Goal: Communication & Community: Answer question/provide support

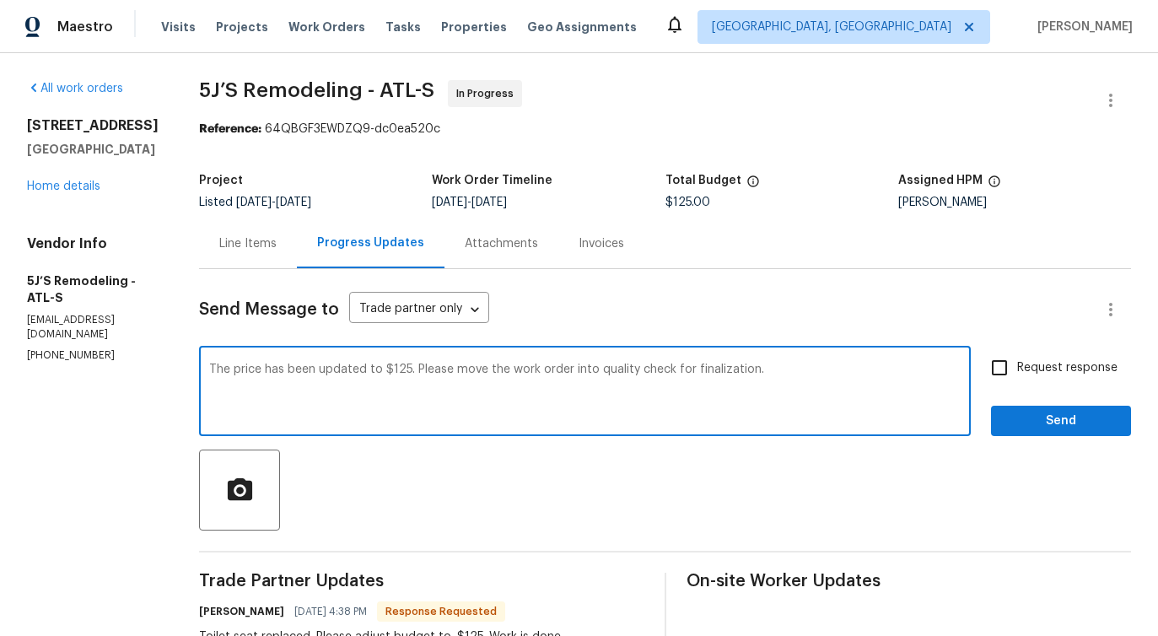
type textarea "The price has been updated to $125. Please move the work order into quality che…"
click at [1002, 362] on input "Request response" at bounding box center [999, 367] width 35 height 35
checkbox input "true"
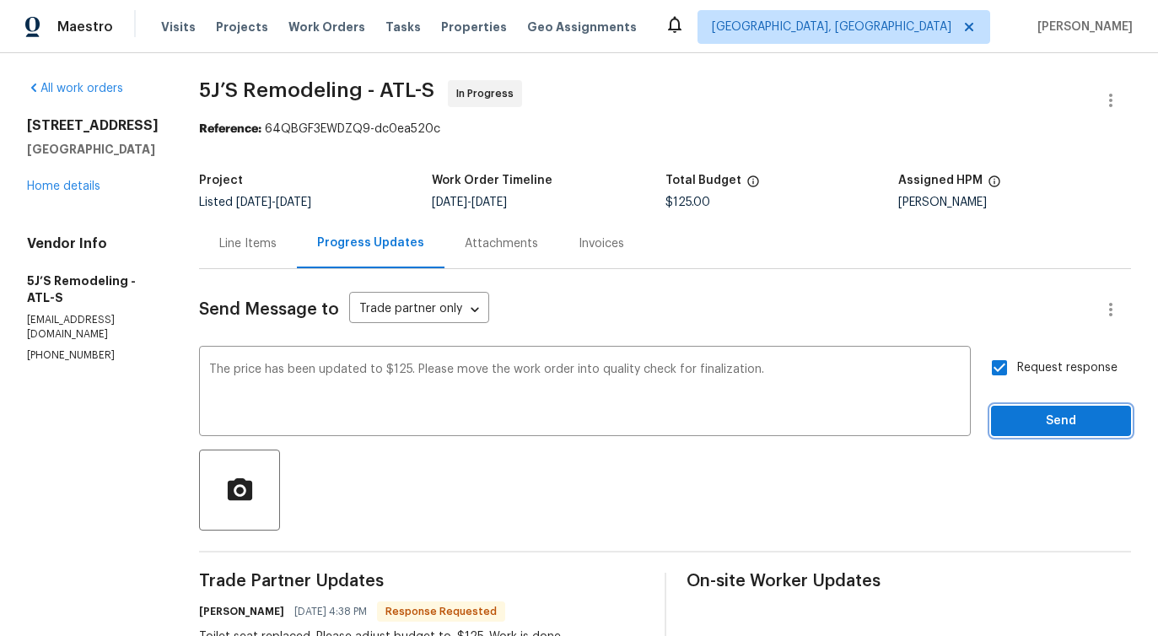
click at [1055, 424] on span "Send" at bounding box center [1061, 421] width 113 height 21
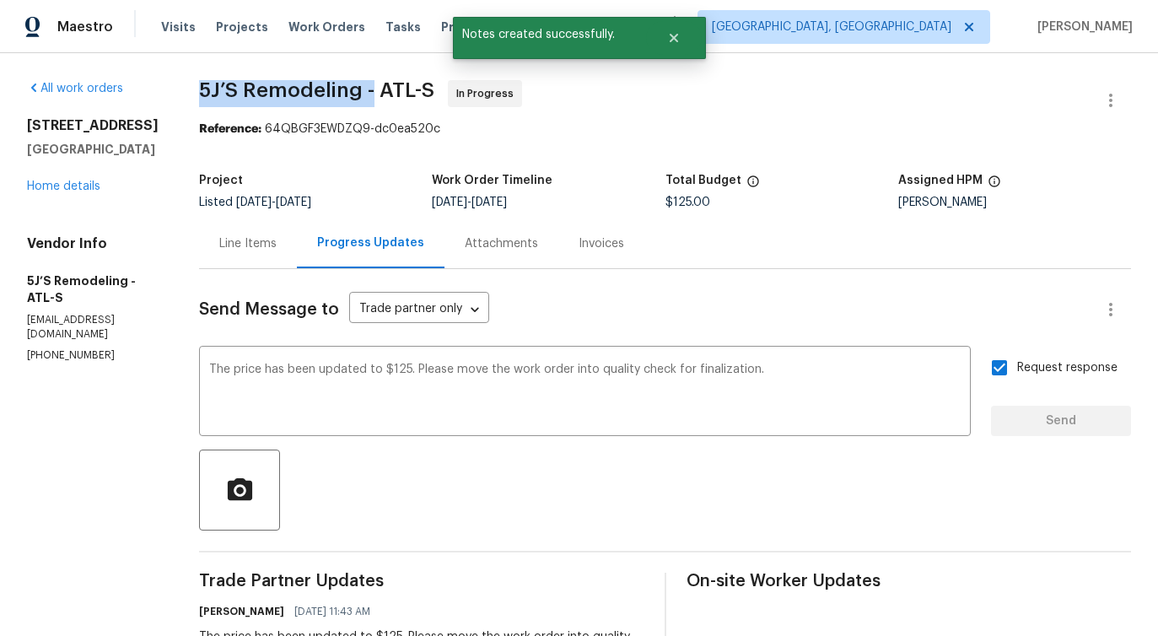
drag, startPoint x: 200, startPoint y: 87, endPoint x: 371, endPoint y: 94, distance: 171.4
click at [371, 94] on span "5J’S Remodeling - ATL-S" at bounding box center [316, 90] width 235 height 20
copy span "5J’S Remodeling -"
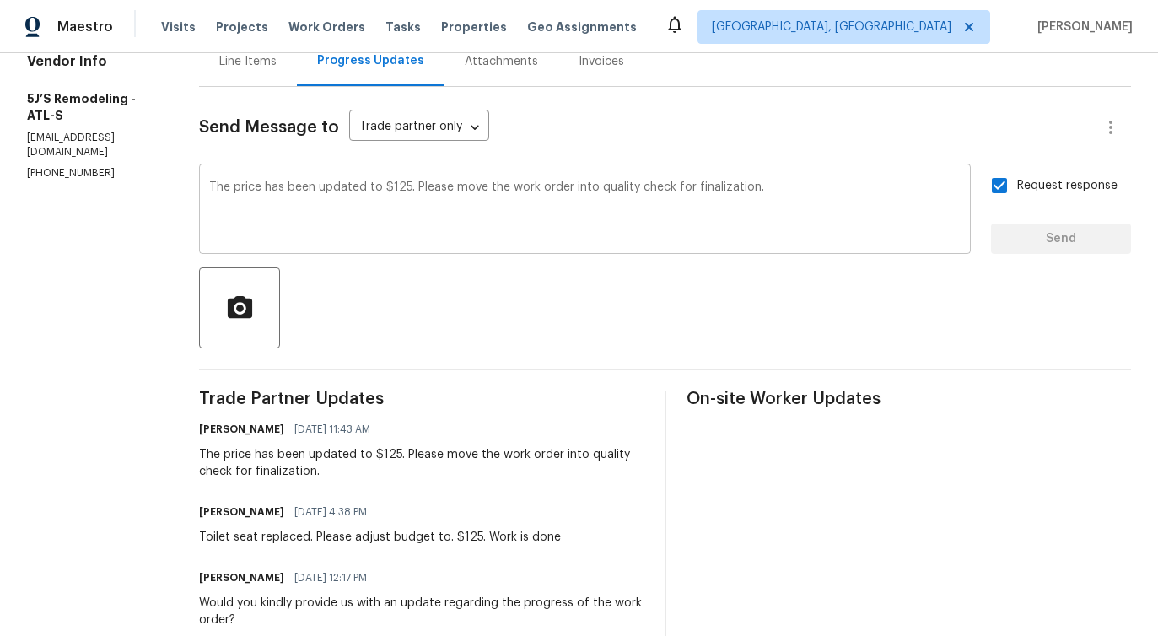
scroll to position [259, 0]
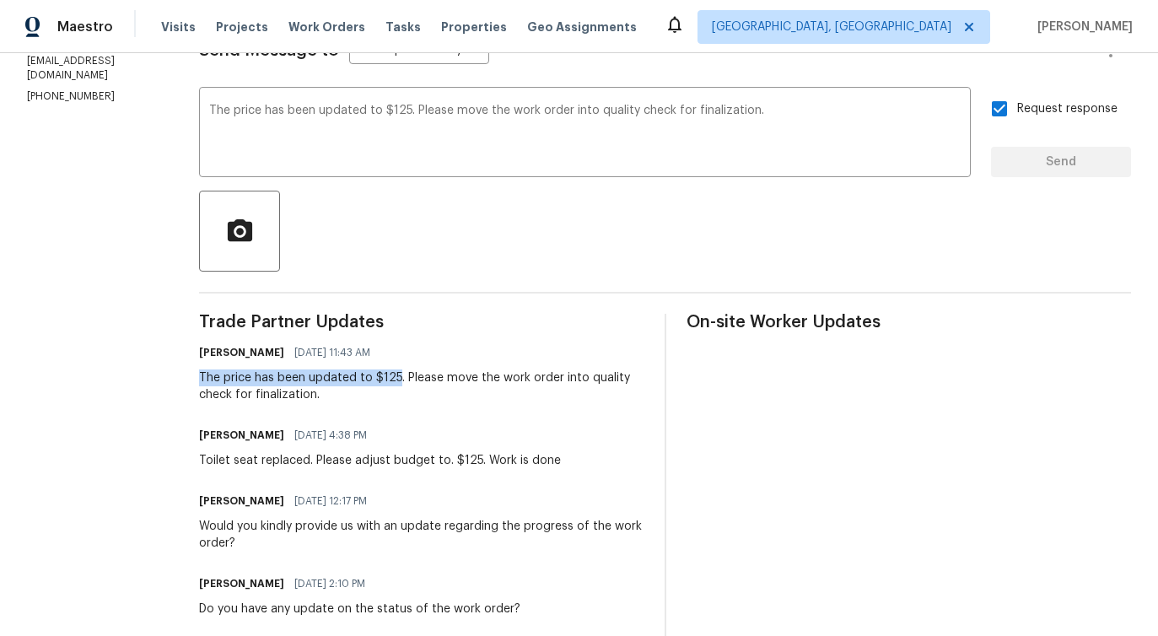
drag, startPoint x: 196, startPoint y: 379, endPoint x: 396, endPoint y: 380, distance: 199.9
click at [396, 380] on div "All work orders 4028 Orchard Hill Ter Stone Mountain, GA 30083 Home details Ven…" at bounding box center [579, 329] width 1158 height 1070
copy div "The price has been updated to $125"
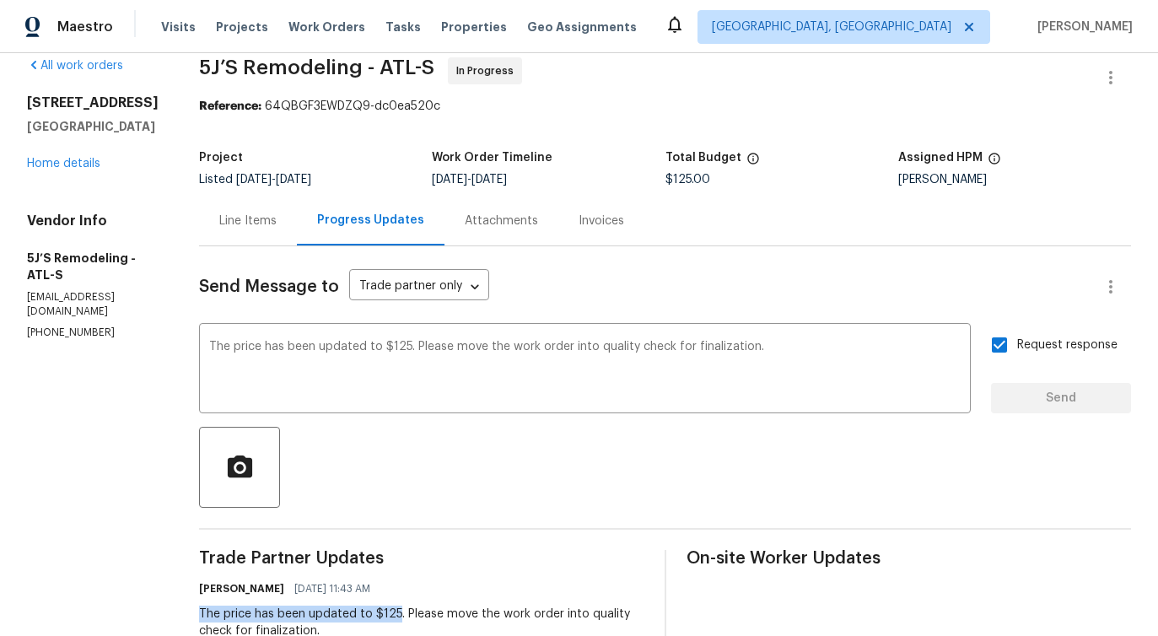
scroll to position [0, 0]
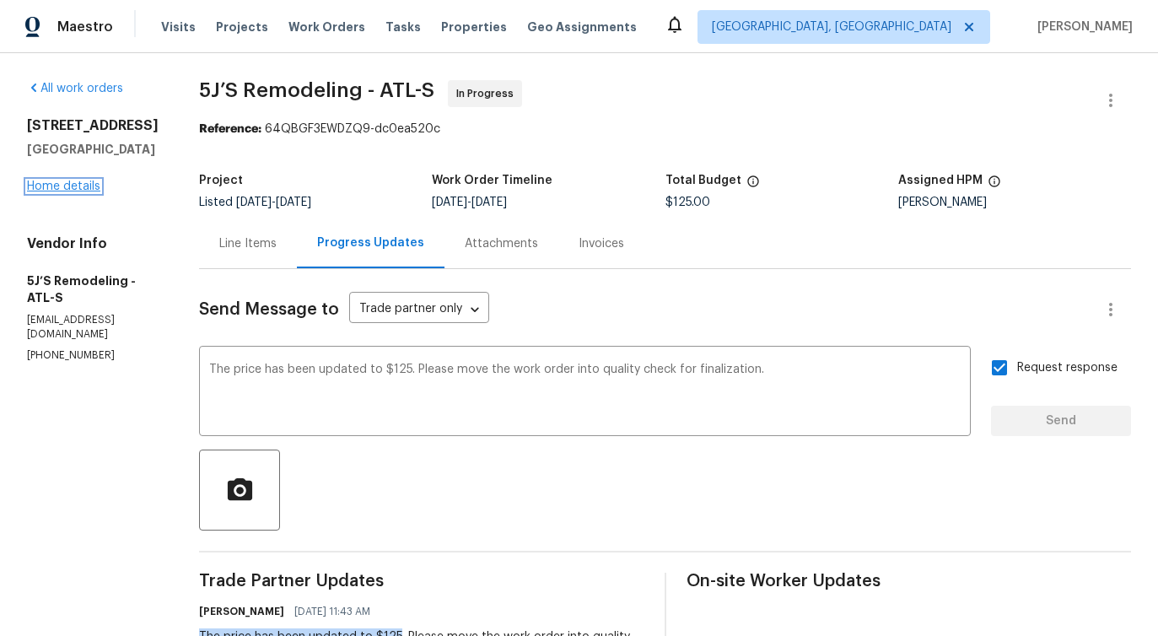
click at [64, 192] on link "Home details" at bounding box center [63, 187] width 73 height 12
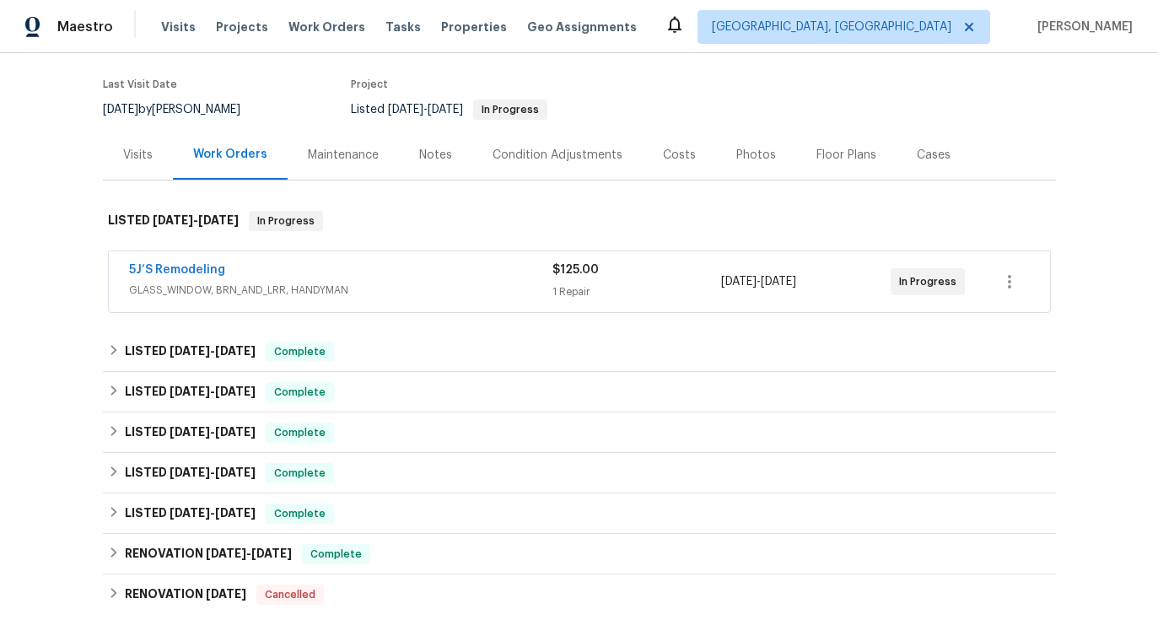
scroll to position [131, 0]
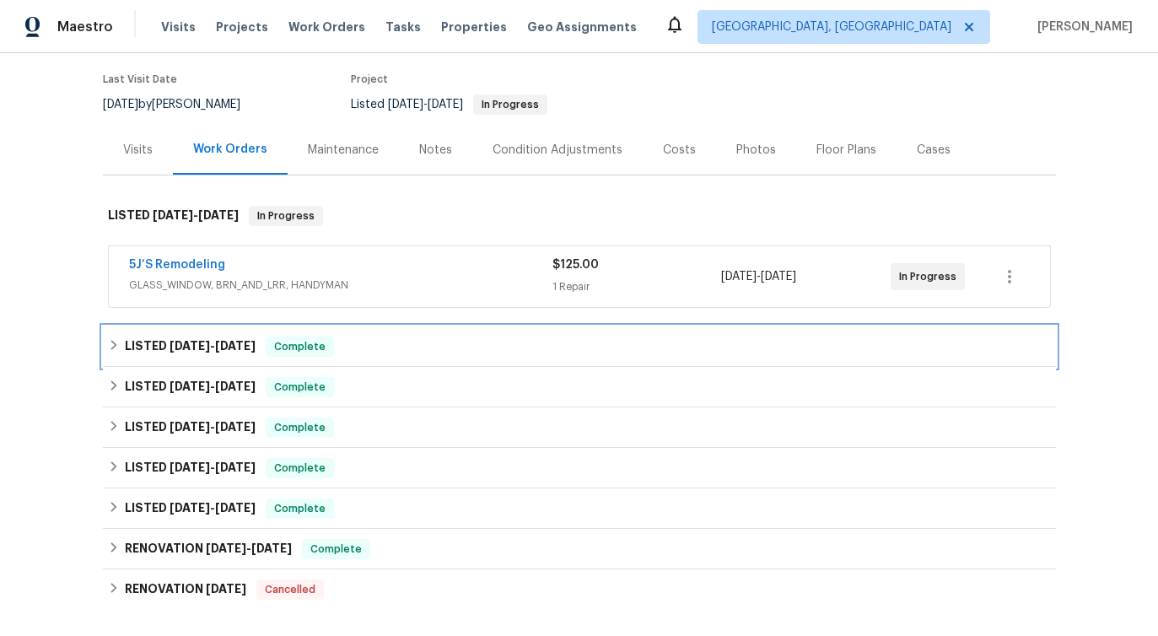
click at [175, 348] on span "3/31/25" at bounding box center [190, 346] width 40 height 12
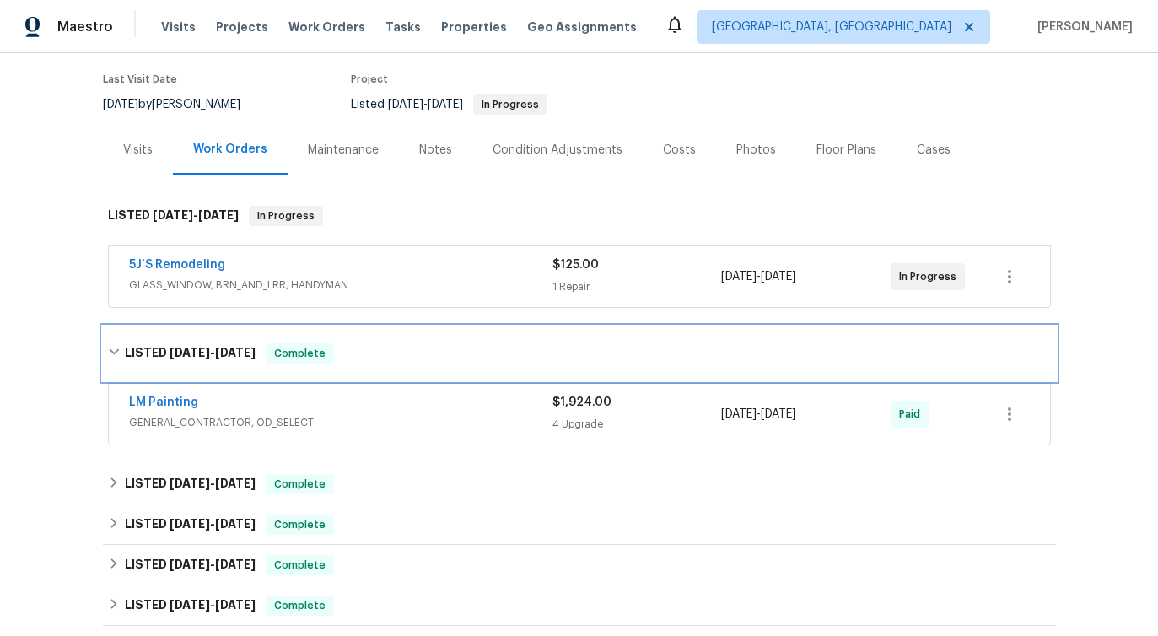
click at [175, 348] on span "3/31/25" at bounding box center [190, 353] width 40 height 12
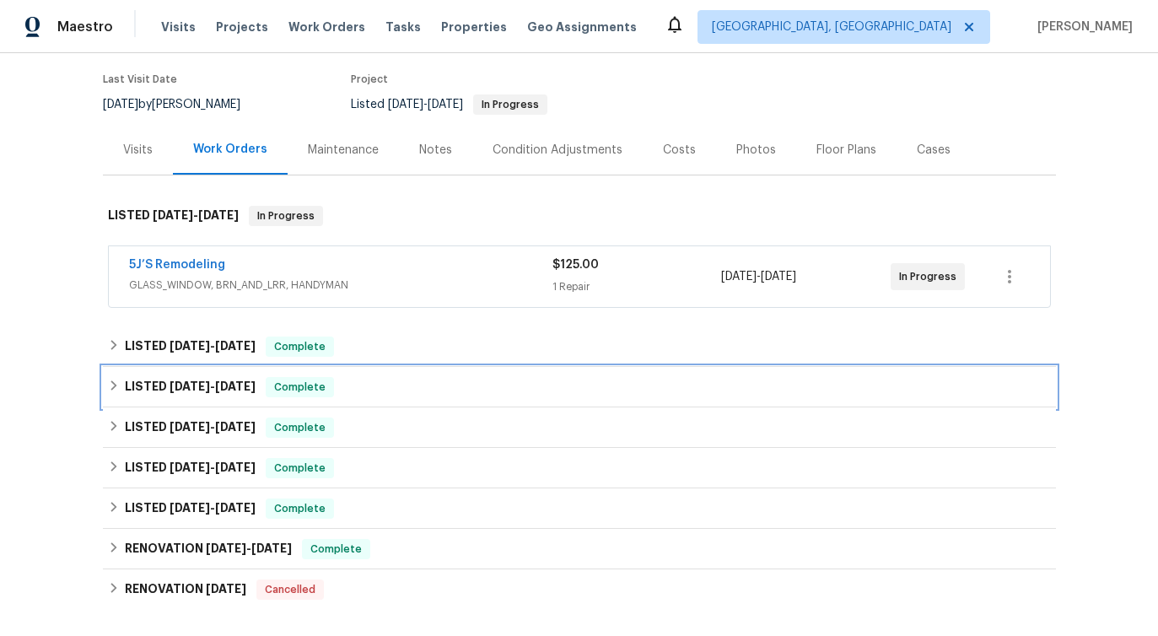
click at [204, 387] on span "3/25/25" at bounding box center [190, 386] width 40 height 12
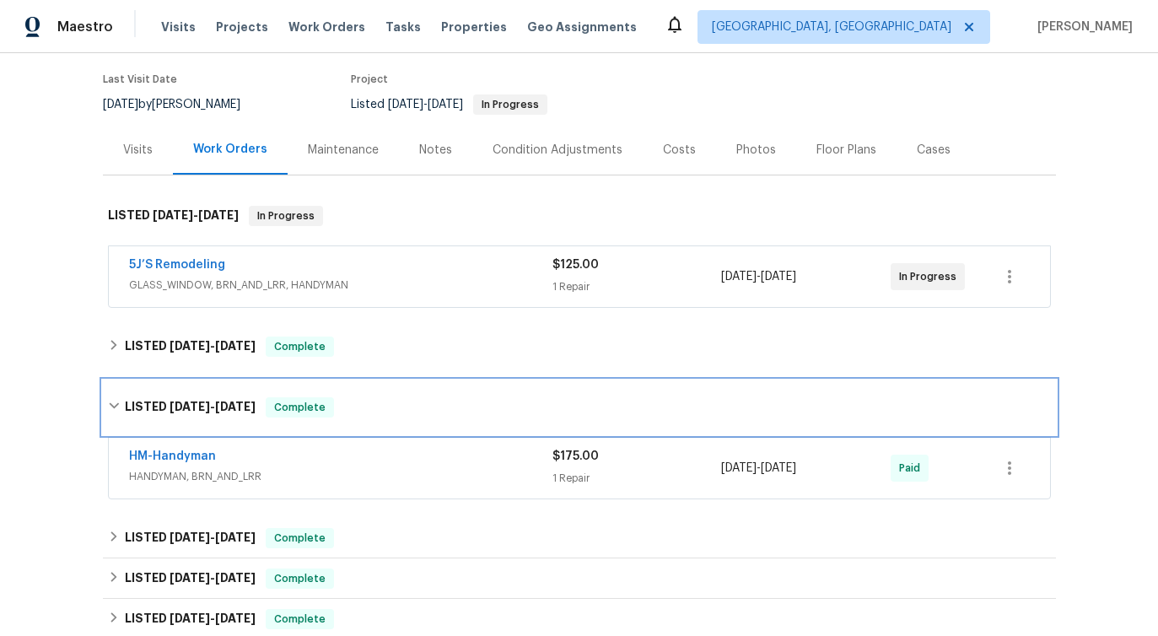
click at [204, 387] on div "LISTED 3/25/25 - 3/29/25 Complete" at bounding box center [579, 407] width 953 height 54
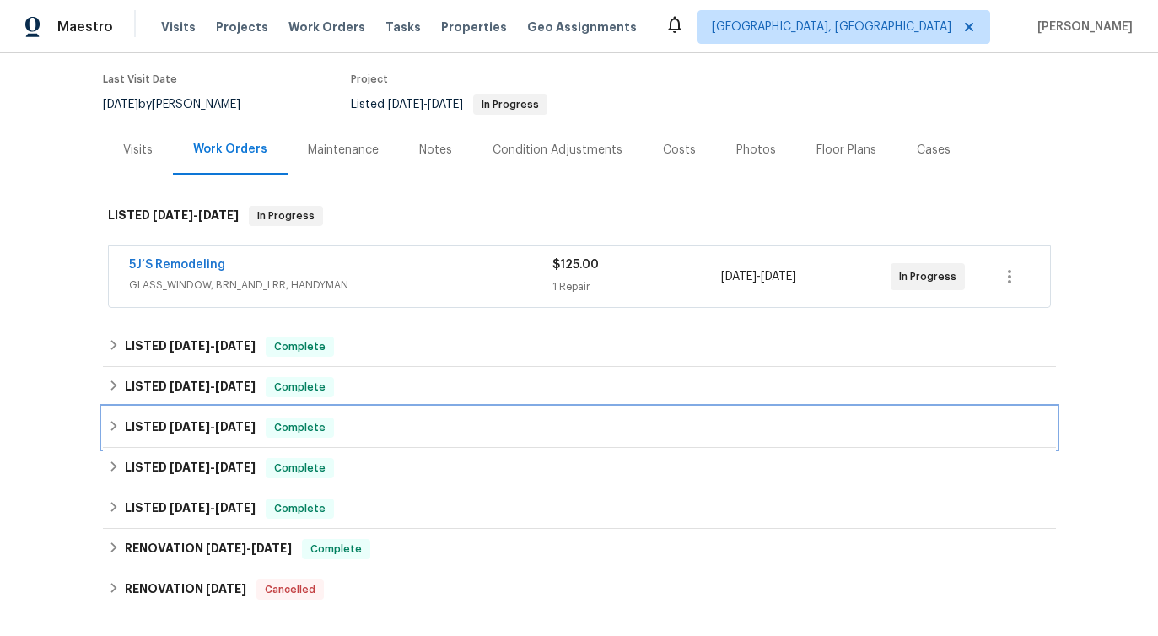
click at [207, 428] on span "2/27/25" at bounding box center [190, 427] width 40 height 12
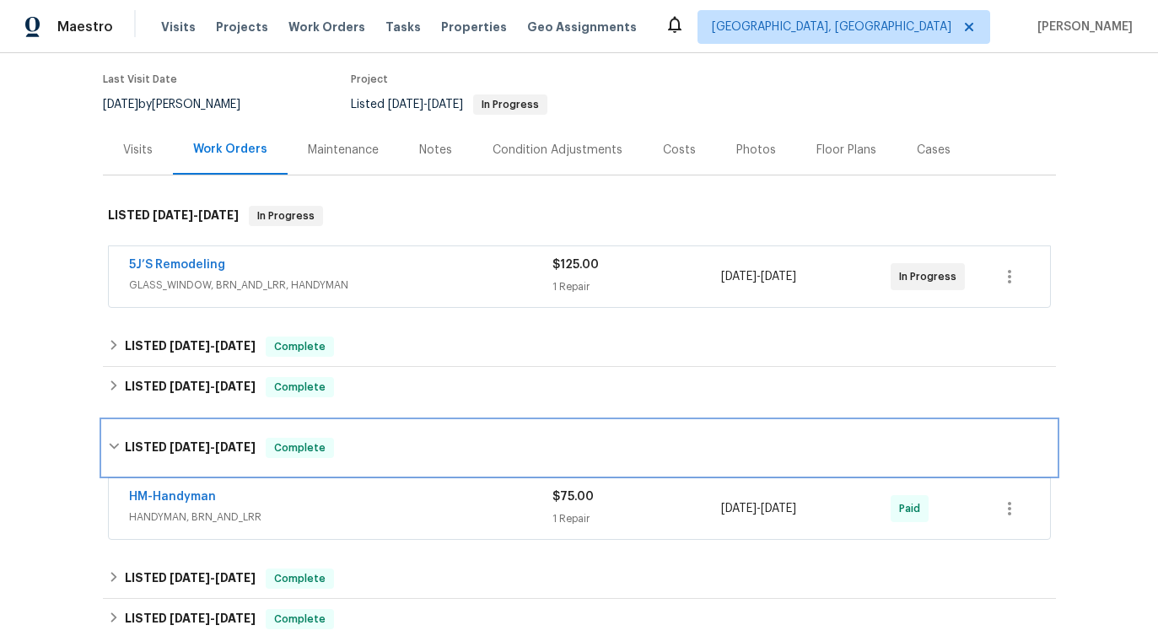
click at [207, 428] on div "LISTED 2/27/25 - 3/6/25 Complete" at bounding box center [579, 448] width 953 height 54
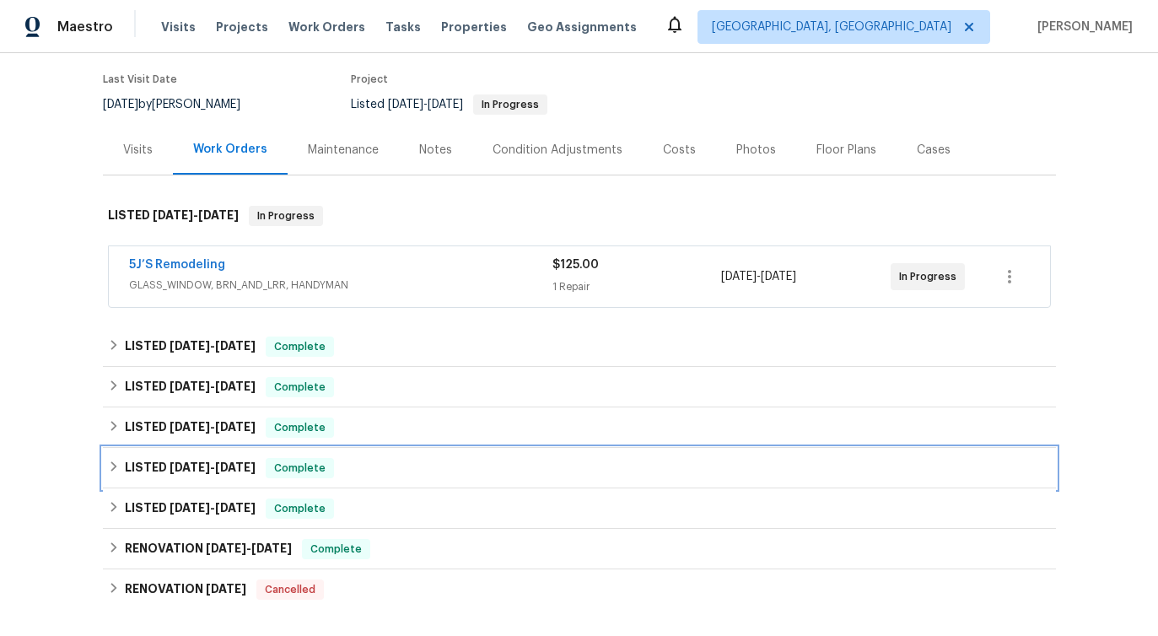
click at [204, 459] on h6 "LISTED 12/31/24 - 1/3/25" at bounding box center [190, 468] width 131 height 20
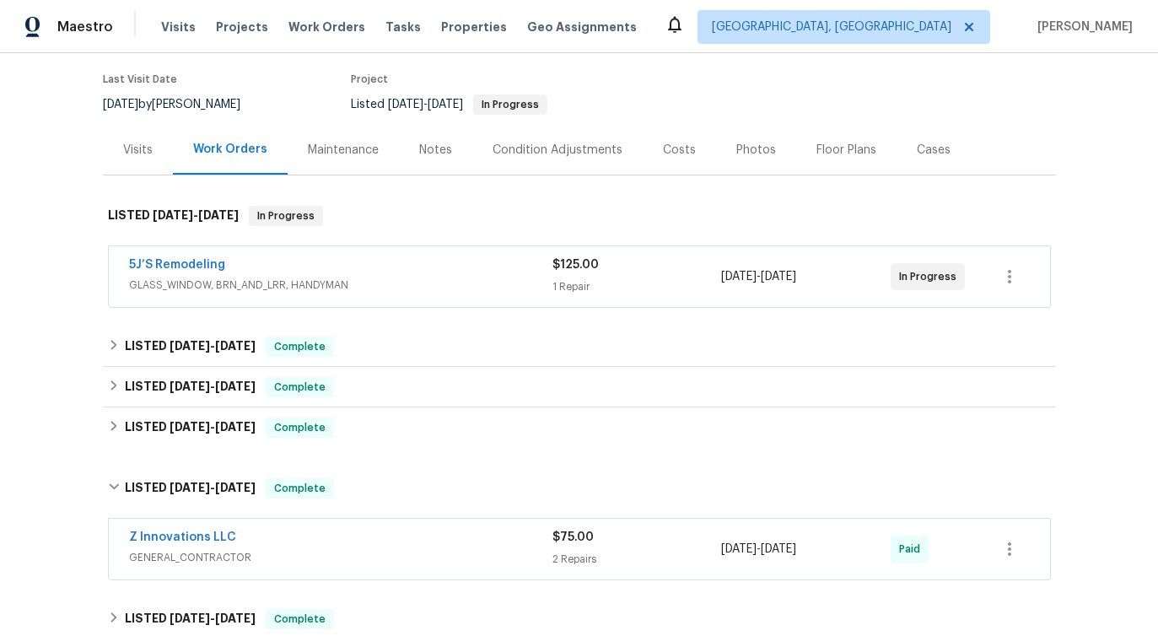
click at [204, 459] on div "Back to all projects 4028 Orchard Hill Ter, Stone Mountain, GA 30083 2 Beds | 2…" at bounding box center [579, 410] width 953 height 935
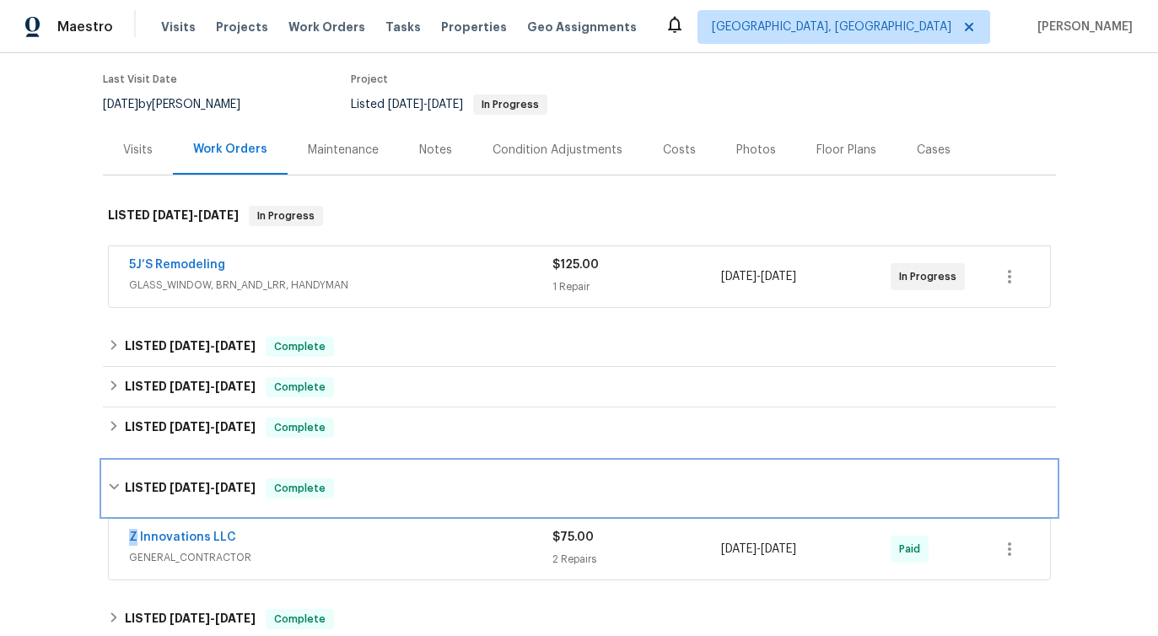
click at [203, 481] on h6 "LISTED 12/31/24 - 1/3/25" at bounding box center [190, 488] width 131 height 20
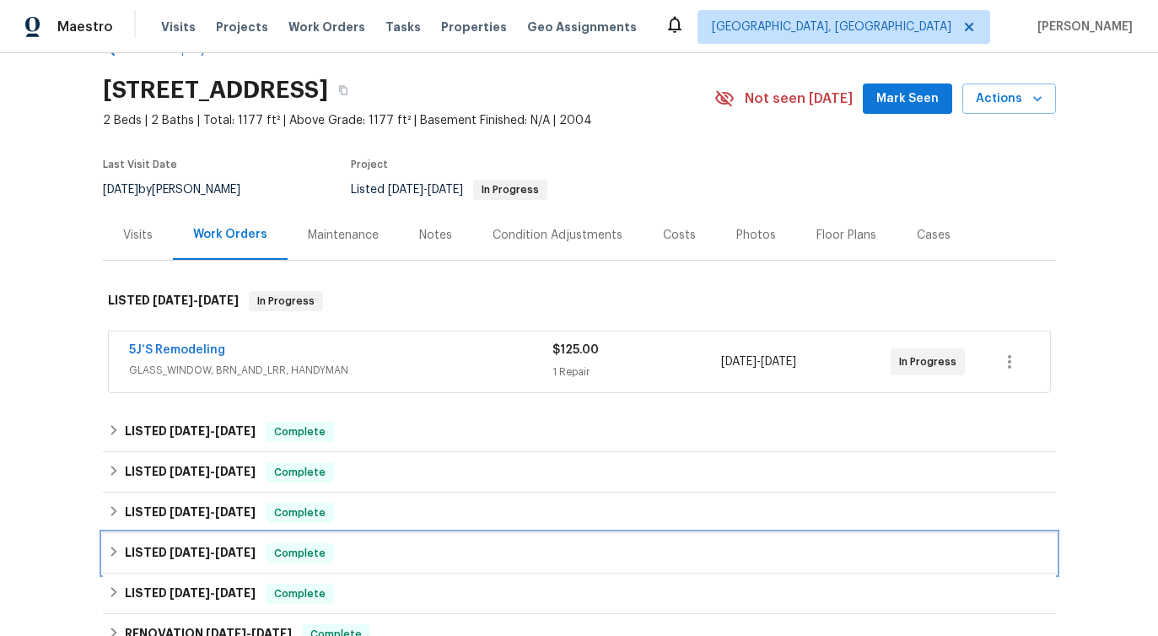
scroll to position [0, 0]
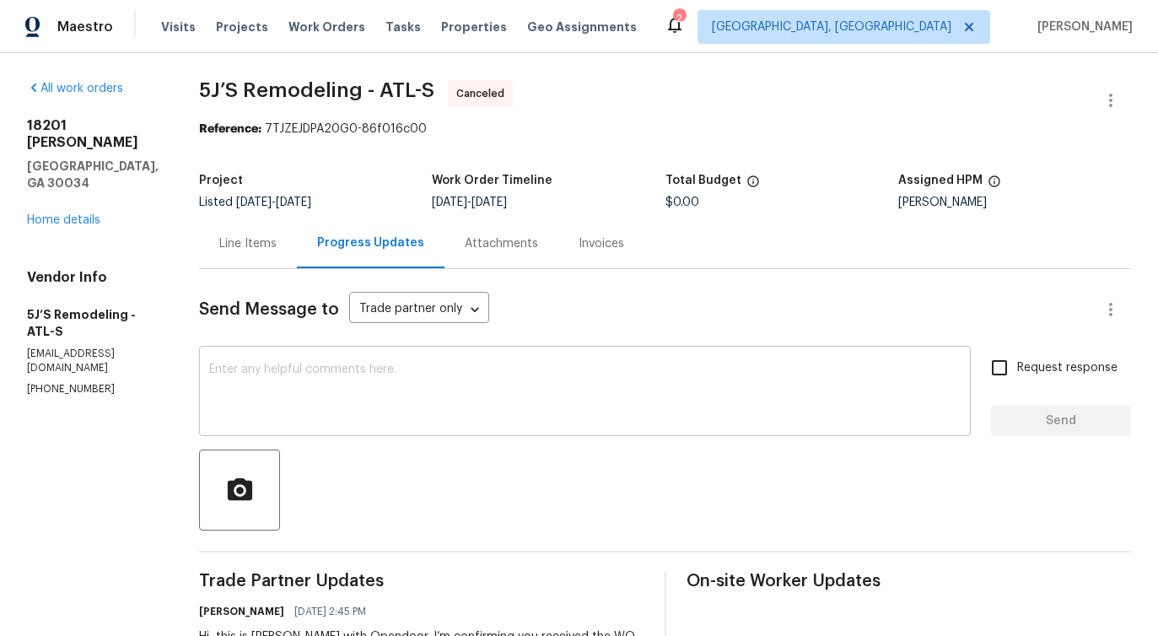
click at [367, 398] on textarea at bounding box center [585, 393] width 752 height 59
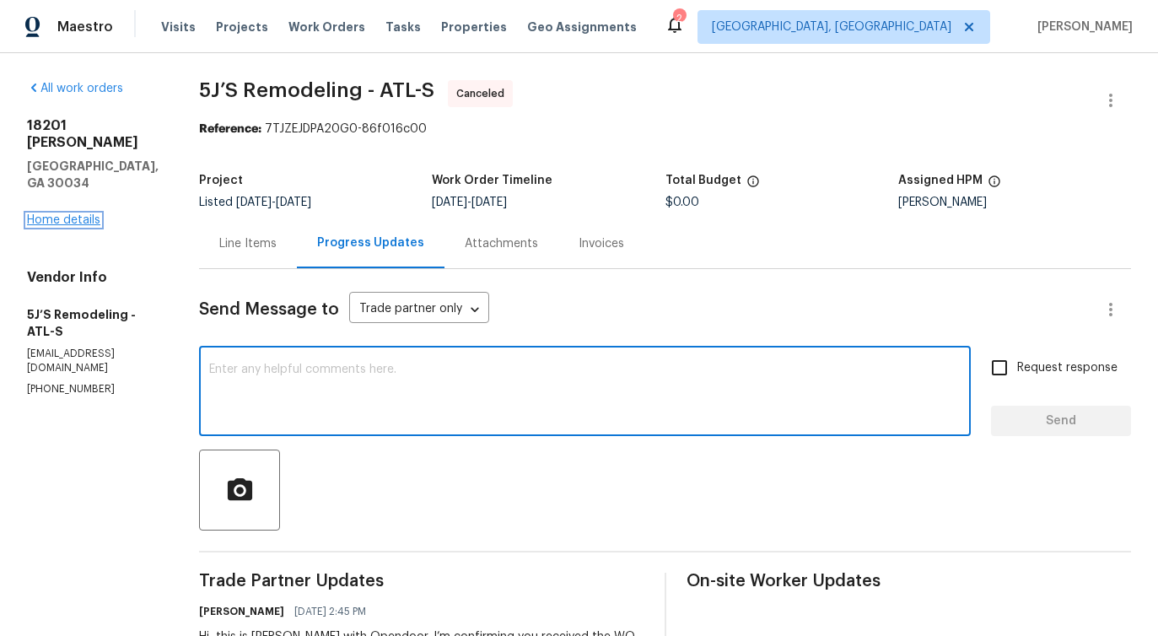
click at [60, 214] on link "Home details" at bounding box center [63, 220] width 73 height 12
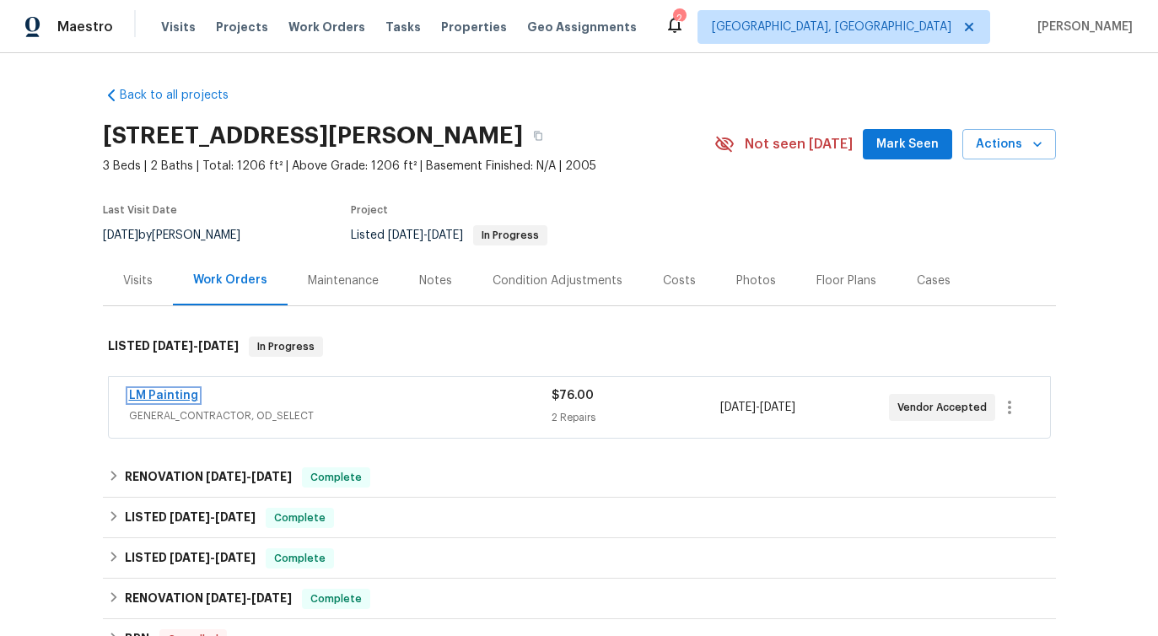
click at [166, 393] on link "LM Painting" at bounding box center [163, 396] width 69 height 12
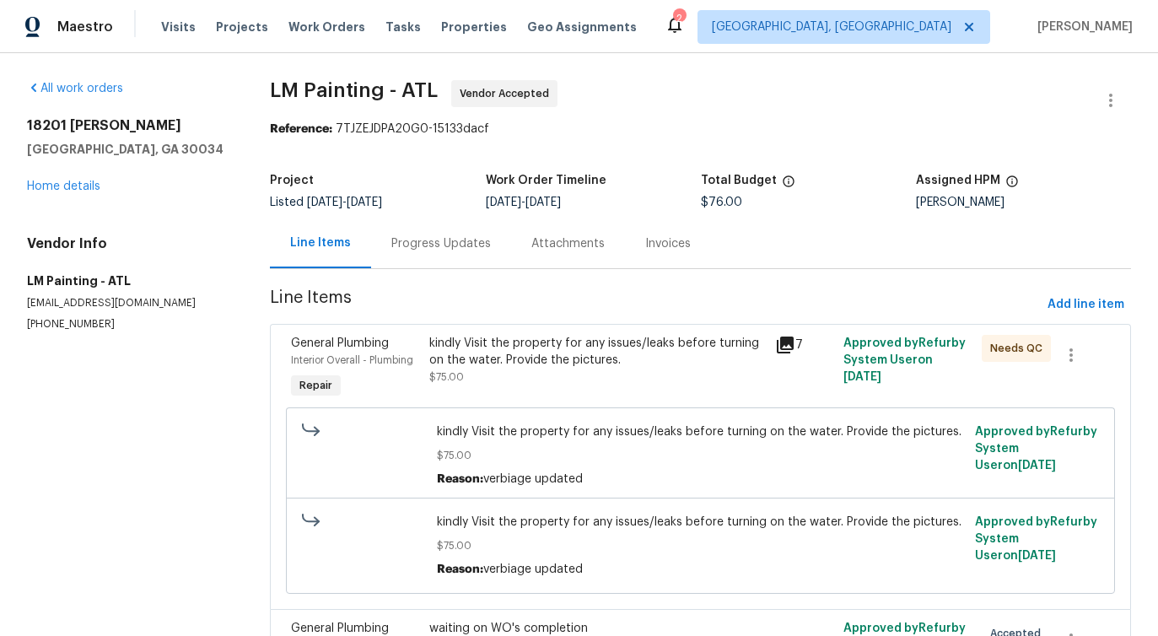
click at [453, 249] on div "Progress Updates" at bounding box center [441, 243] width 100 height 17
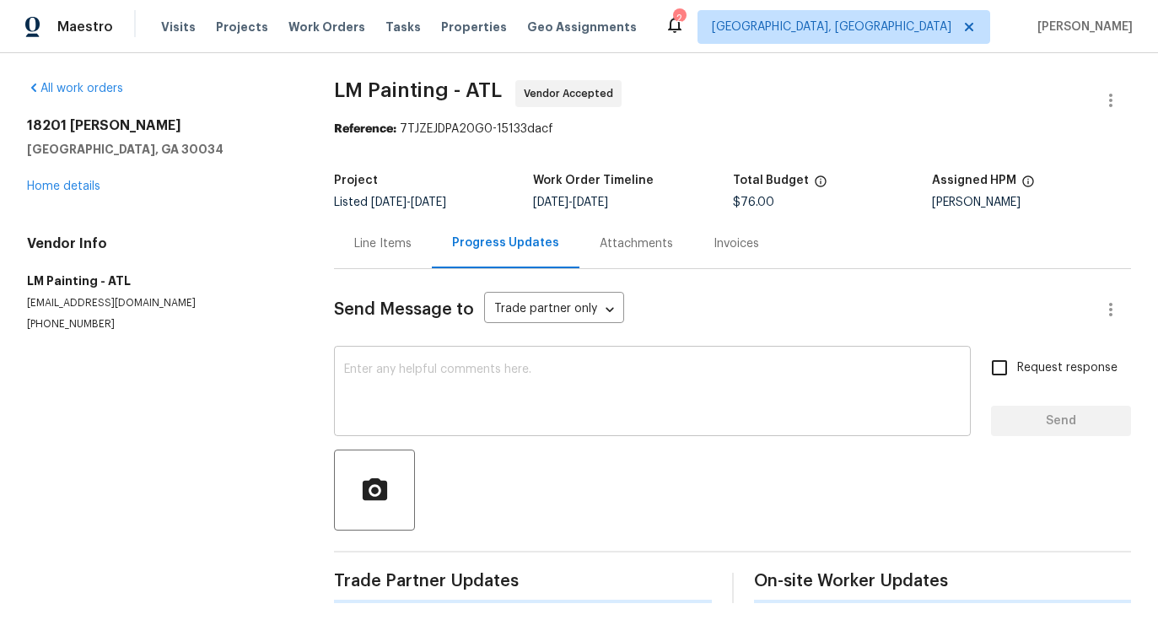
click at [458, 423] on div "x ​" at bounding box center [652, 393] width 637 height 86
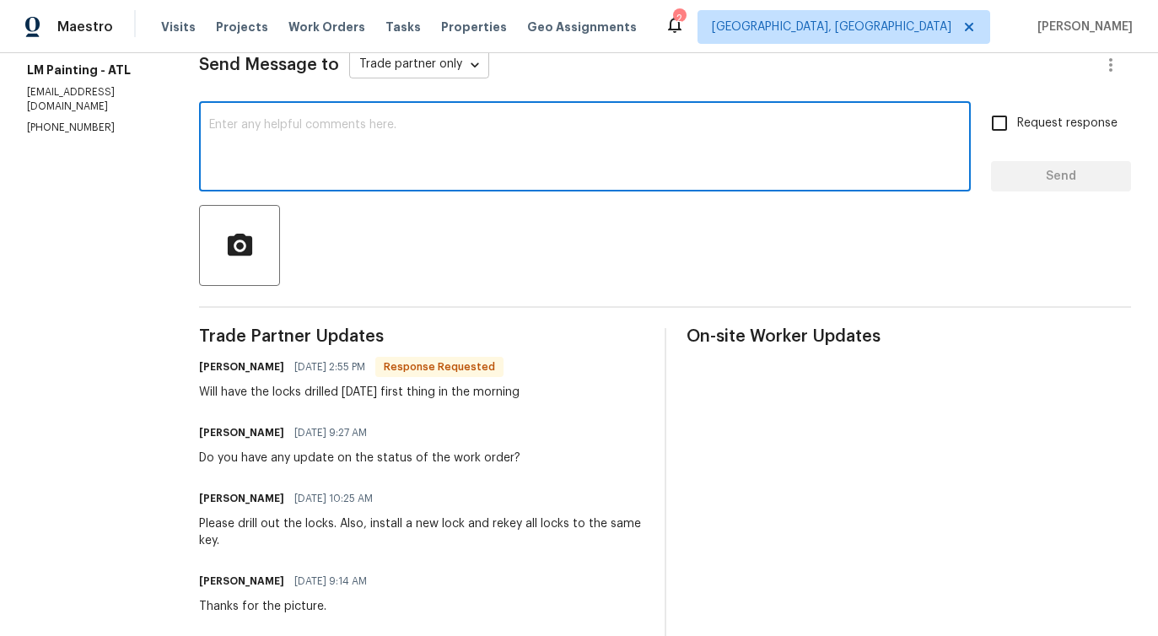
scroll to position [159, 0]
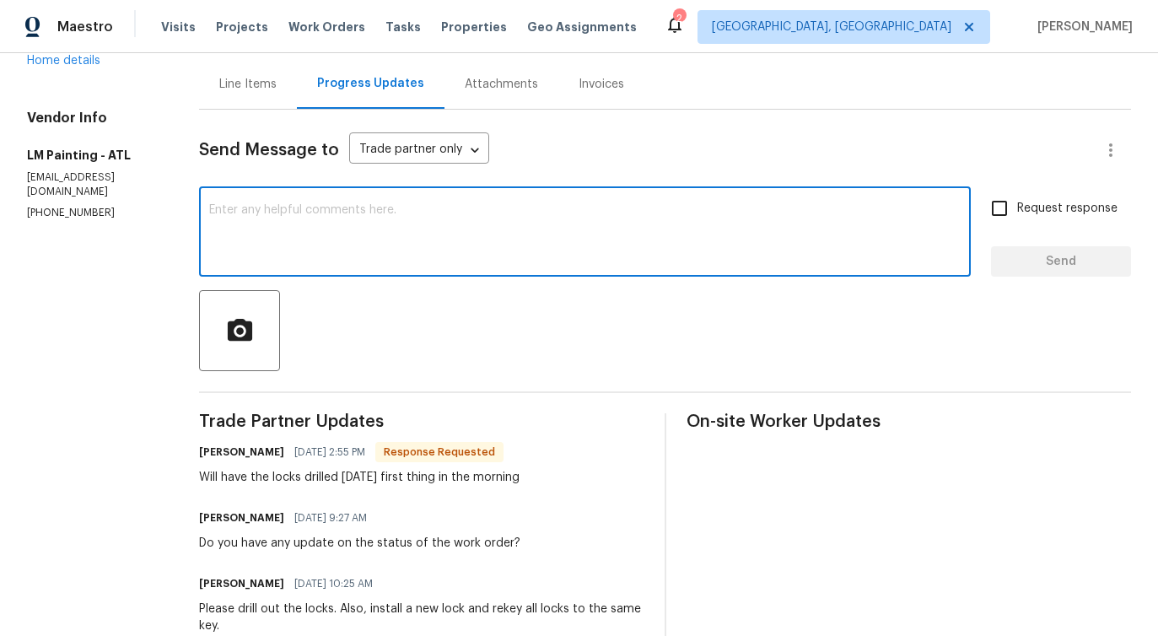
click at [611, 214] on textarea at bounding box center [585, 233] width 752 height 59
paste textarea "Would you kindly provide us with an update regarding the progress of the work o…"
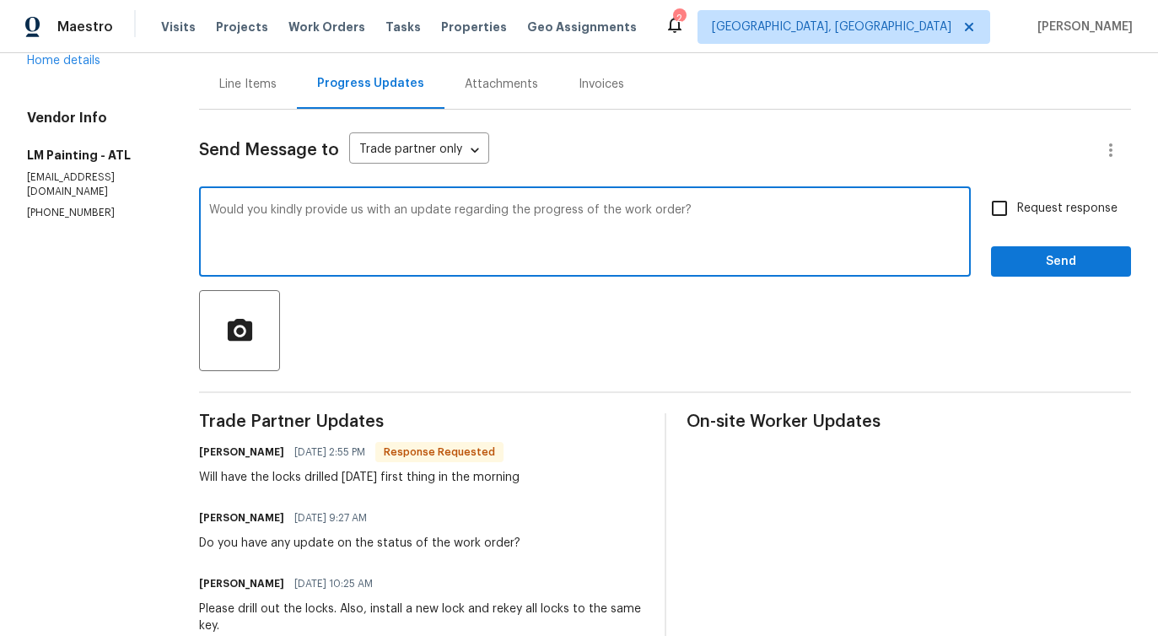
type textarea "Would you kindly provide us with an update regarding the progress of the work o…"
click at [1050, 209] on span "Request response" at bounding box center [1067, 209] width 100 height 18
click at [1017, 209] on input "Request response" at bounding box center [999, 208] width 35 height 35
checkbox input "true"
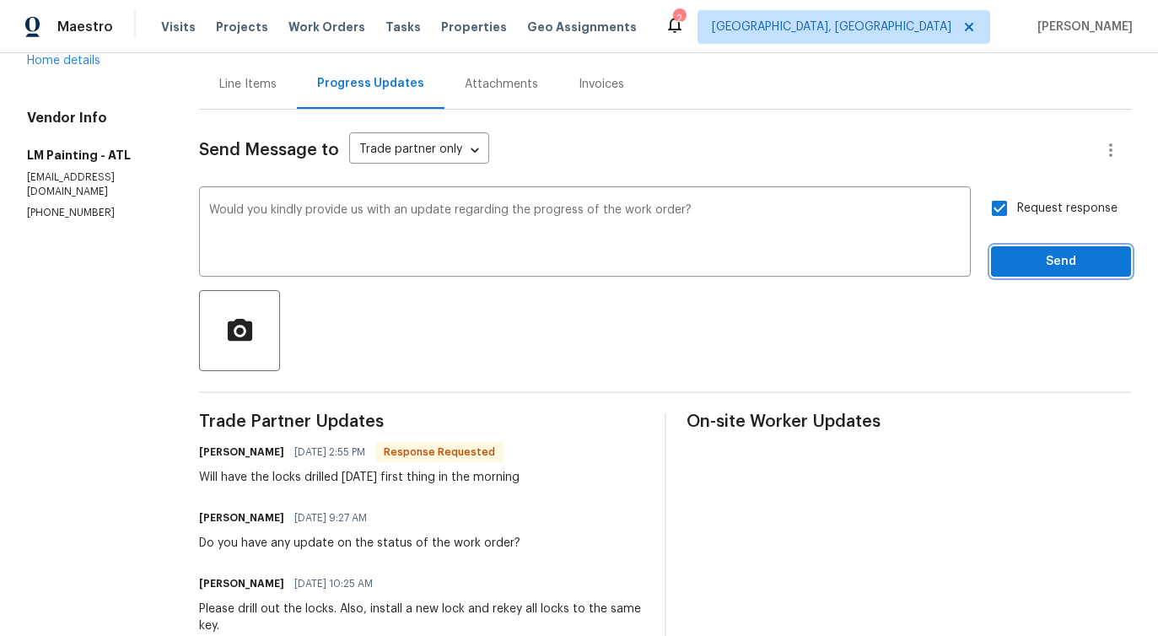
click at [1055, 255] on span "Send" at bounding box center [1061, 261] width 113 height 21
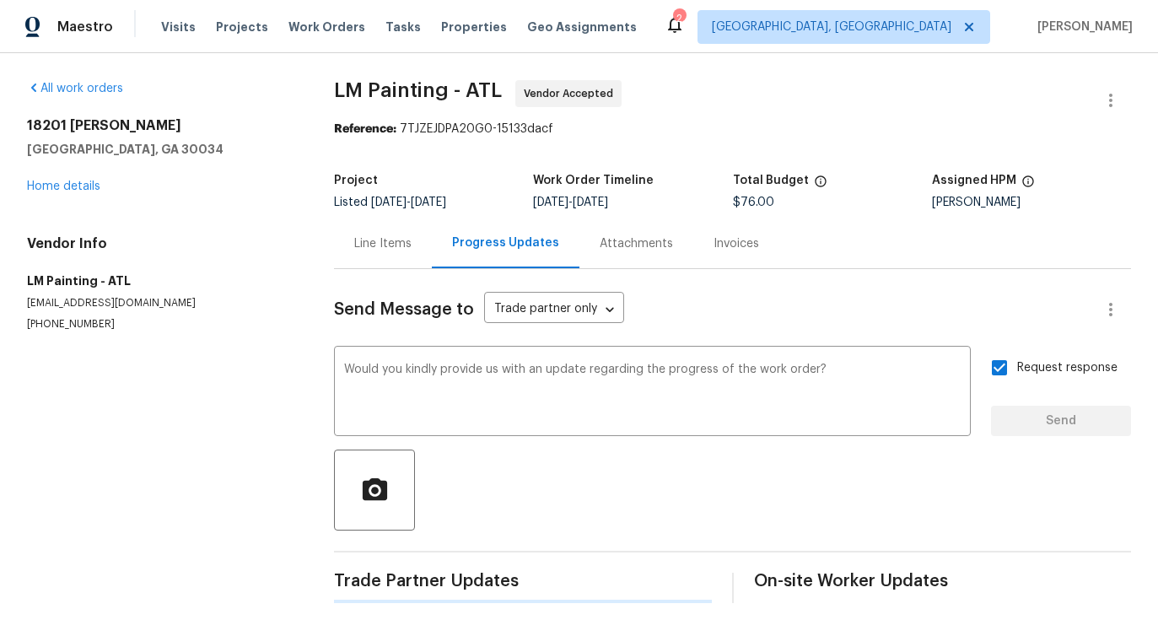
scroll to position [0, 0]
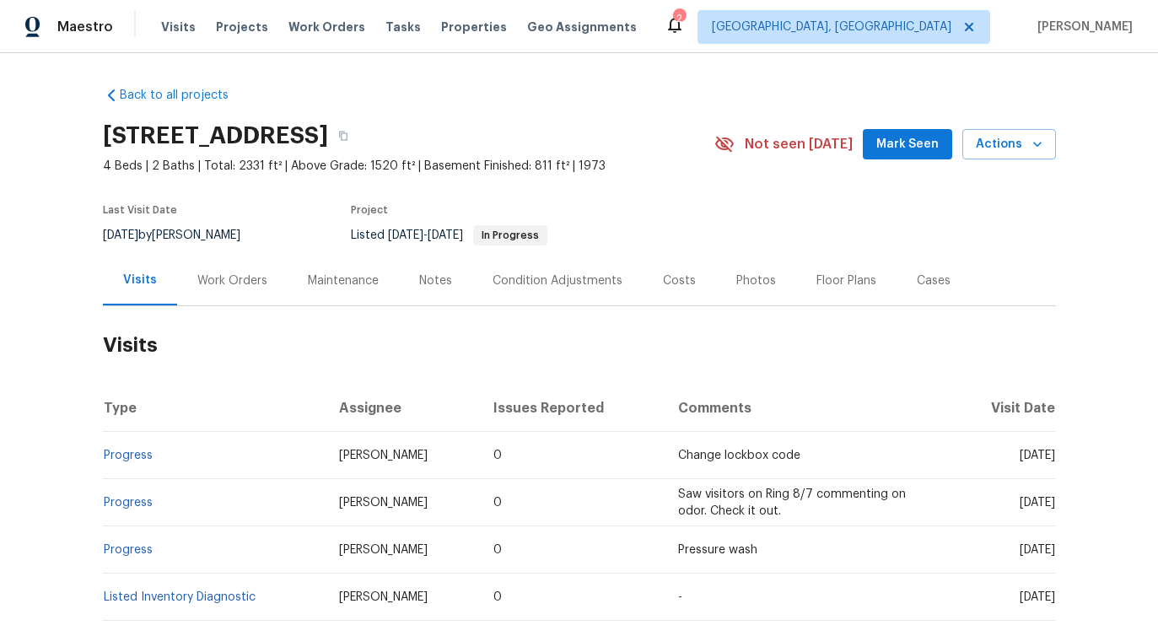
click at [255, 280] on div "Work Orders" at bounding box center [232, 280] width 70 height 17
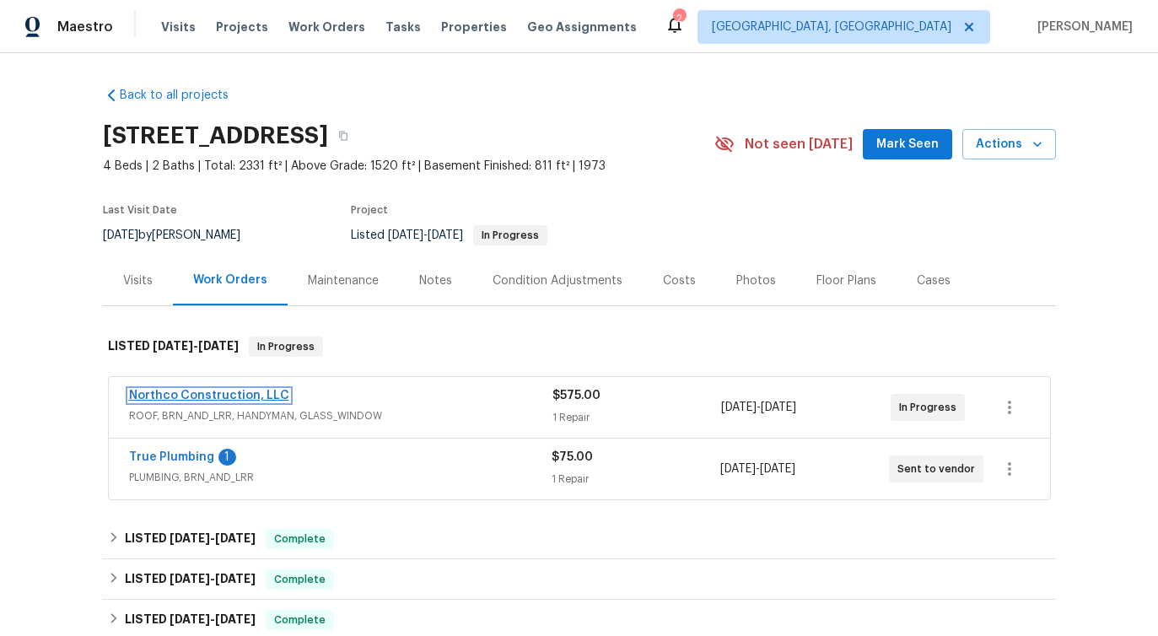
click at [207, 394] on link "Northco Construction, LLC" at bounding box center [209, 396] width 160 height 12
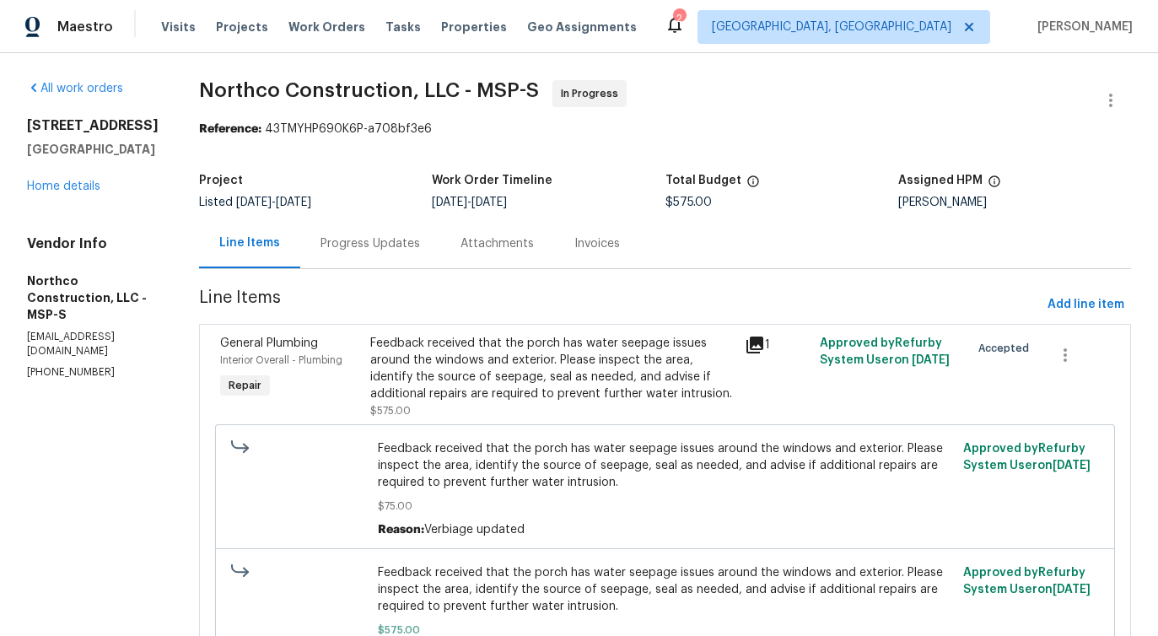
click at [409, 256] on div "Progress Updates" at bounding box center [370, 244] width 140 height 50
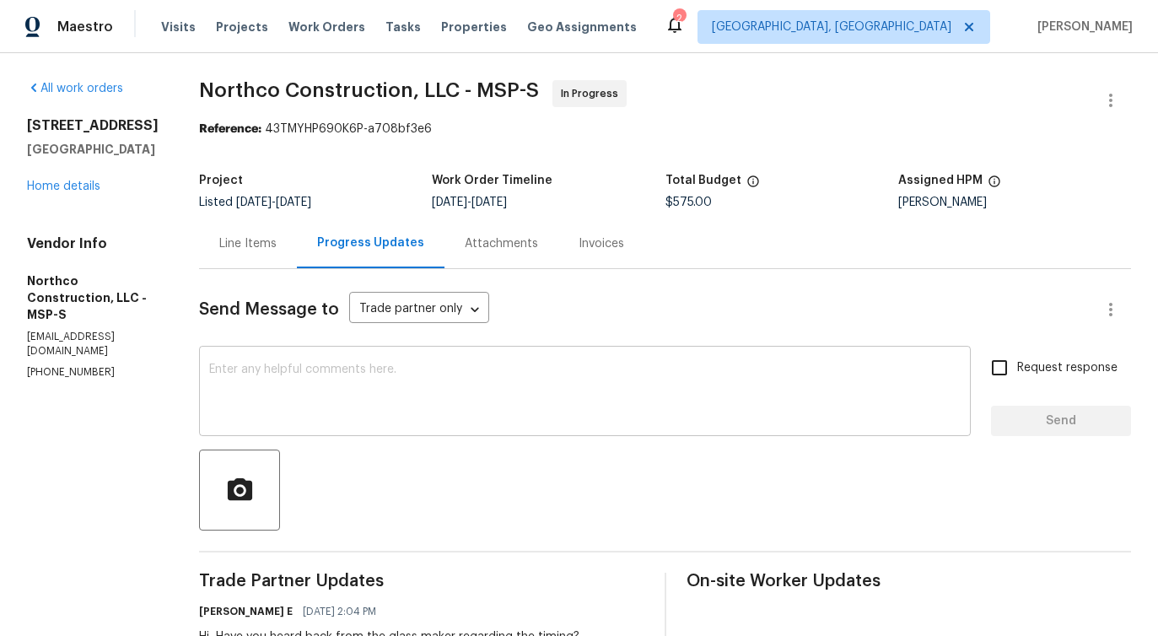
click at [410, 426] on div "x ​" at bounding box center [585, 393] width 772 height 86
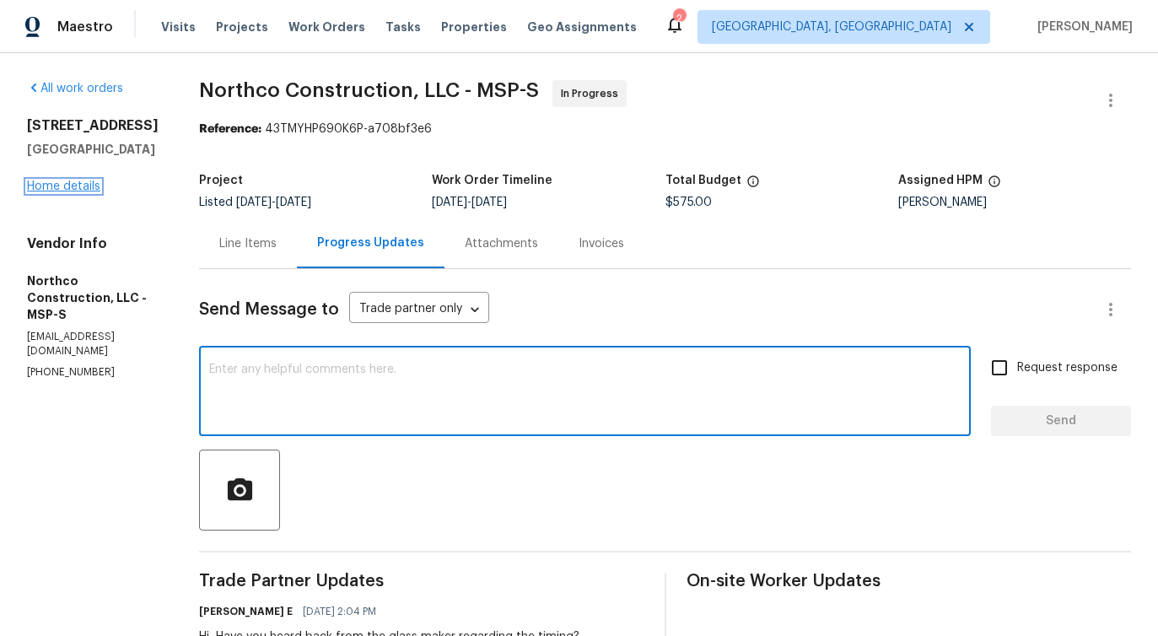
click at [78, 192] on link "Home details" at bounding box center [63, 187] width 73 height 12
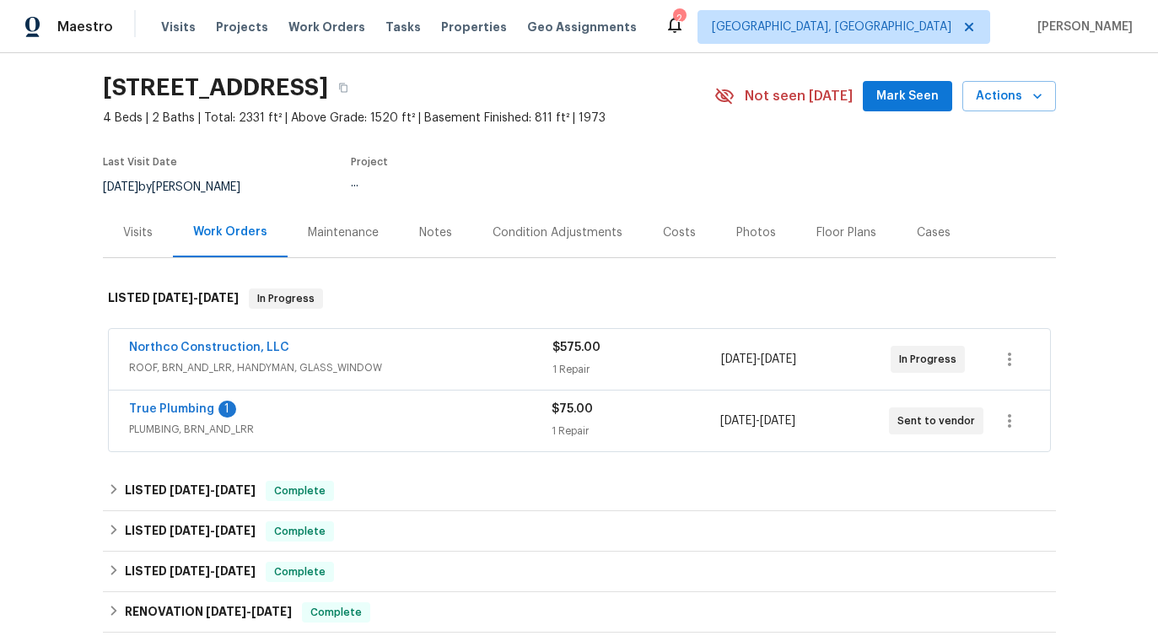
scroll to position [98, 0]
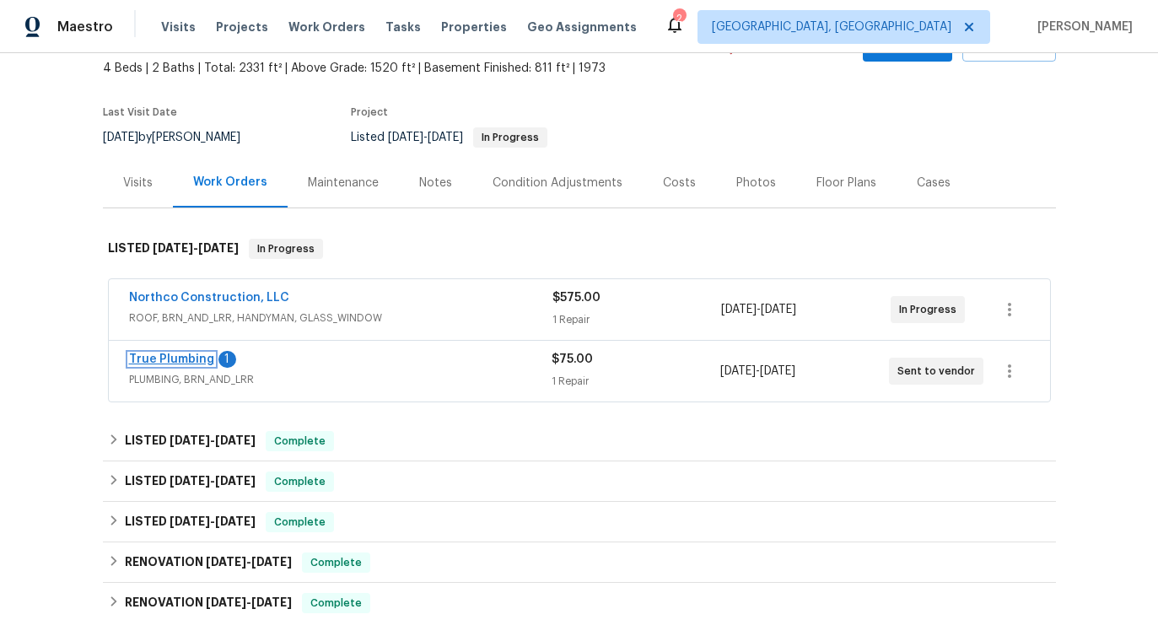
click at [160, 361] on link "True Plumbing" at bounding box center [171, 359] width 85 height 12
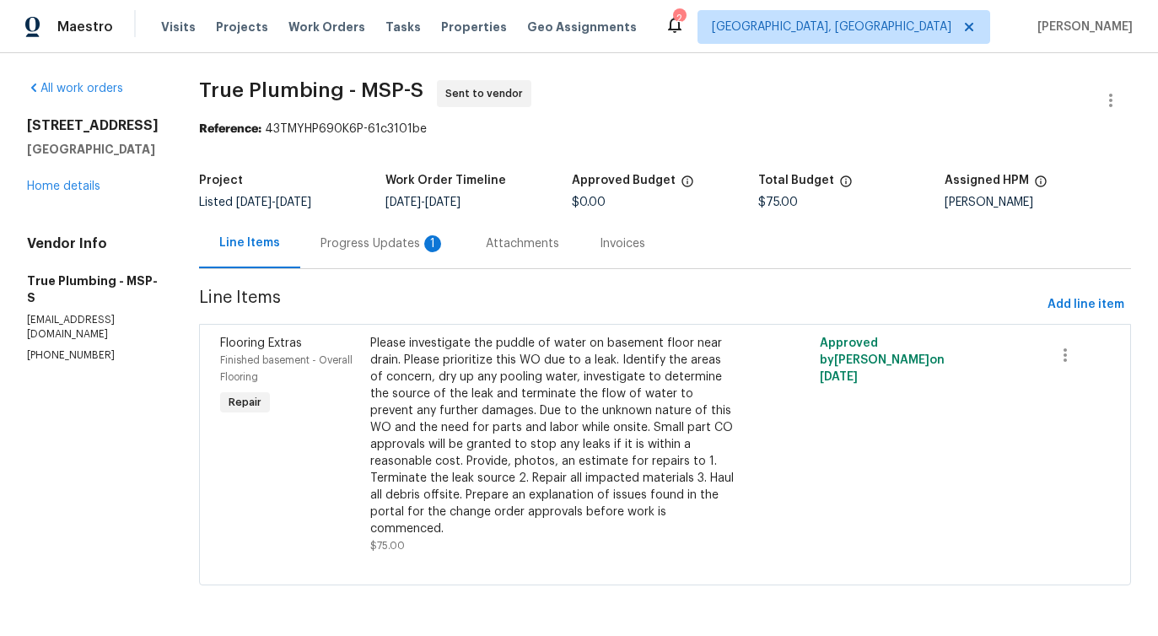
click at [413, 254] on div "Progress Updates 1" at bounding box center [382, 244] width 165 height 50
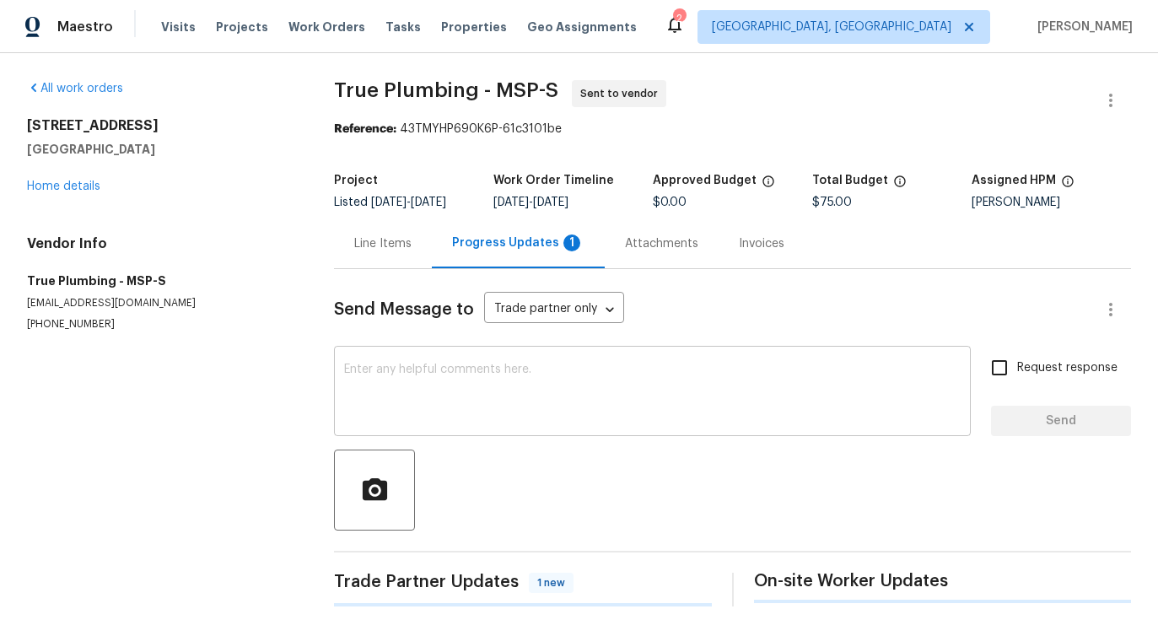
click at [440, 388] on textarea at bounding box center [652, 393] width 617 height 59
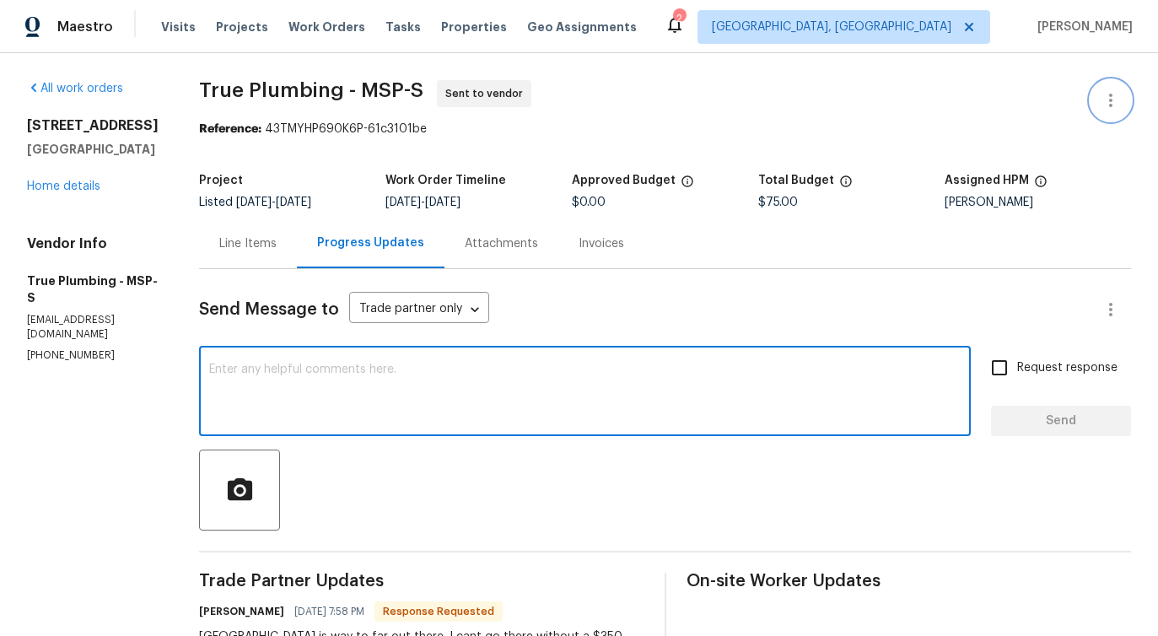
click at [1096, 106] on button "button" at bounding box center [1111, 100] width 40 height 40
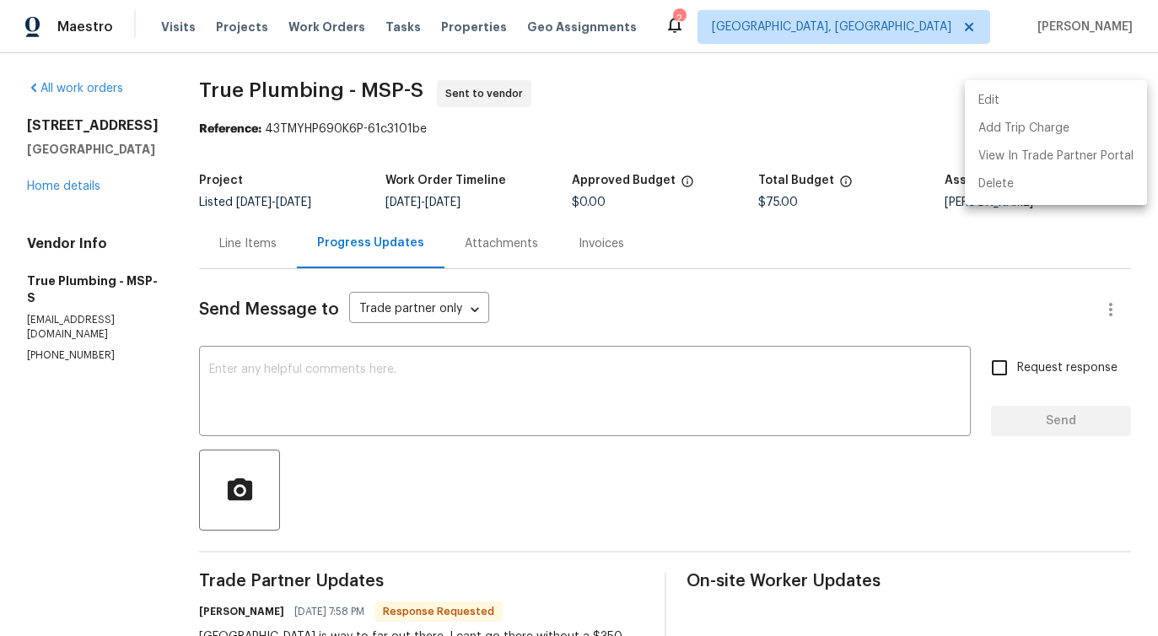
click at [1005, 104] on li "Edit" at bounding box center [1056, 101] width 182 height 28
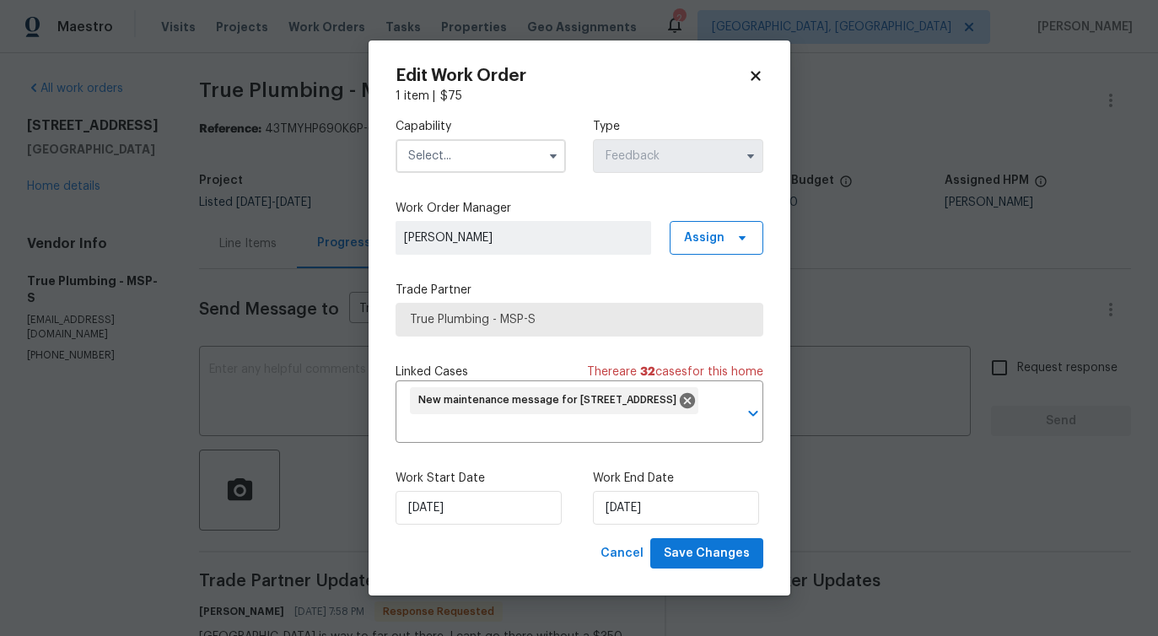
click at [487, 165] on input "text" at bounding box center [481, 156] width 170 height 34
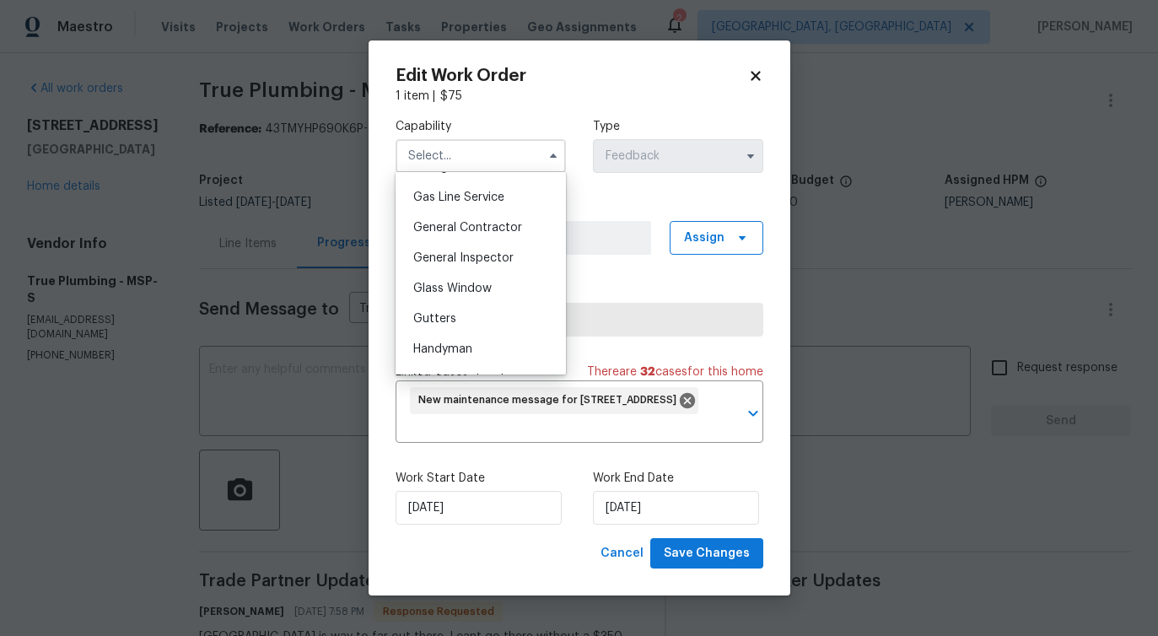
scroll to position [771, 0]
click at [481, 234] on div "General Contractor" at bounding box center [481, 227] width 162 height 30
type input "General Contractor"
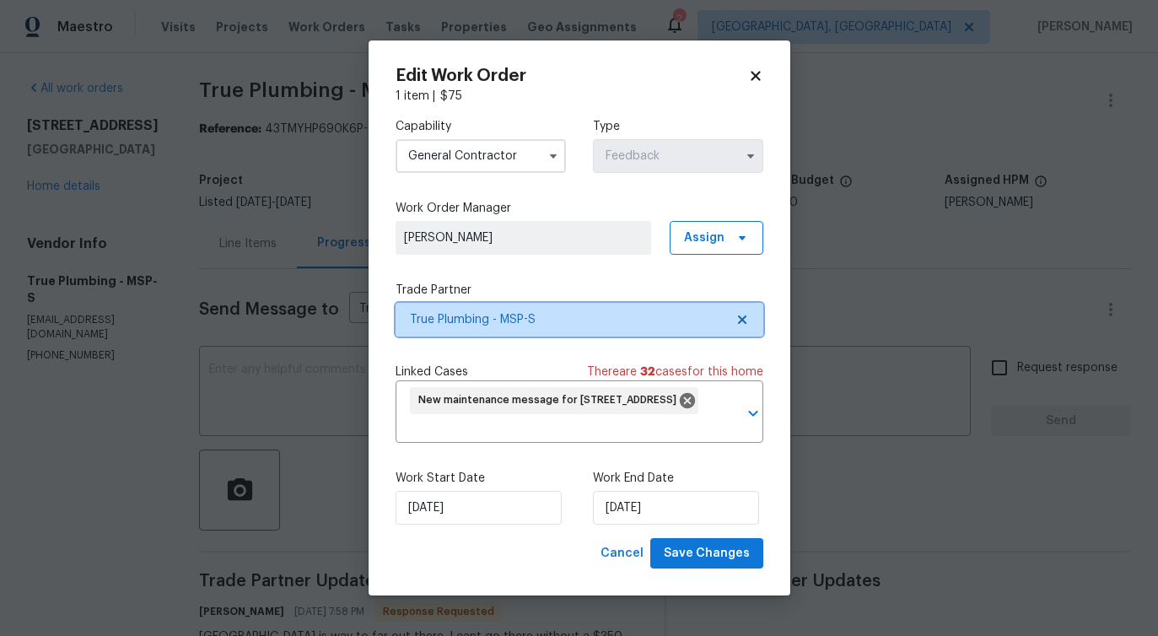
click at [482, 319] on span "True Plumbing - MSP-S" at bounding box center [567, 319] width 315 height 17
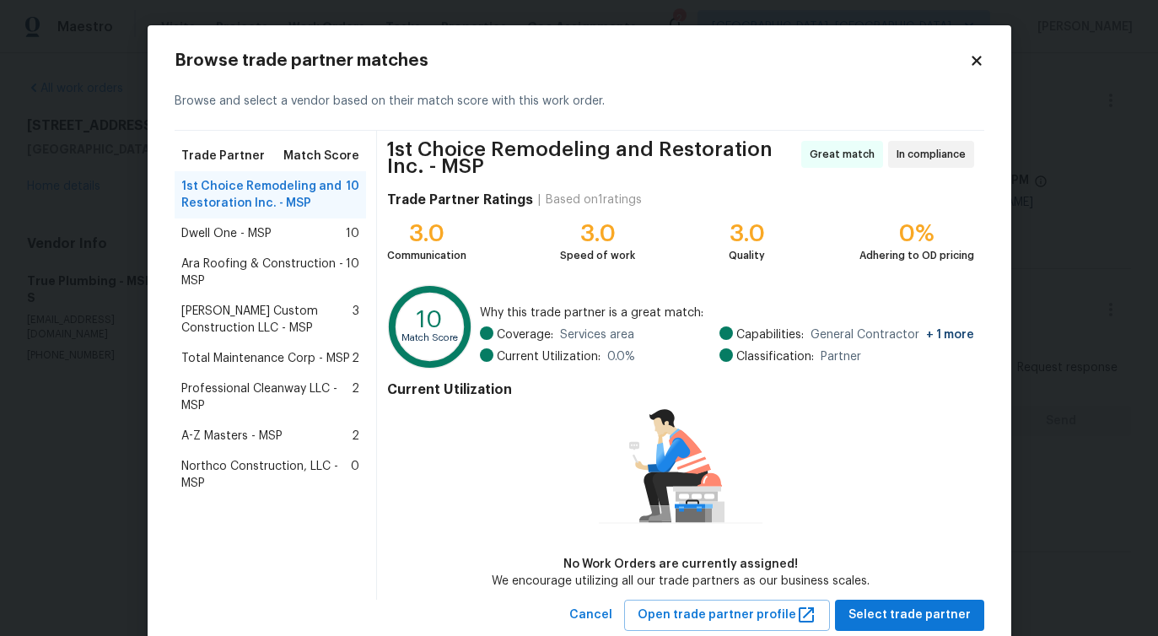
click at [974, 63] on icon at bounding box center [976, 60] width 9 height 9
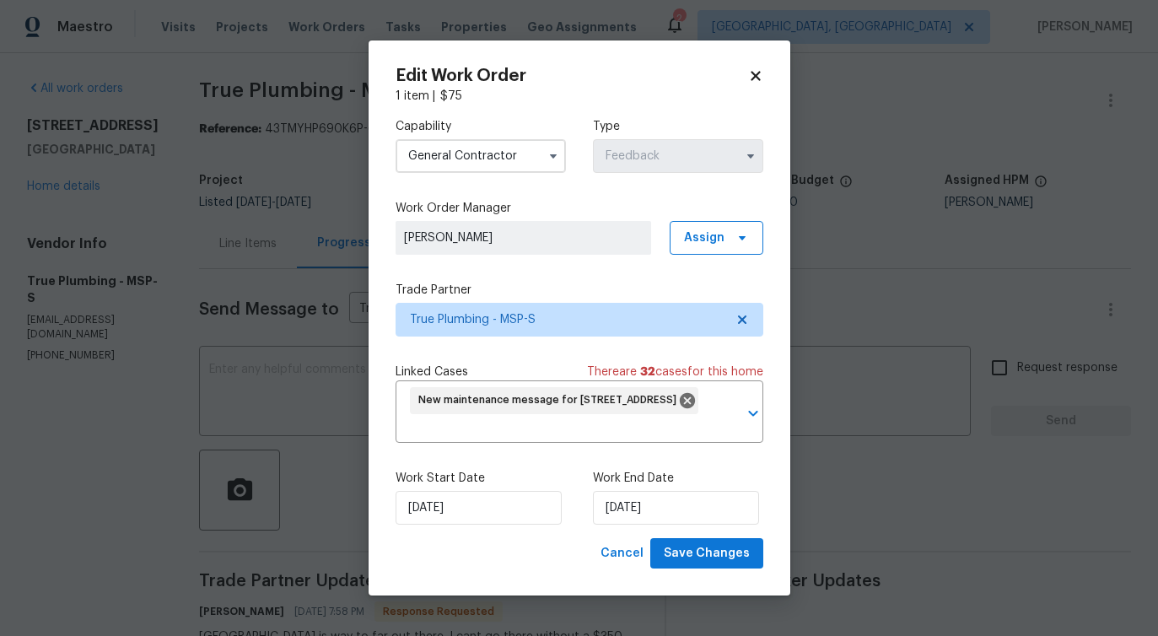
click at [751, 71] on icon at bounding box center [755, 75] width 9 height 9
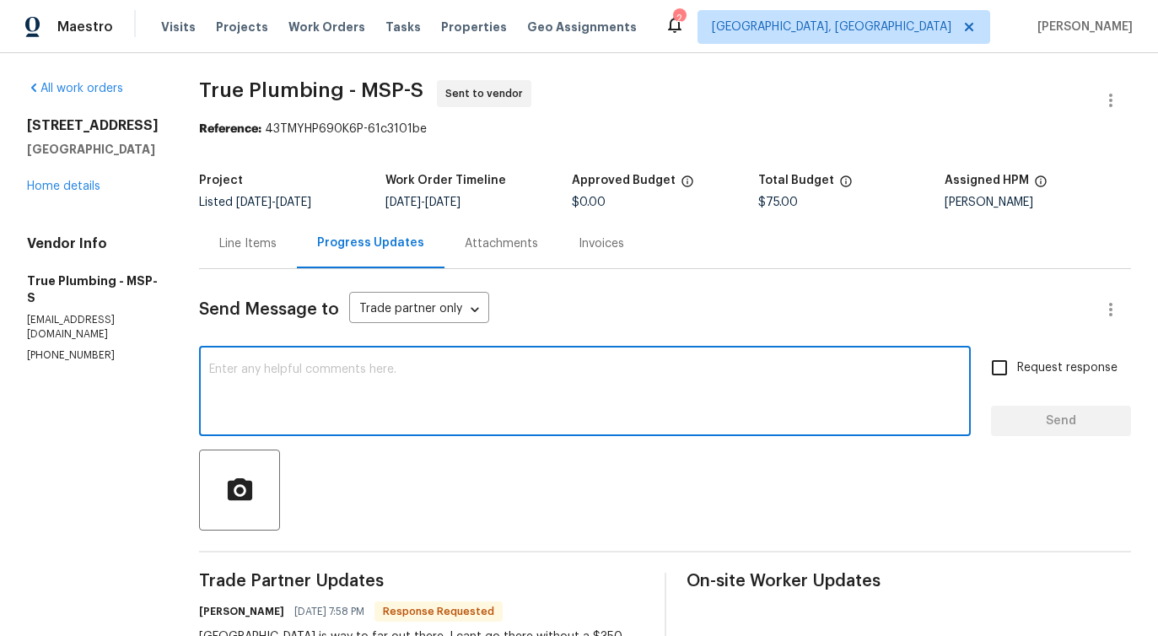
click at [419, 406] on textarea at bounding box center [585, 393] width 752 height 59
click at [594, 359] on div "x ​" at bounding box center [585, 393] width 772 height 86
type textarea "Thanks for the update!"
click at [1077, 419] on span "Send" at bounding box center [1061, 421] width 113 height 21
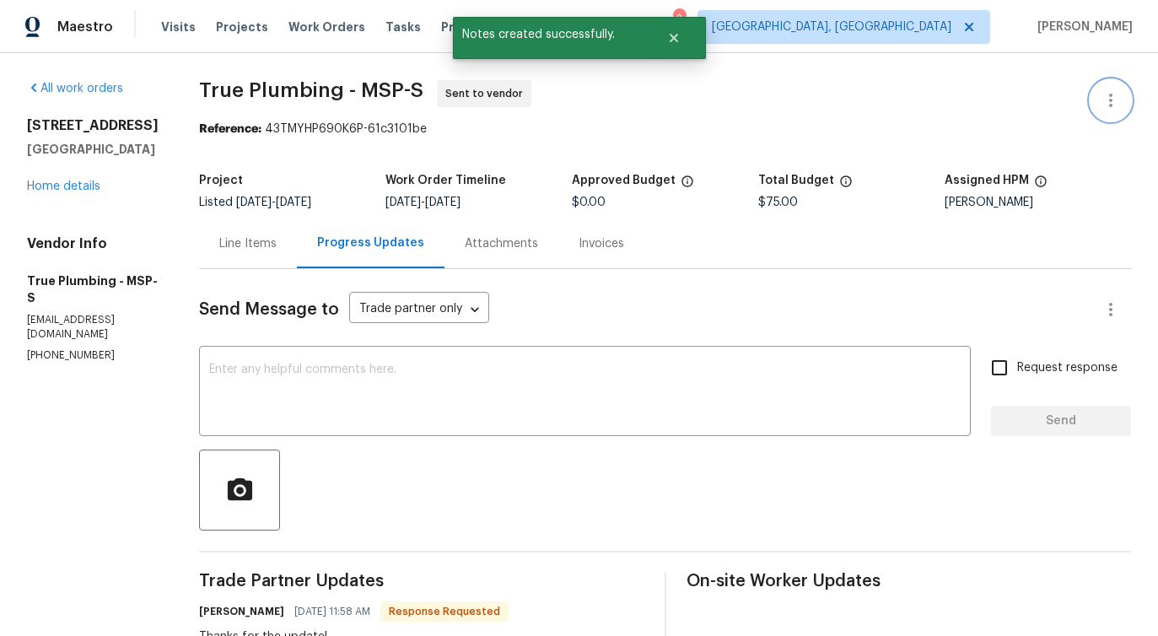
click at [1111, 92] on icon "button" at bounding box center [1111, 100] width 20 height 20
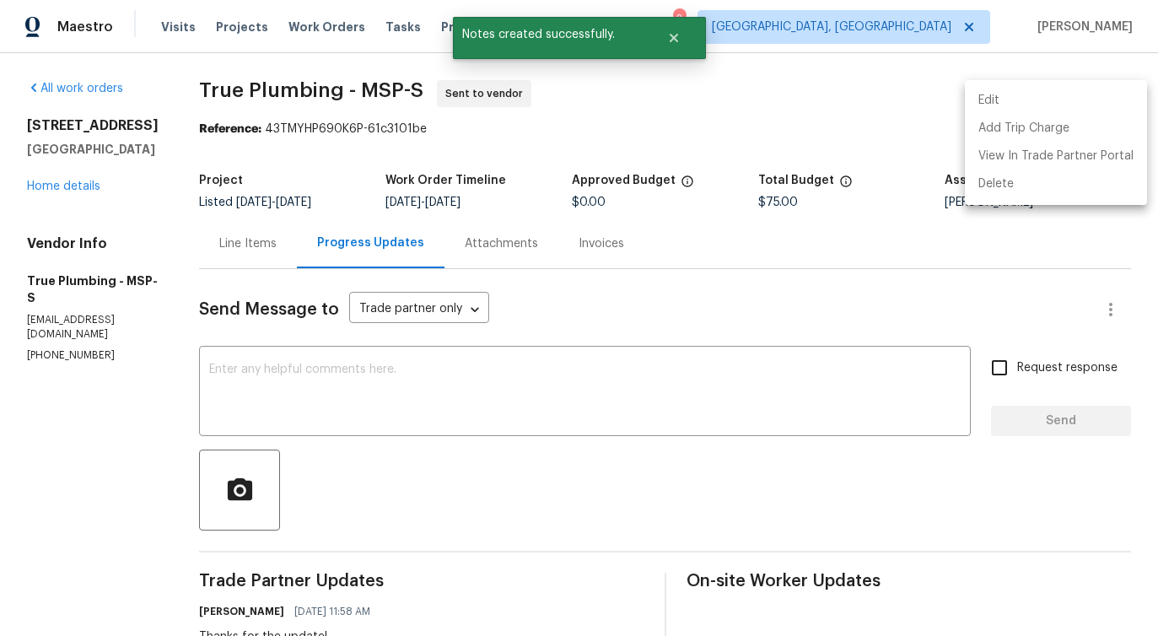
click at [1018, 108] on li "Edit" at bounding box center [1056, 101] width 182 height 28
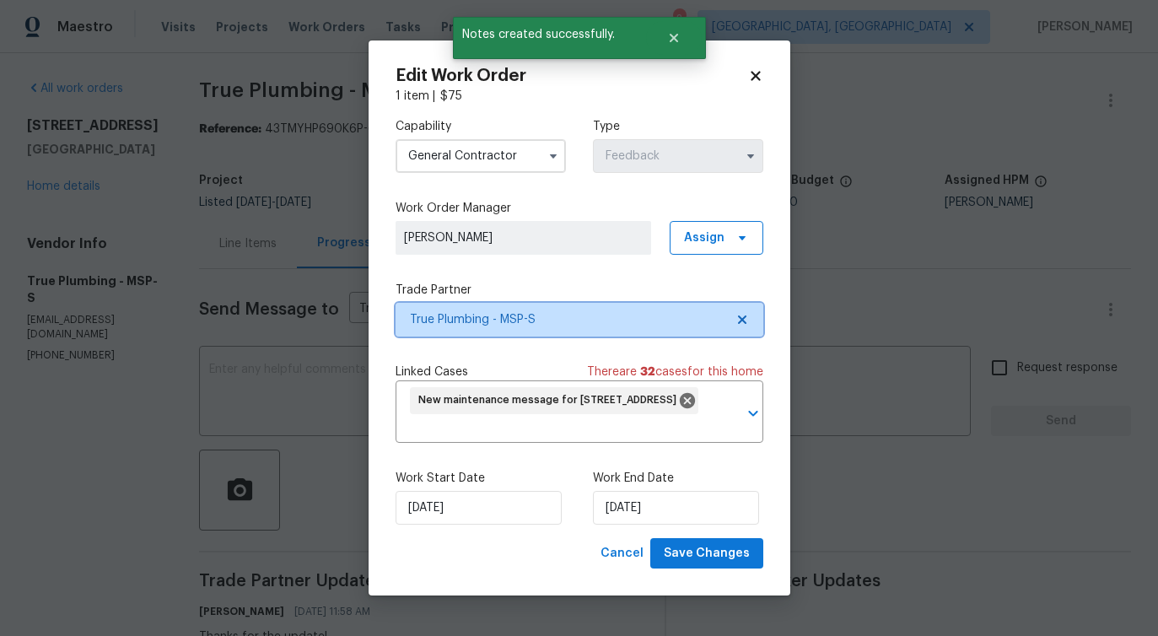
click at [499, 324] on span "True Plumbing - MSP-S" at bounding box center [567, 319] width 315 height 17
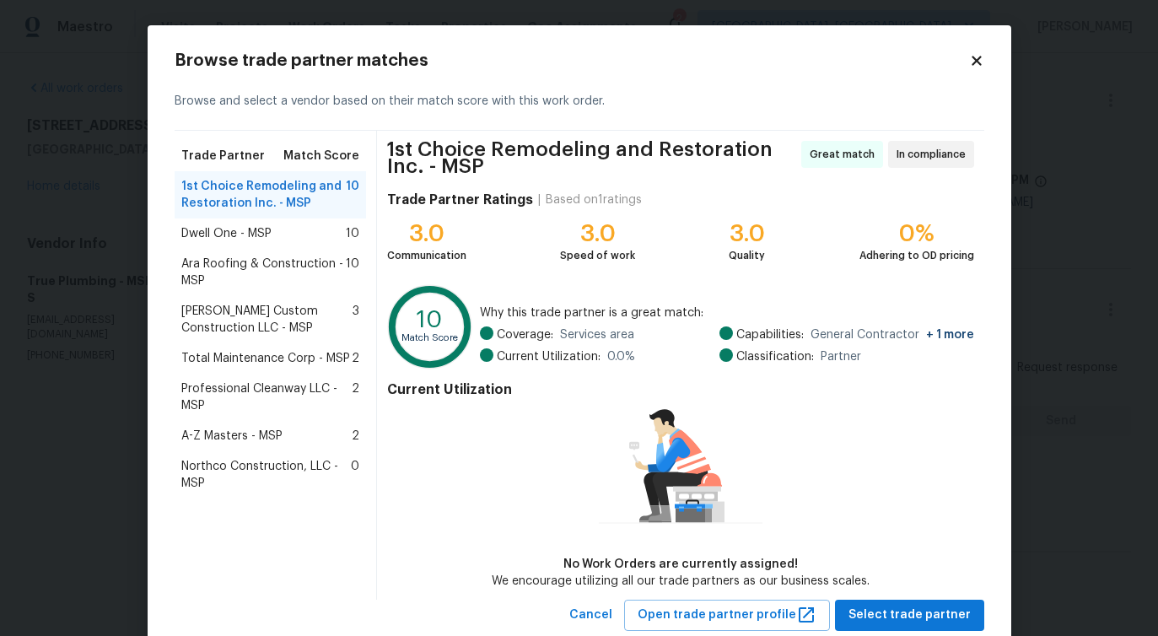
click at [219, 235] on span "Dwell One - MSP" at bounding box center [226, 233] width 90 height 17
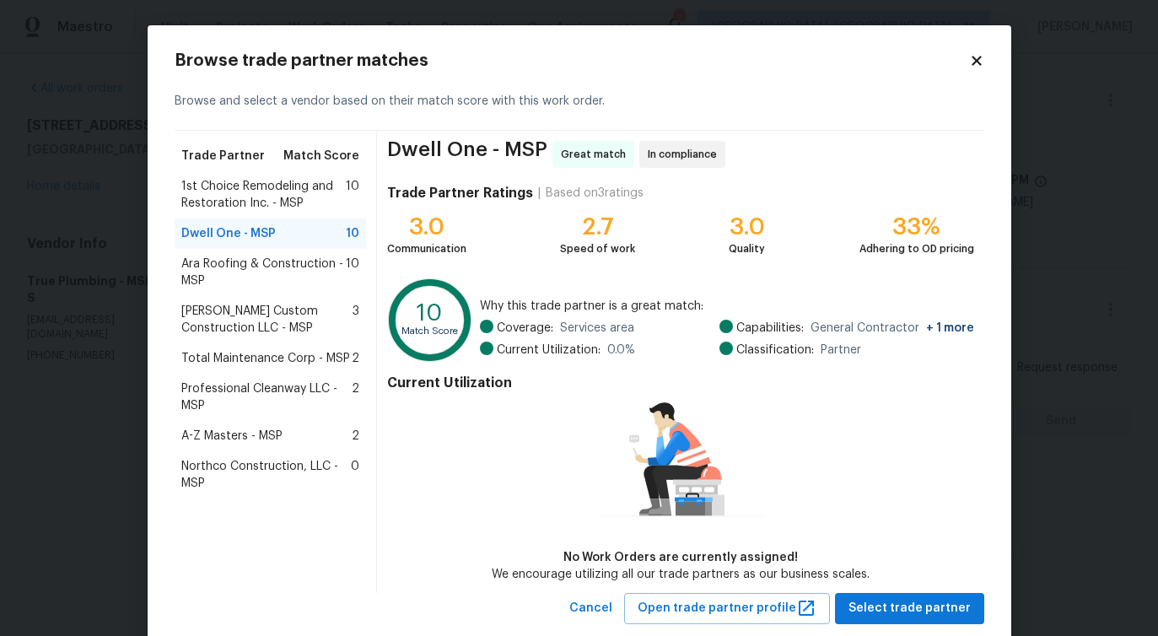
click at [227, 272] on span "Ara Roofing & Construction - MSP" at bounding box center [263, 273] width 165 height 34
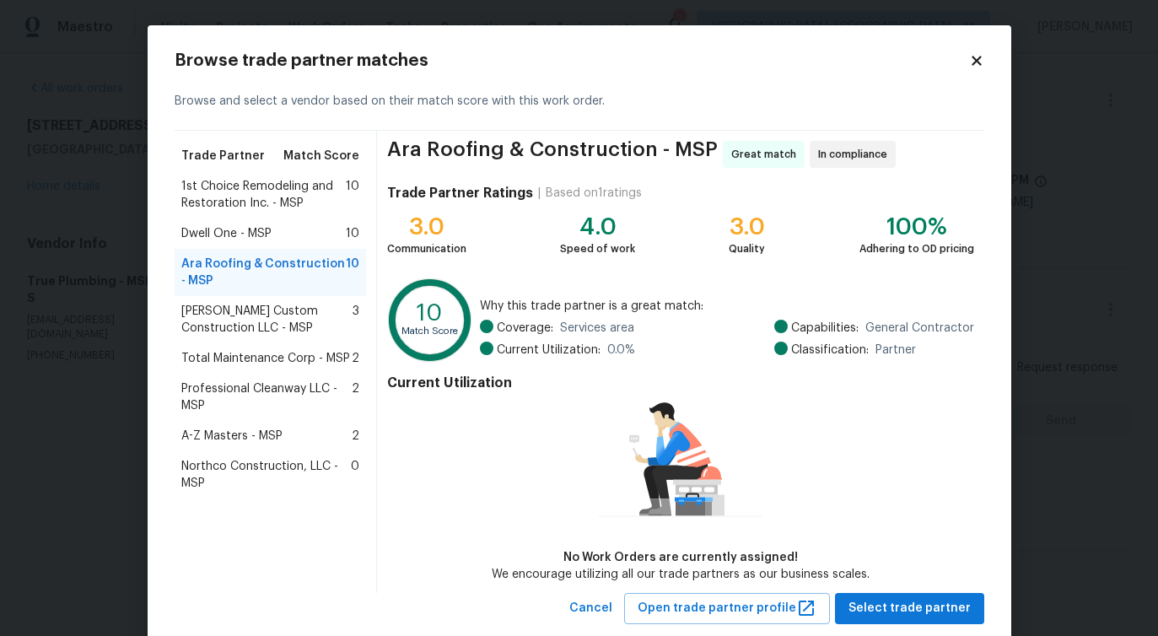
click at [246, 192] on span "1st Choice Remodeling and Restoration Inc. - MSP" at bounding box center [263, 195] width 165 height 34
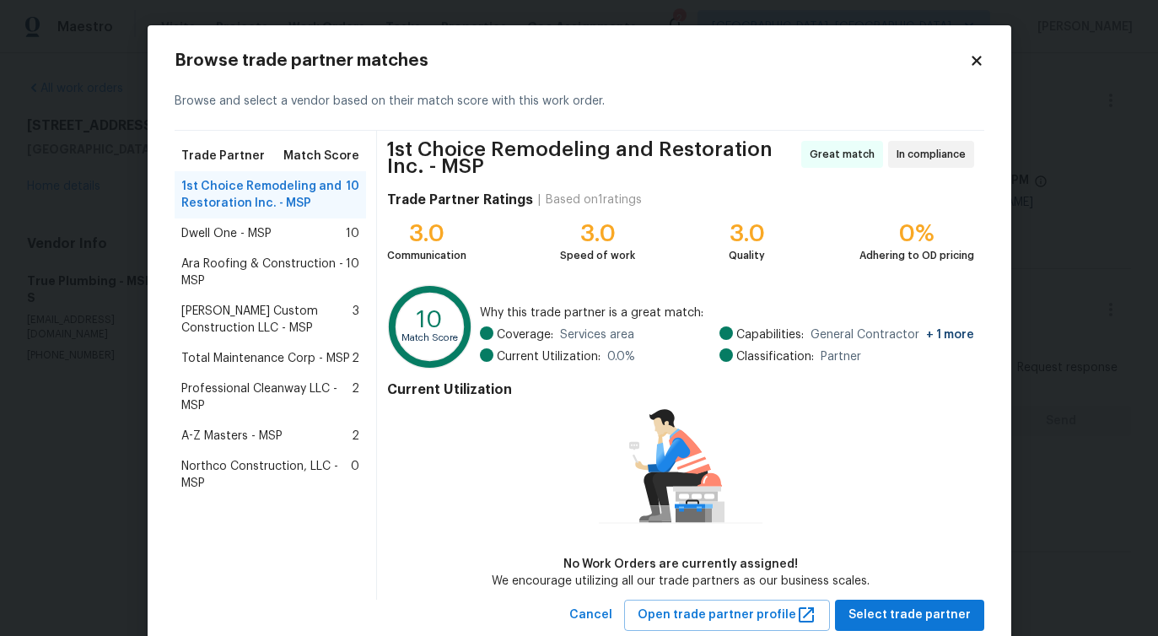
scroll to position [46, 0]
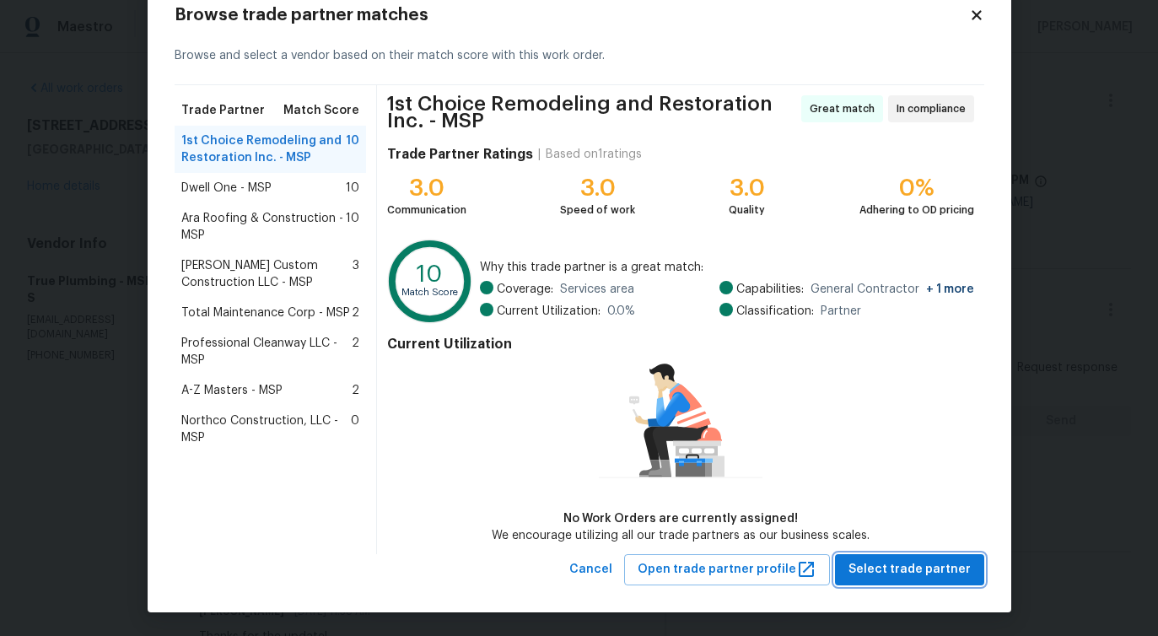
click at [879, 556] on button "Select trade partner" at bounding box center [909, 569] width 149 height 31
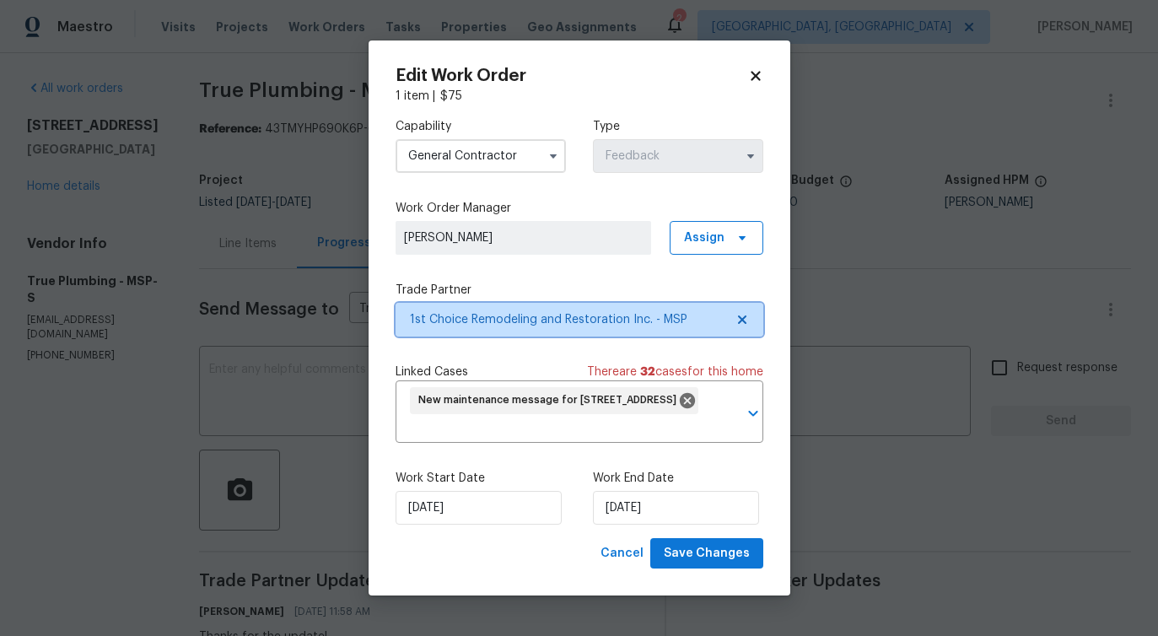
scroll to position [0, 0]
click at [522, 413] on div "New maintenance message for 5617 220th St N , Forest Lake, MN 55025" at bounding box center [554, 400] width 289 height 27
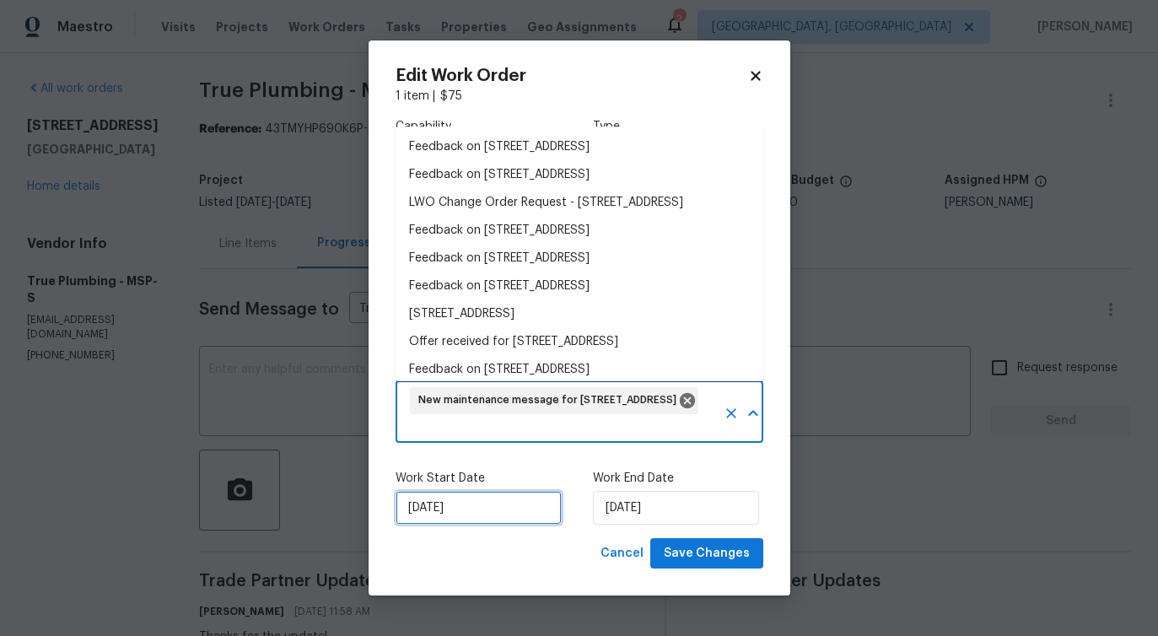
click at [470, 502] on input "[DATE]" at bounding box center [479, 508] width 166 height 34
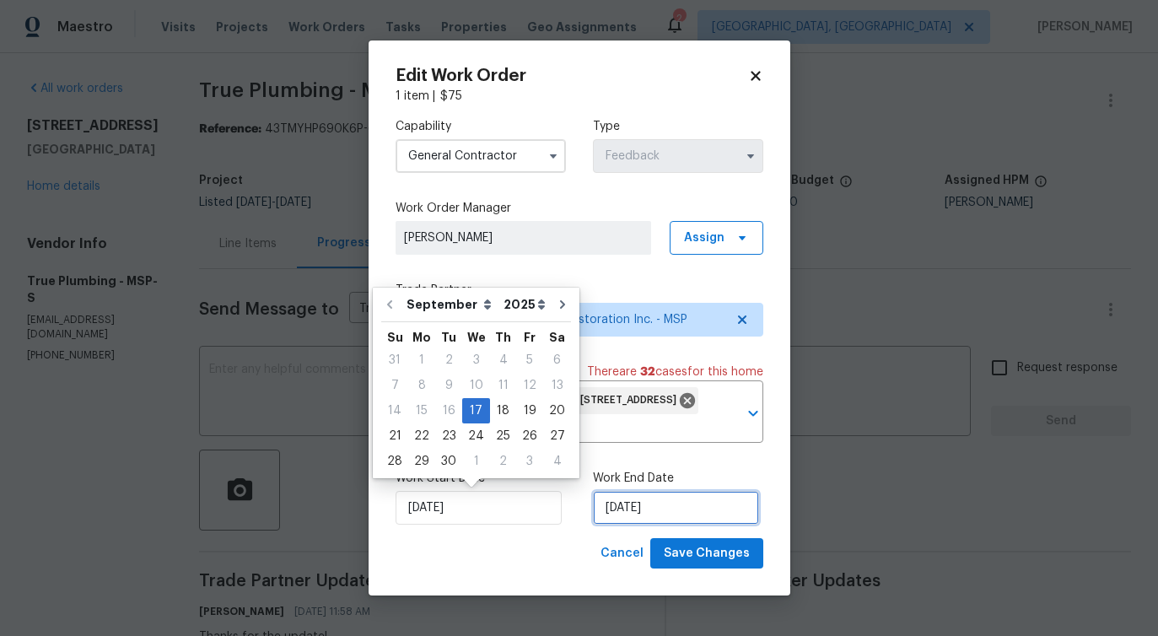
click at [618, 499] on input "9/19/2025" at bounding box center [676, 508] width 166 height 34
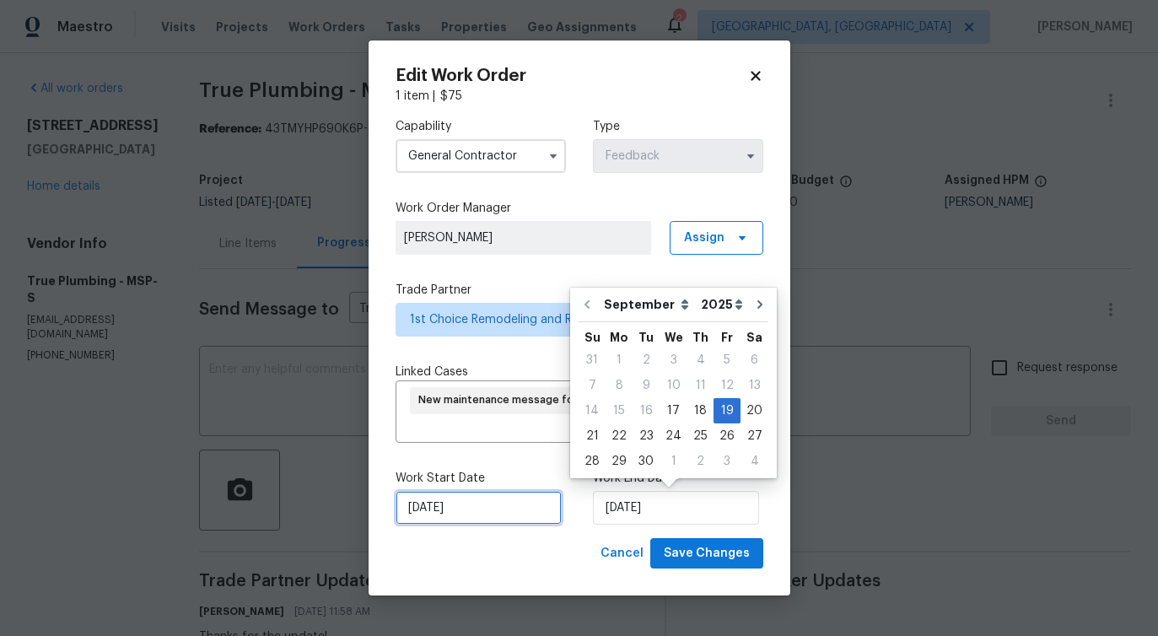
click at [515, 515] on input "[DATE]" at bounding box center [479, 508] width 166 height 34
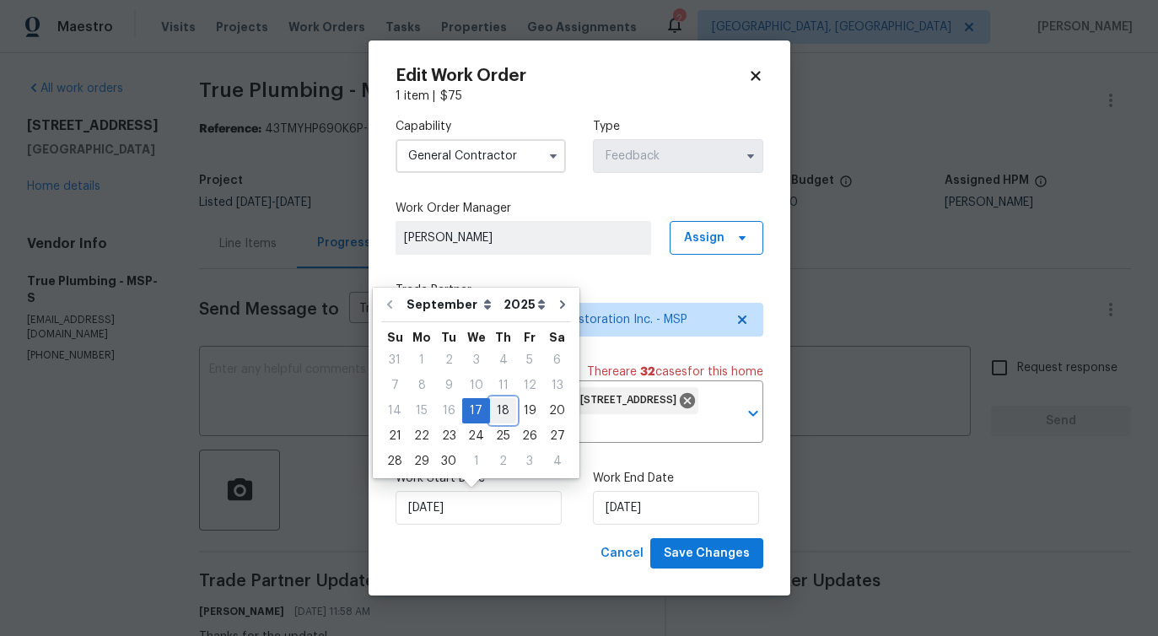
click at [499, 418] on div "18" at bounding box center [503, 411] width 26 height 24
type input "[DATE]"
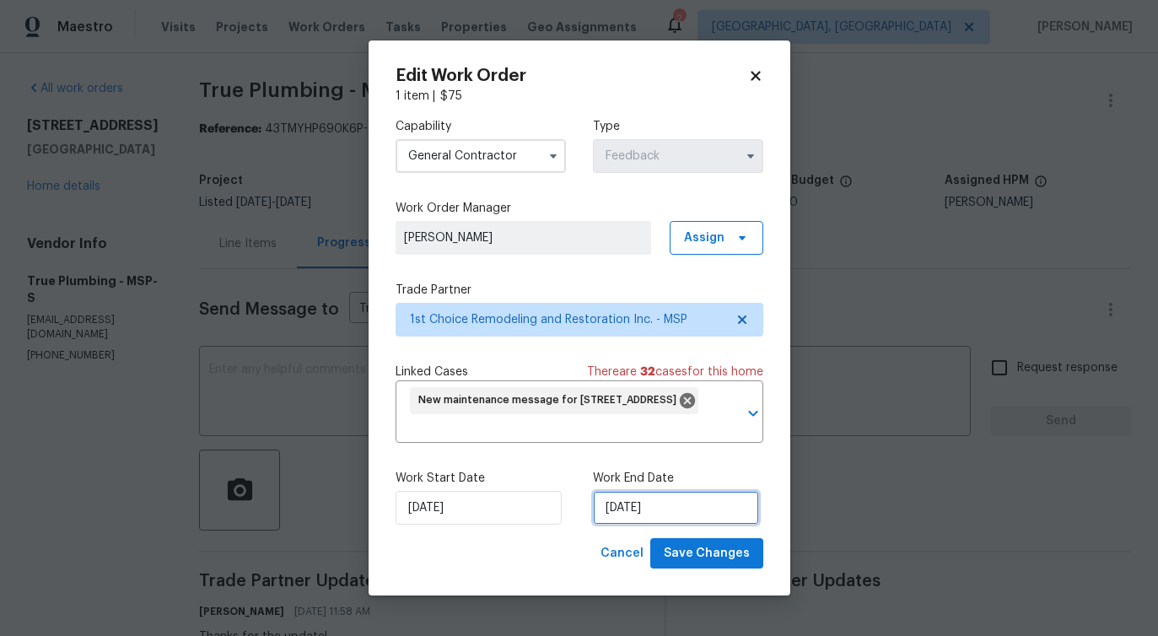
click at [619, 508] on input "9/19/2025" at bounding box center [676, 508] width 166 height 34
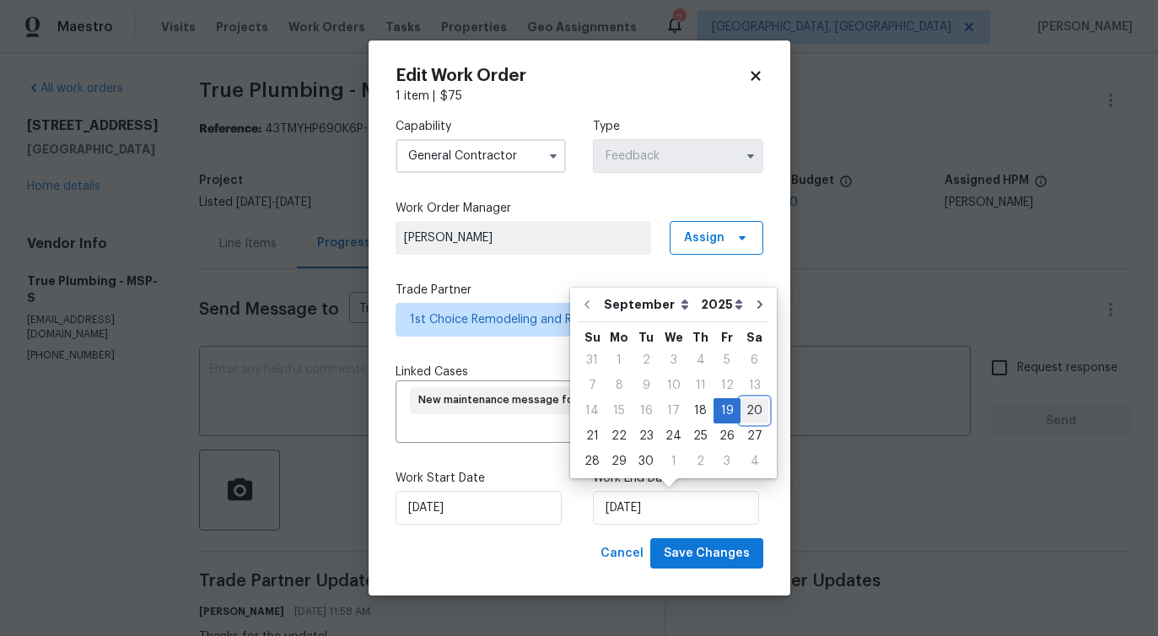
click at [754, 411] on div "20" at bounding box center [755, 411] width 28 height 24
type input "9/20/2025"
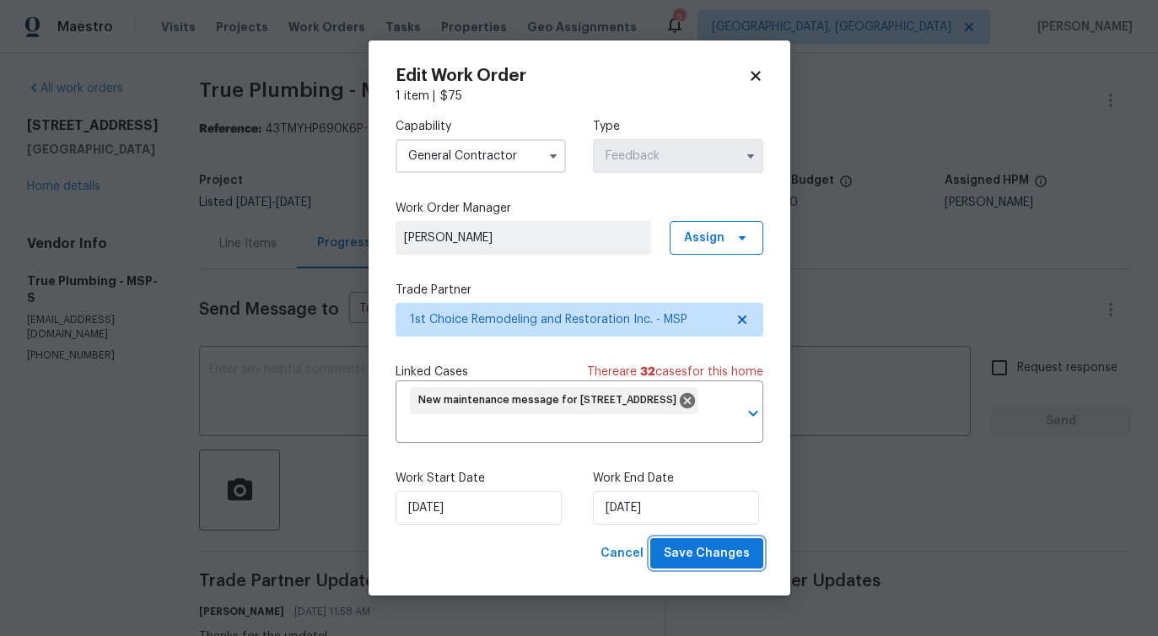
click at [720, 558] on span "Save Changes" at bounding box center [707, 553] width 86 height 21
click at [277, 375] on body "Maestro Visits Projects Work Orders Tasks Properties Geo Assignments 2 Albuquer…" at bounding box center [579, 318] width 1158 height 636
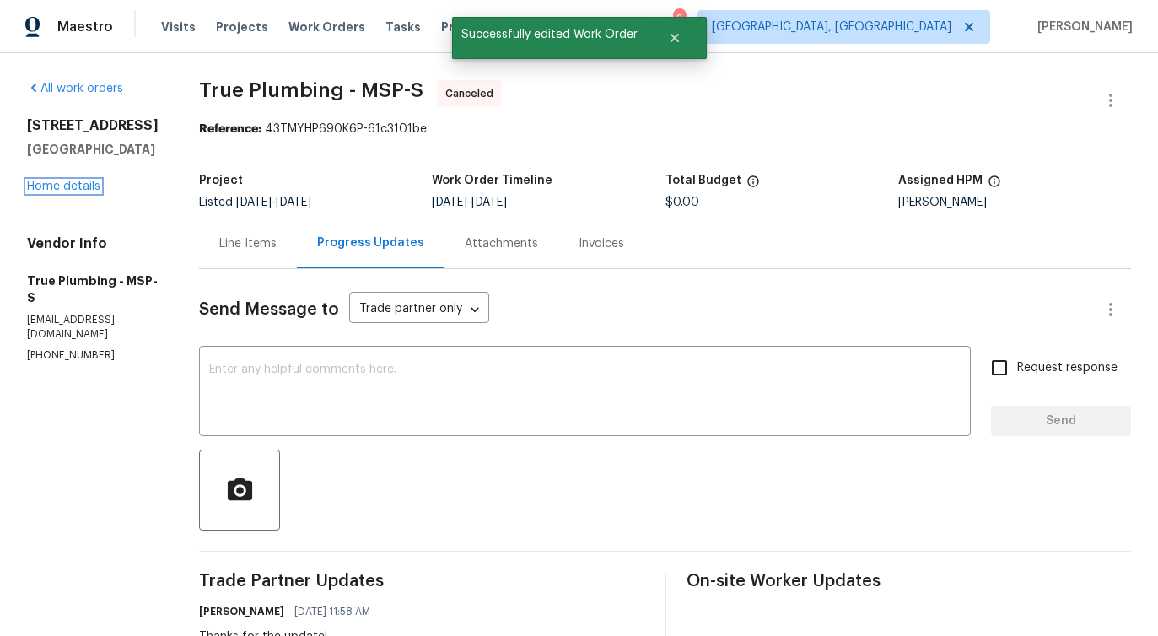
click at [84, 188] on link "Home details" at bounding box center [63, 187] width 73 height 12
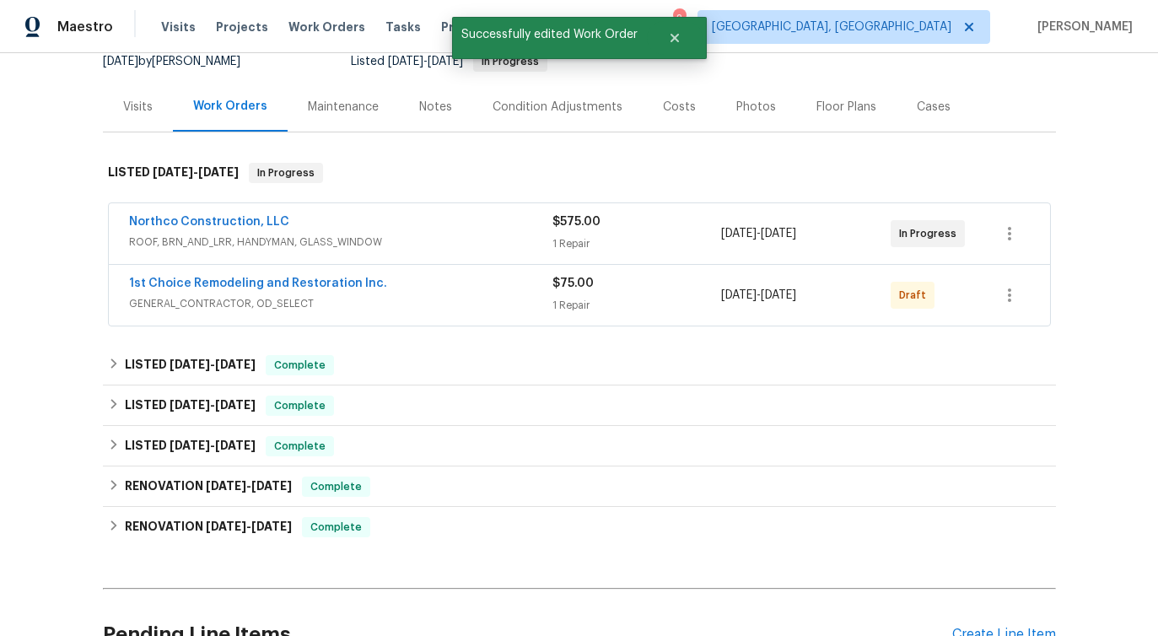
scroll to position [188, 0]
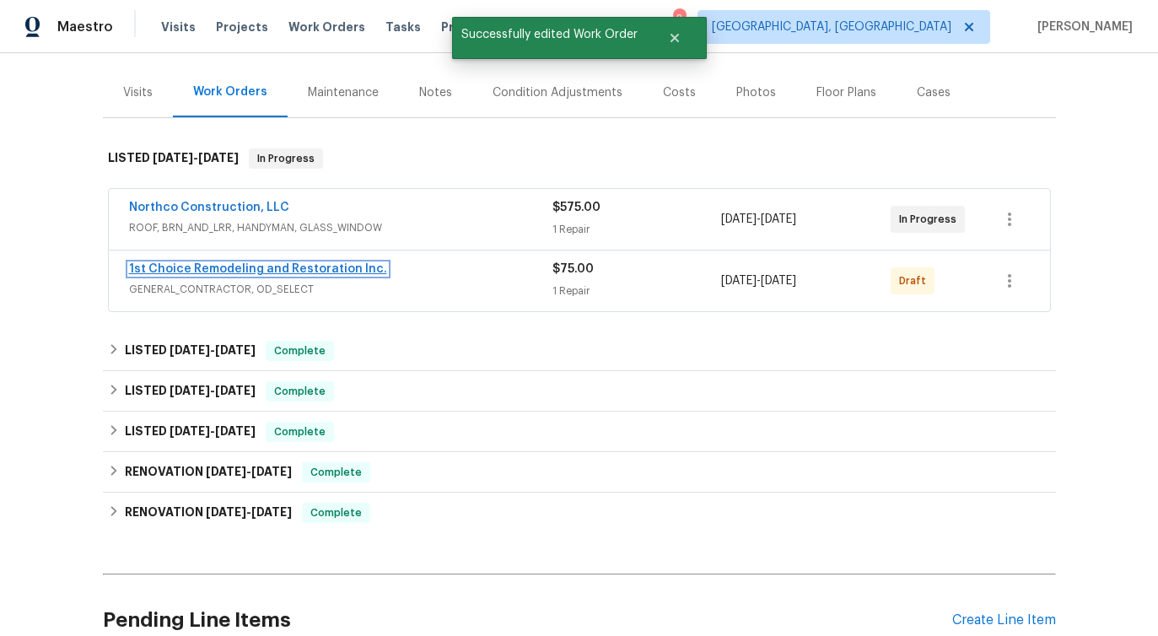
click at [239, 266] on link "1st Choice Remodeling and Restoration Inc." at bounding box center [258, 269] width 258 height 12
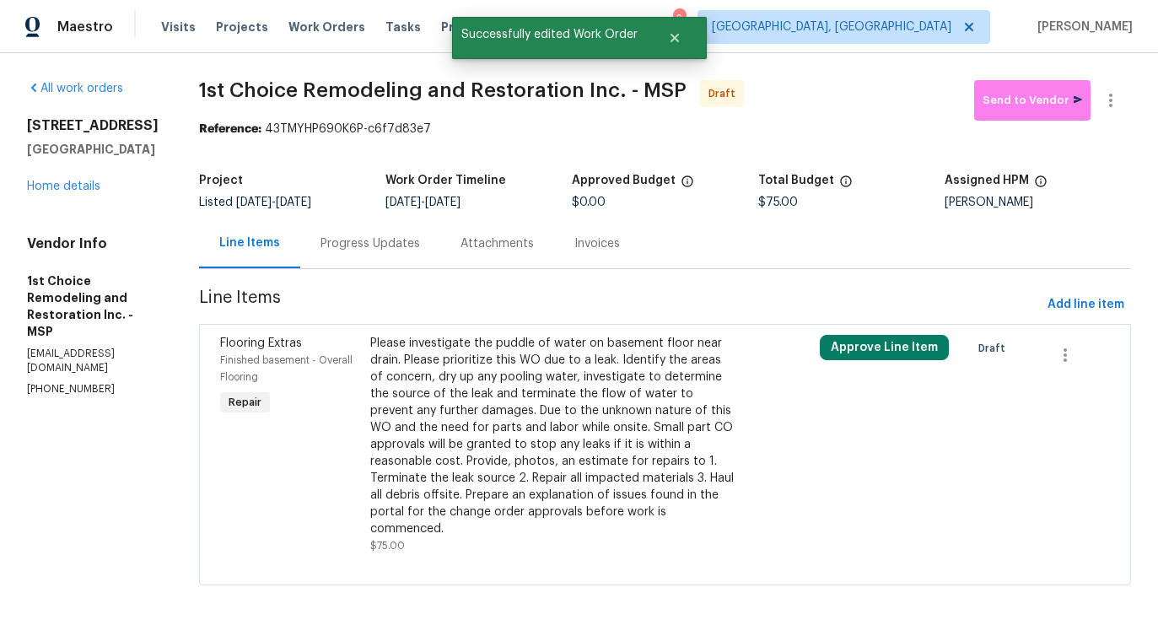
click at [423, 376] on div "Please investigate the puddle of water on basement floor near drain. Please pri…" at bounding box center [552, 436] width 365 height 202
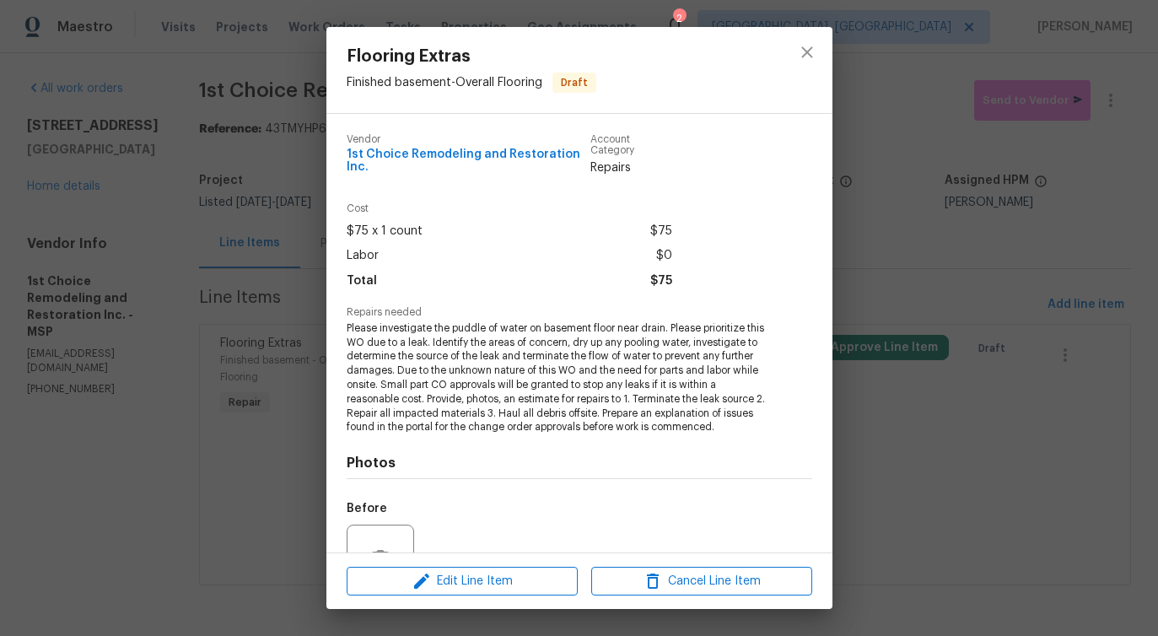
scroll to position [181, 0]
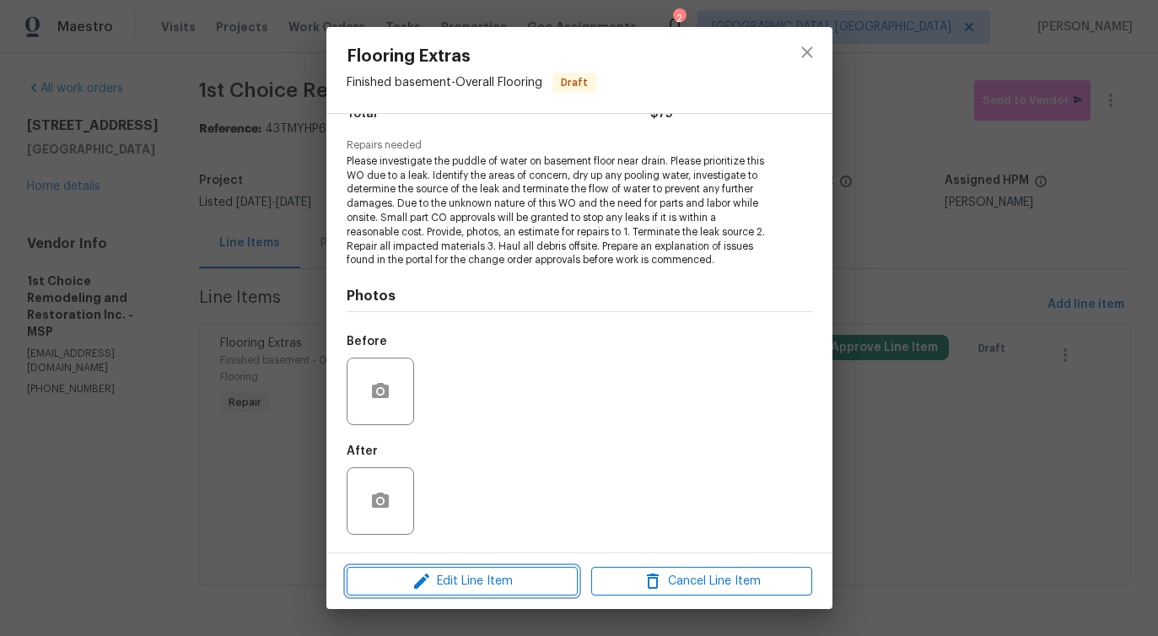
click at [475, 586] on span "Edit Line Item" at bounding box center [462, 581] width 221 height 21
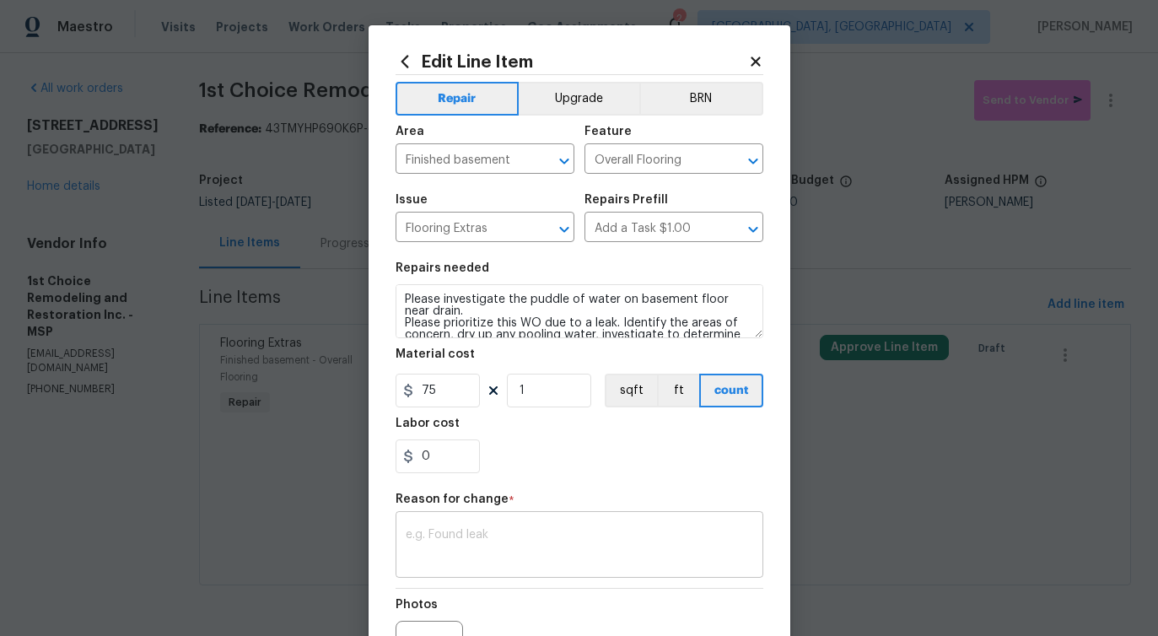
click at [479, 558] on textarea at bounding box center [580, 546] width 348 height 35
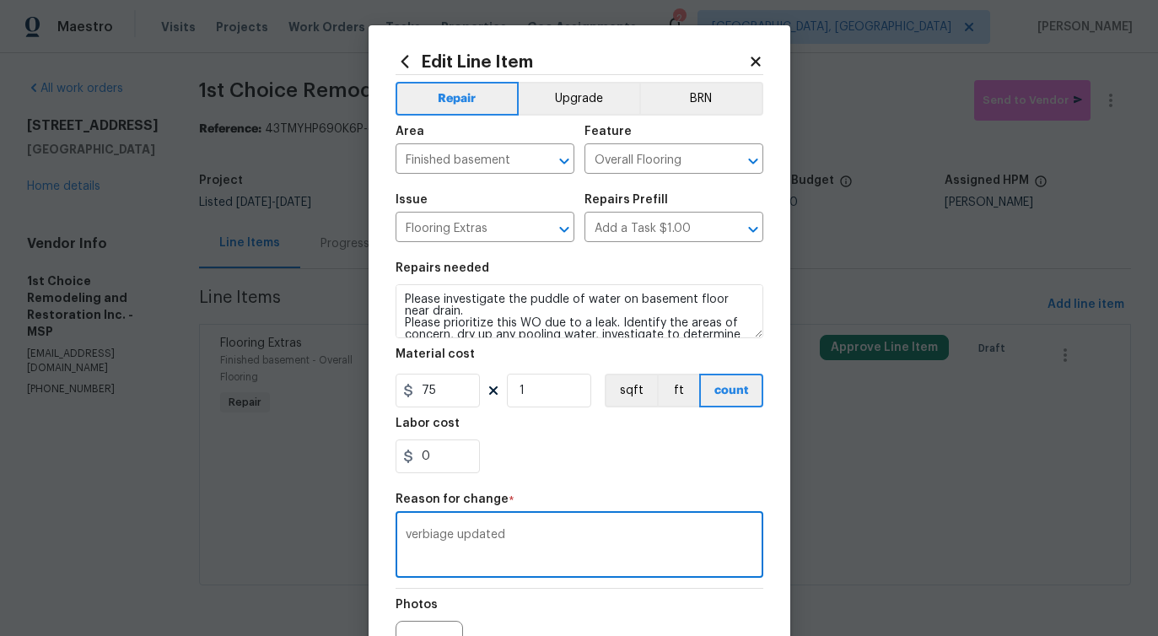
scroll to position [196, 0]
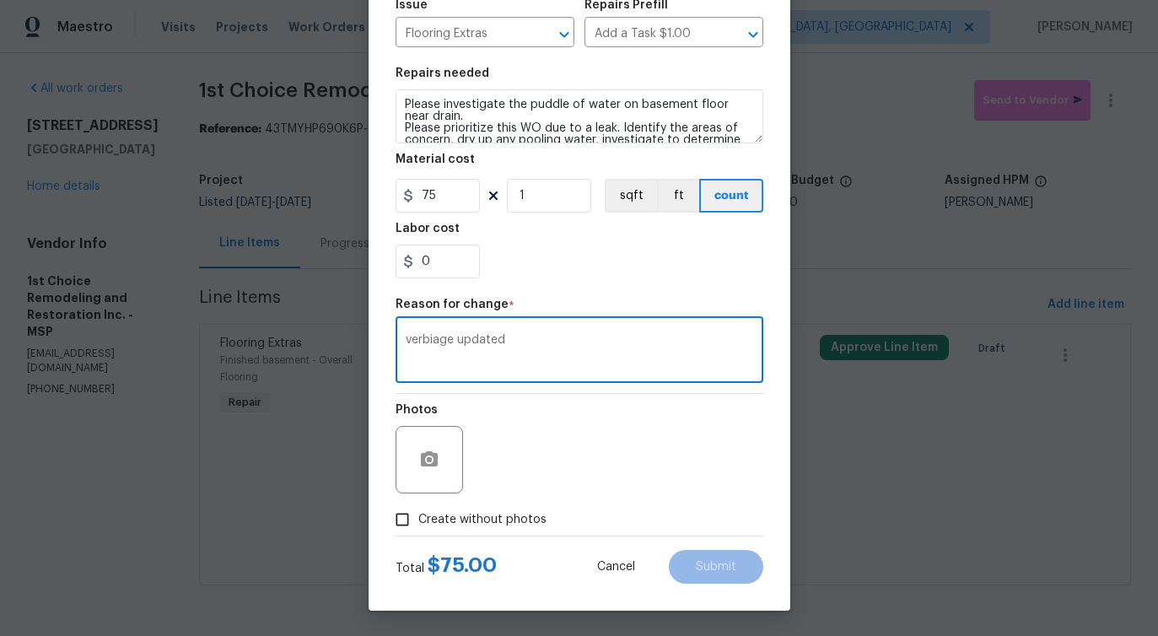
type textarea "verbiage updated"
click at [530, 526] on span "Create without photos" at bounding box center [482, 520] width 128 height 18
click at [418, 526] on input "Create without photos" at bounding box center [402, 520] width 32 height 32
checkbox input "true"
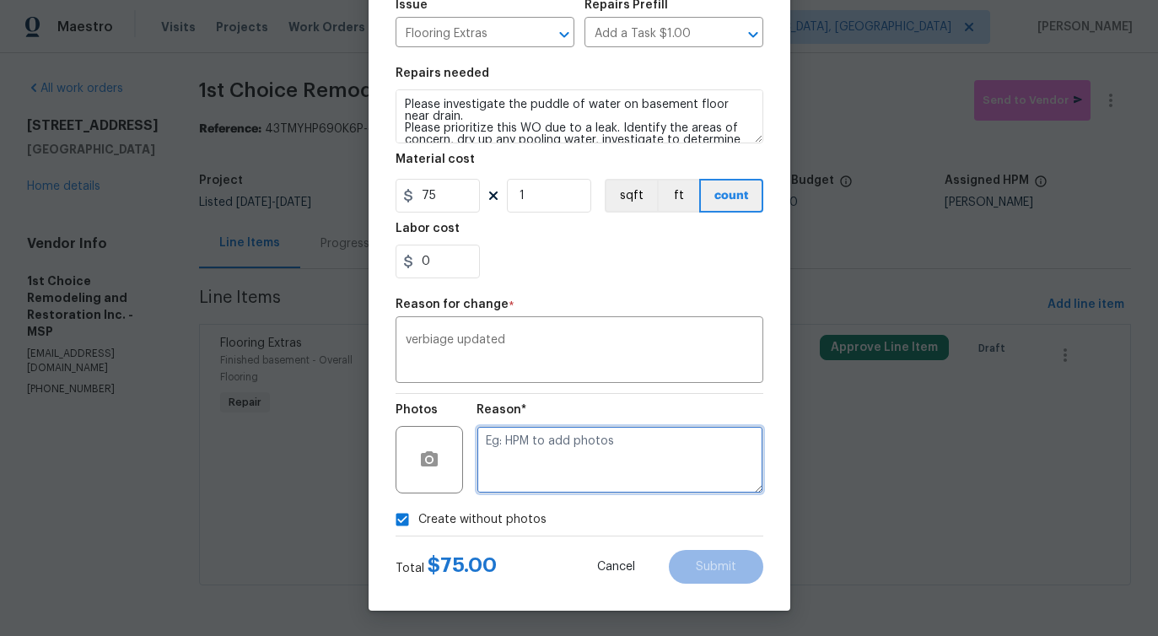
click at [624, 461] on textarea at bounding box center [620, 459] width 287 height 67
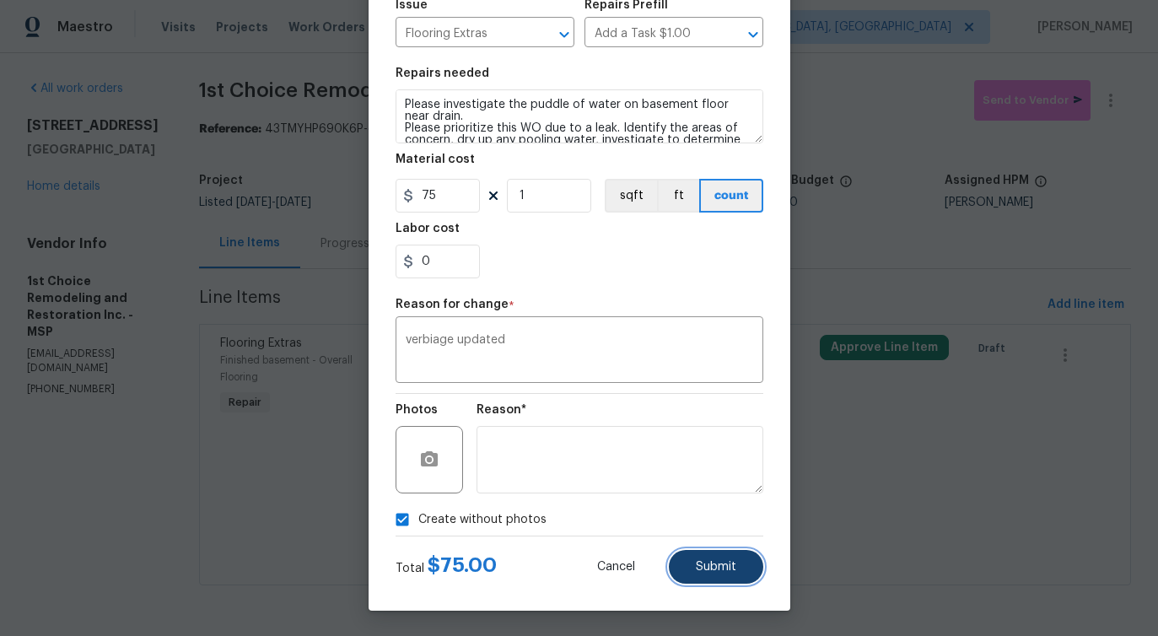
click at [706, 564] on span "Submit" at bounding box center [716, 567] width 40 height 13
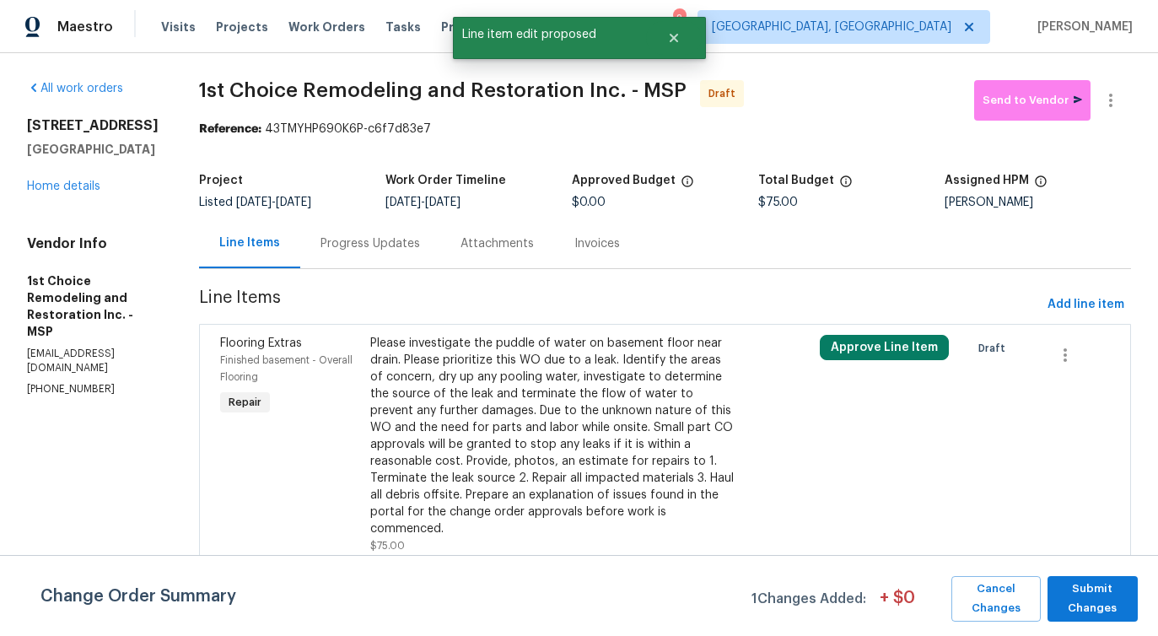
scroll to position [0, 0]
click at [1105, 600] on span "Submit Changes" at bounding box center [1092, 599] width 73 height 39
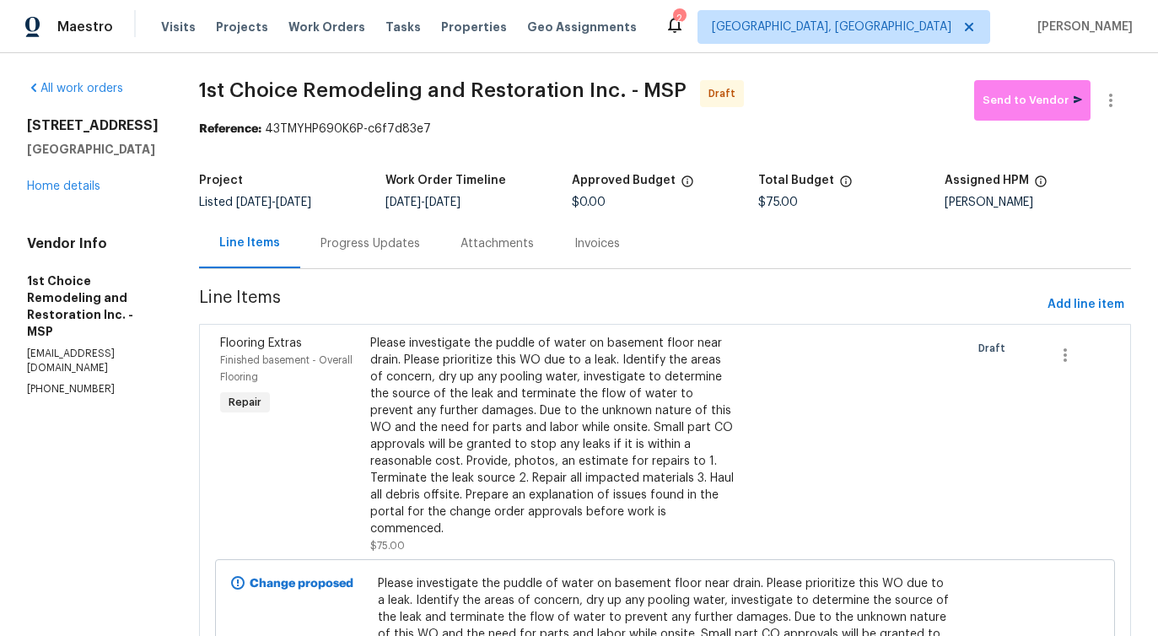
click at [383, 245] on div "Progress Updates" at bounding box center [371, 243] width 100 height 17
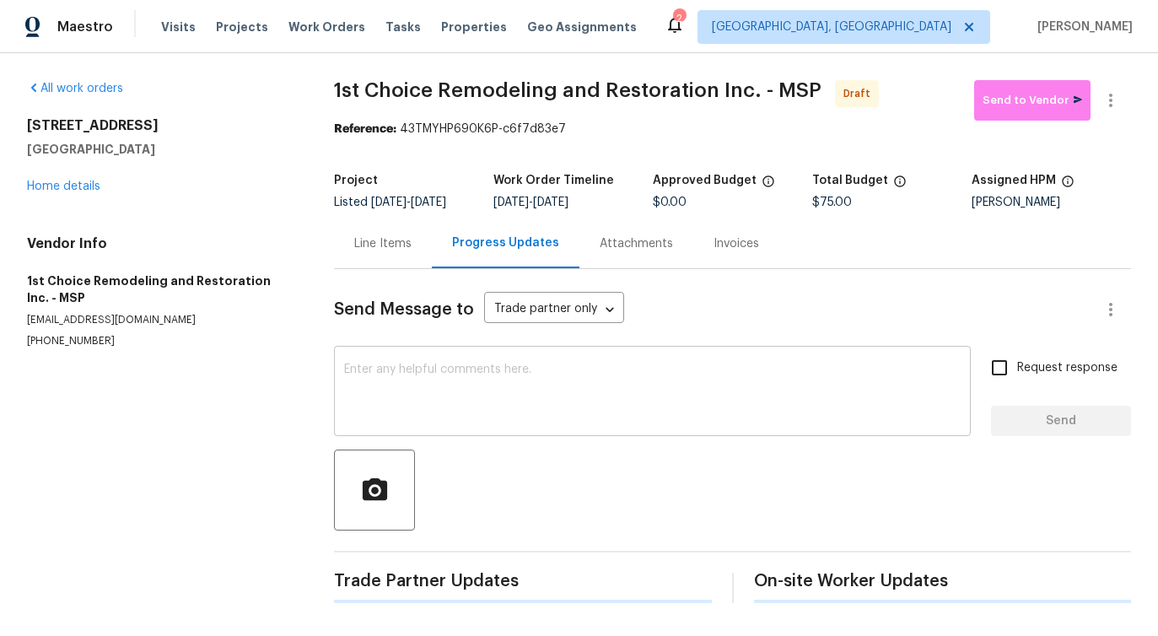
click at [427, 424] on div "x ​" at bounding box center [652, 393] width 637 height 86
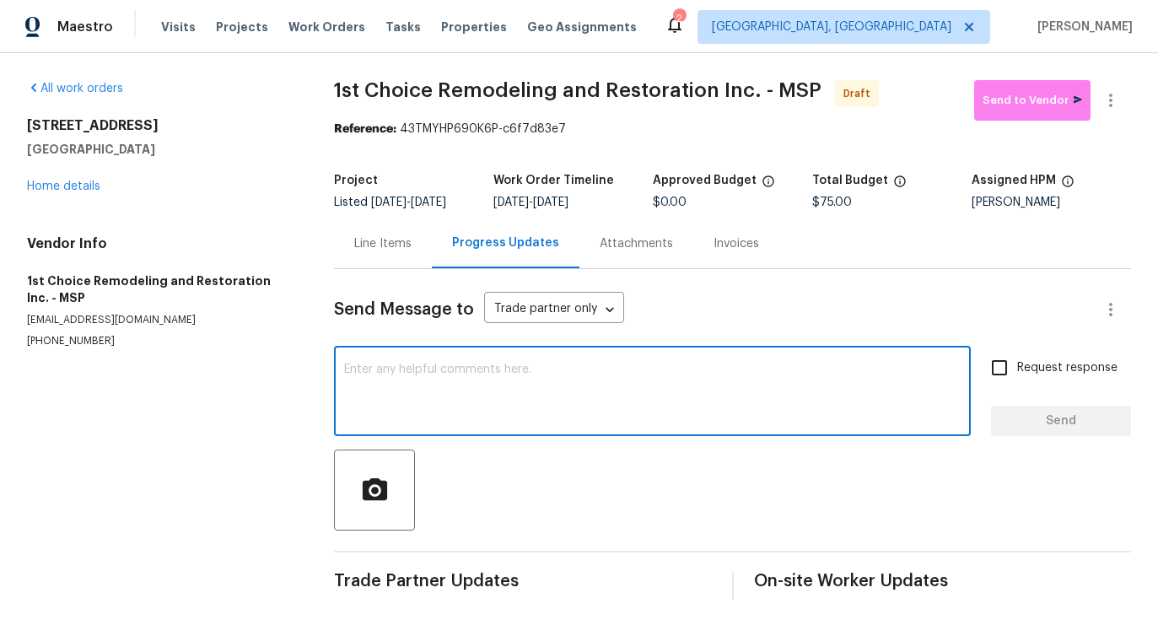
click at [422, 359] on div "x ​" at bounding box center [652, 393] width 637 height 86
paste textarea "Hi this is Pavithra with Opendoor. I’m confirming you received the WO for the p…"
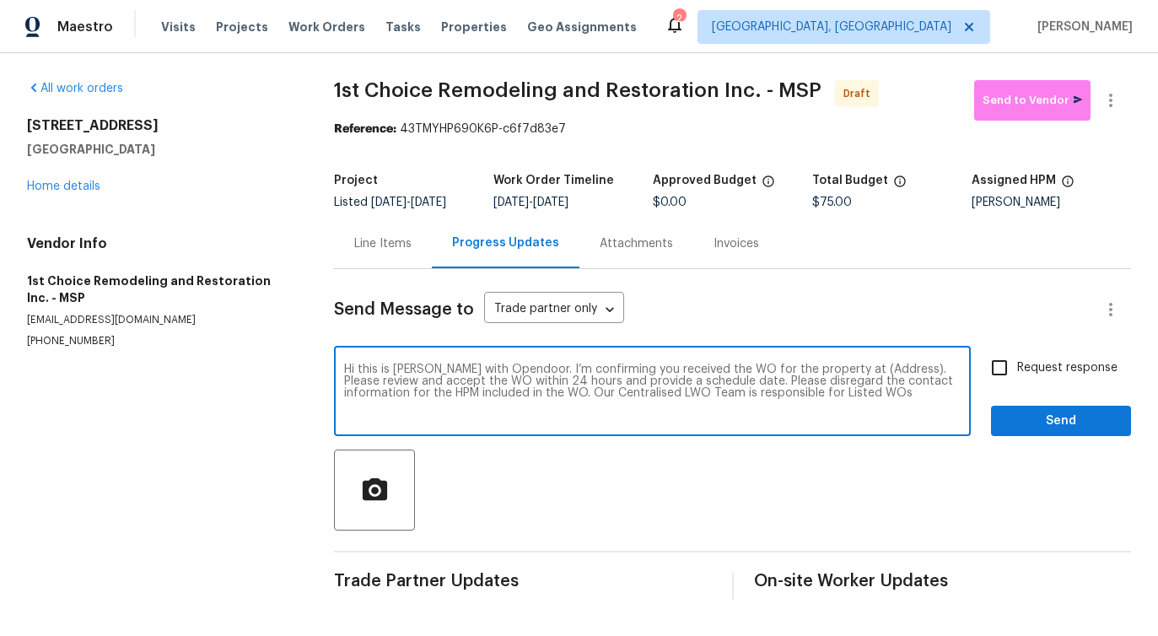
click at [862, 371] on textarea "Hi this is Pavithra with Opendoor. I’m confirming you received the WO for the p…" at bounding box center [652, 393] width 617 height 59
paste textarea "5617 220th St N, Forest Lake, MN 55025"
type textarea "Hi this is Pavithra with Opendoor. I’m confirming you received the WO for the p…"
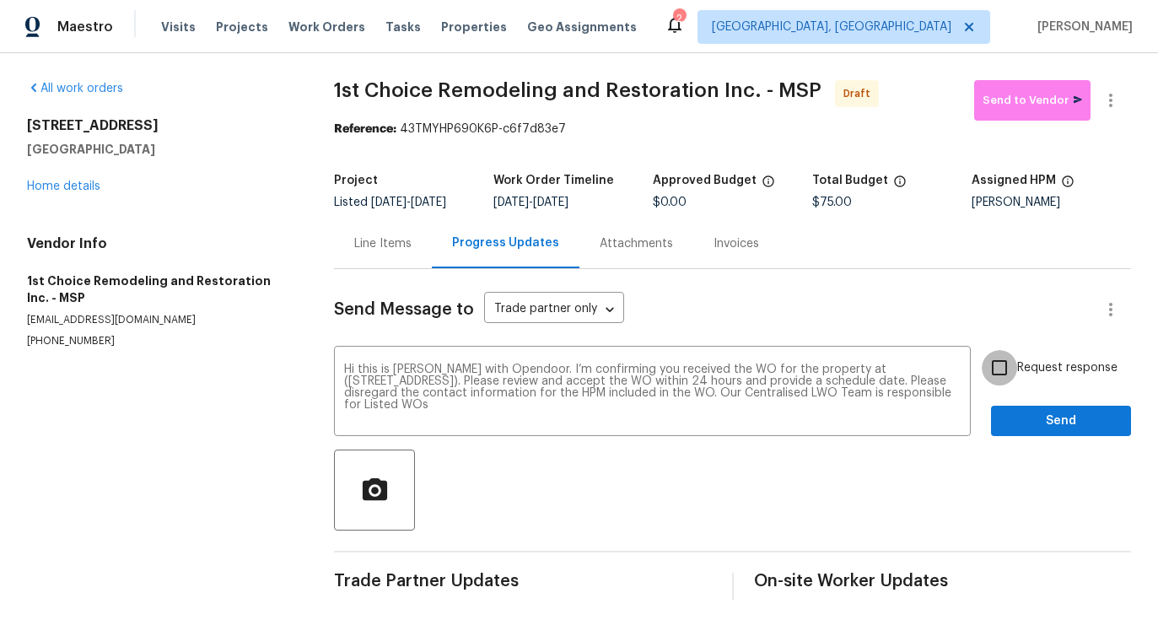
click at [996, 364] on input "Request response" at bounding box center [999, 367] width 35 height 35
checkbox input "true"
click at [1039, 407] on button "Send" at bounding box center [1061, 421] width 140 height 31
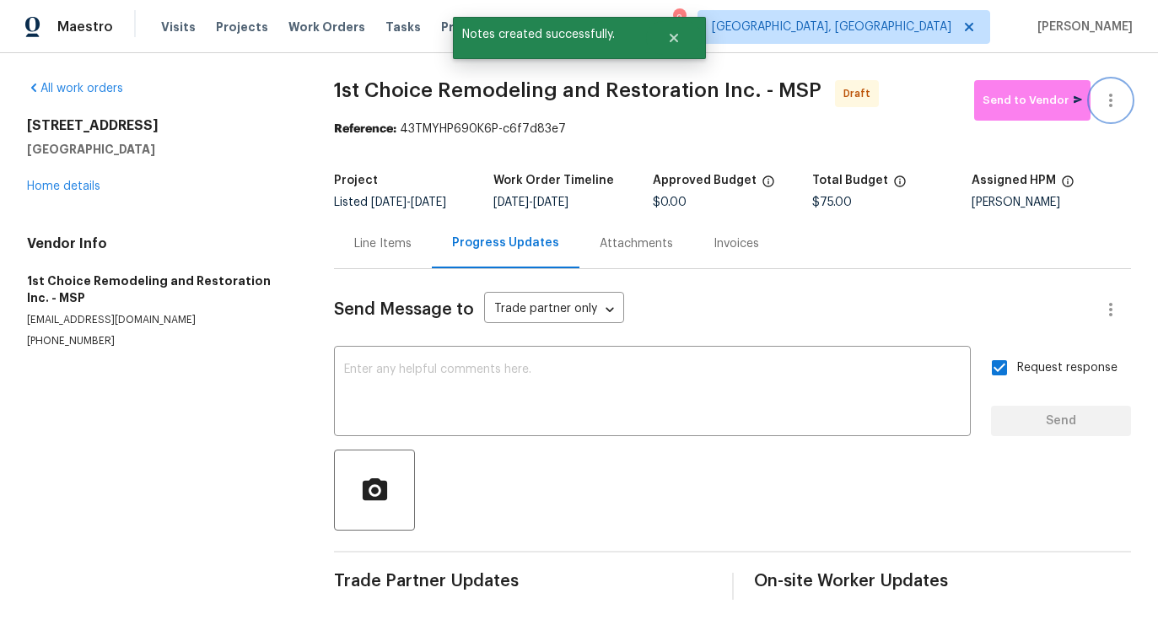
click at [1109, 118] on button "button" at bounding box center [1111, 100] width 40 height 40
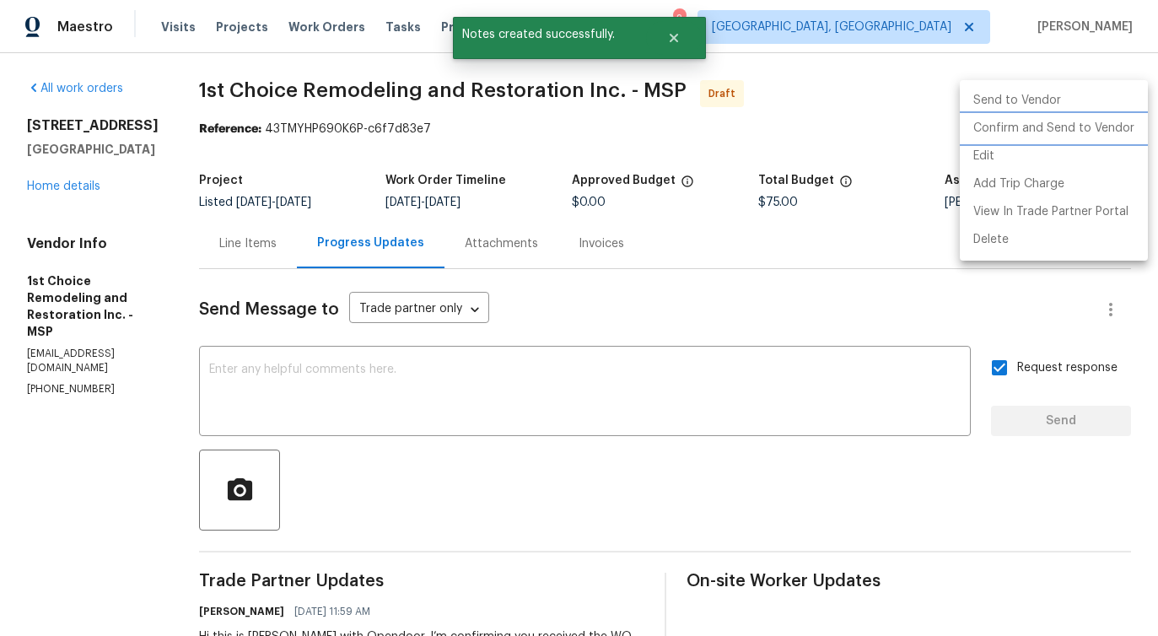
click at [1018, 120] on li "Confirm and Send to Vendor" at bounding box center [1054, 129] width 188 height 28
click at [512, 412] on div at bounding box center [579, 318] width 1158 height 636
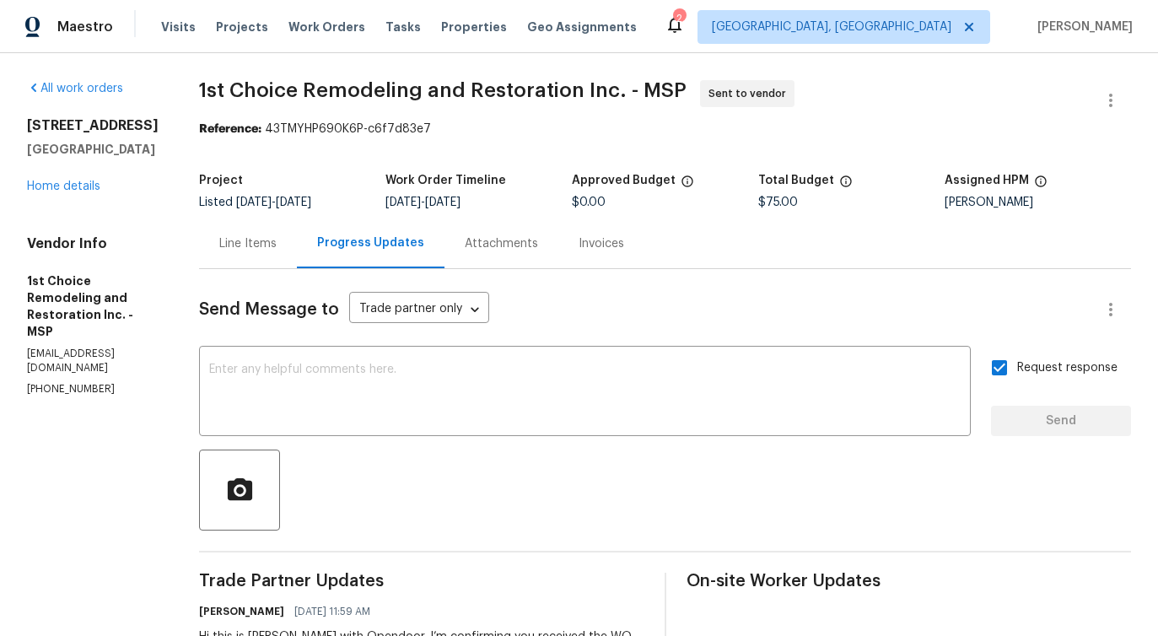
click at [403, 348] on div "Send Message to Trade partner only Trade partner only ​ x ​ Request response Se…" at bounding box center [665, 501] width 932 height 464
click at [365, 397] on textarea at bounding box center [585, 393] width 752 height 59
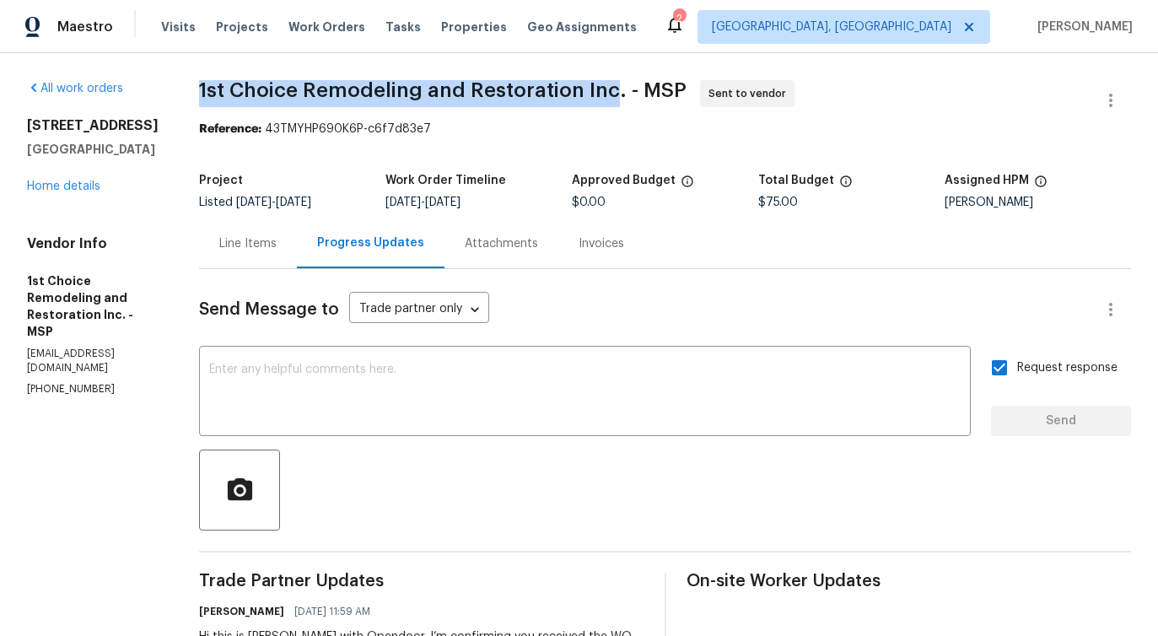
drag, startPoint x: 208, startPoint y: 84, endPoint x: 619, endPoint y: 89, distance: 411.7
click at [619, 89] on span "1st Choice Remodeling and Restoration Inc. - MSP" at bounding box center [443, 90] width 488 height 20
copy span "1st Choice Remodeling and Restoration Inc"
click at [62, 190] on link "Home details" at bounding box center [63, 187] width 73 height 12
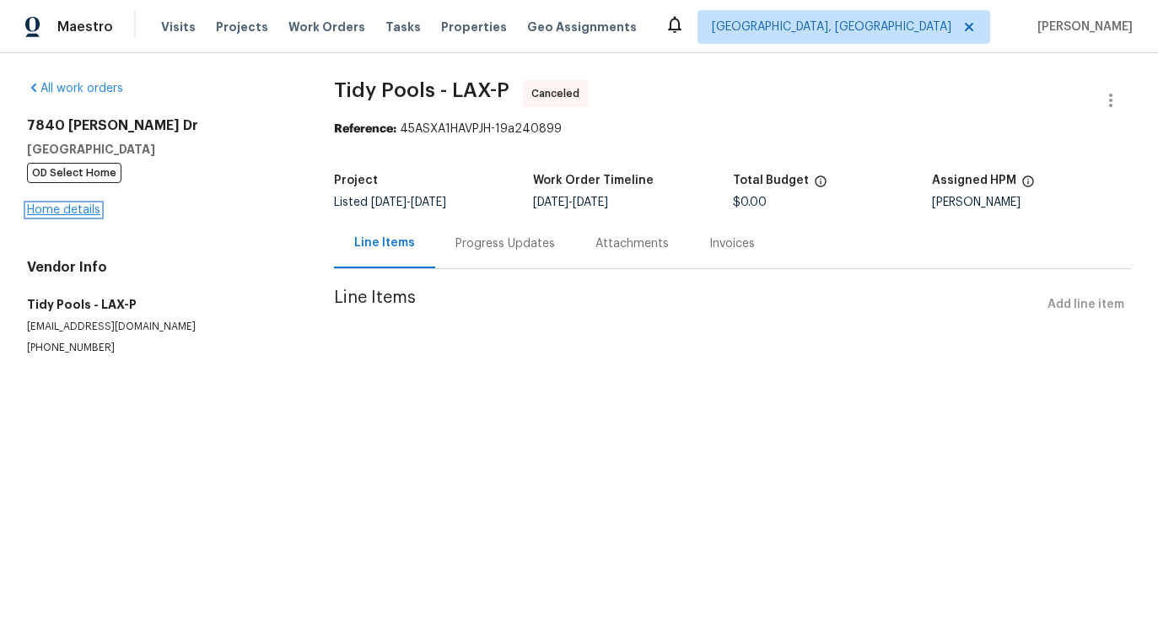
click at [80, 211] on link "Home details" at bounding box center [63, 210] width 73 height 12
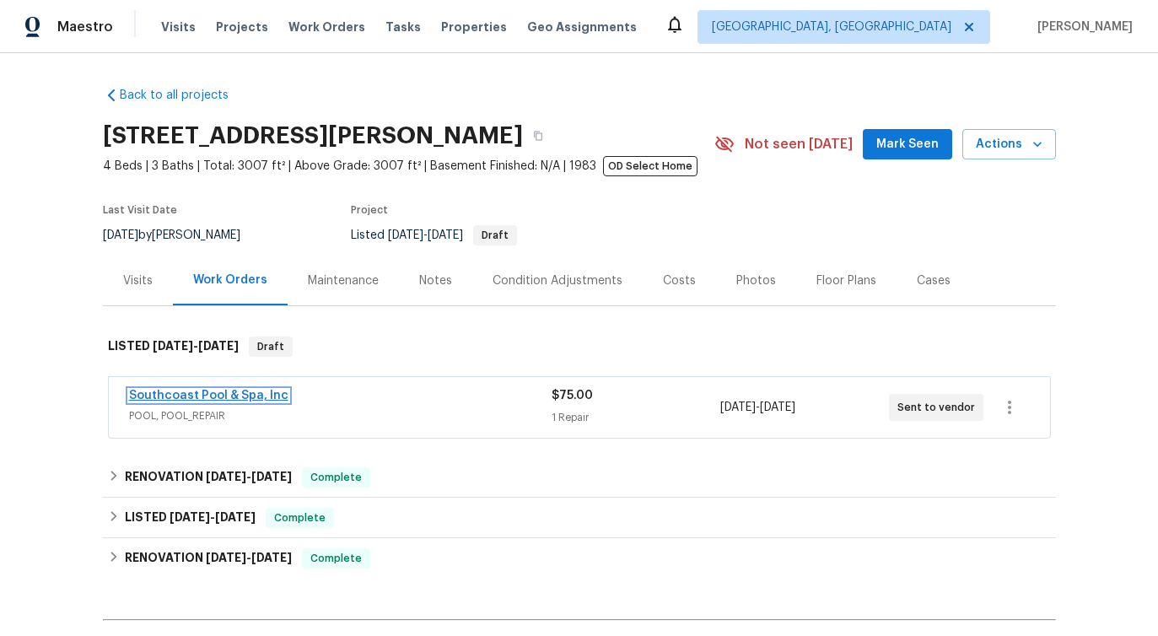
click at [171, 392] on link "Southcoast Pool & Spa, Inc" at bounding box center [208, 396] width 159 height 12
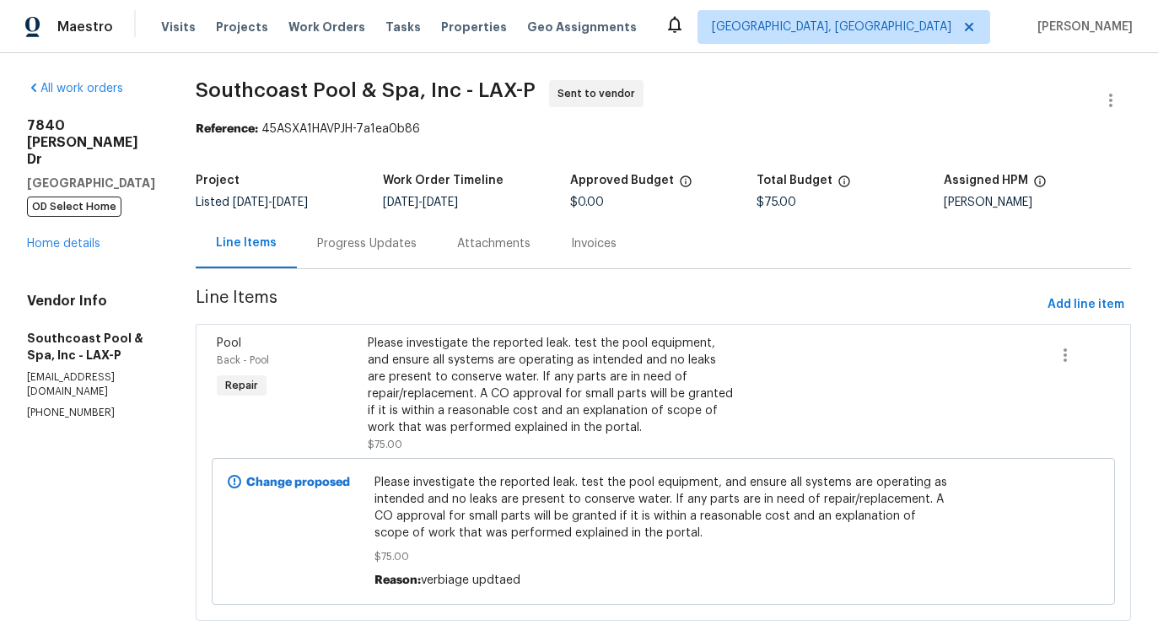
click at [408, 249] on div "Progress Updates" at bounding box center [367, 243] width 100 height 17
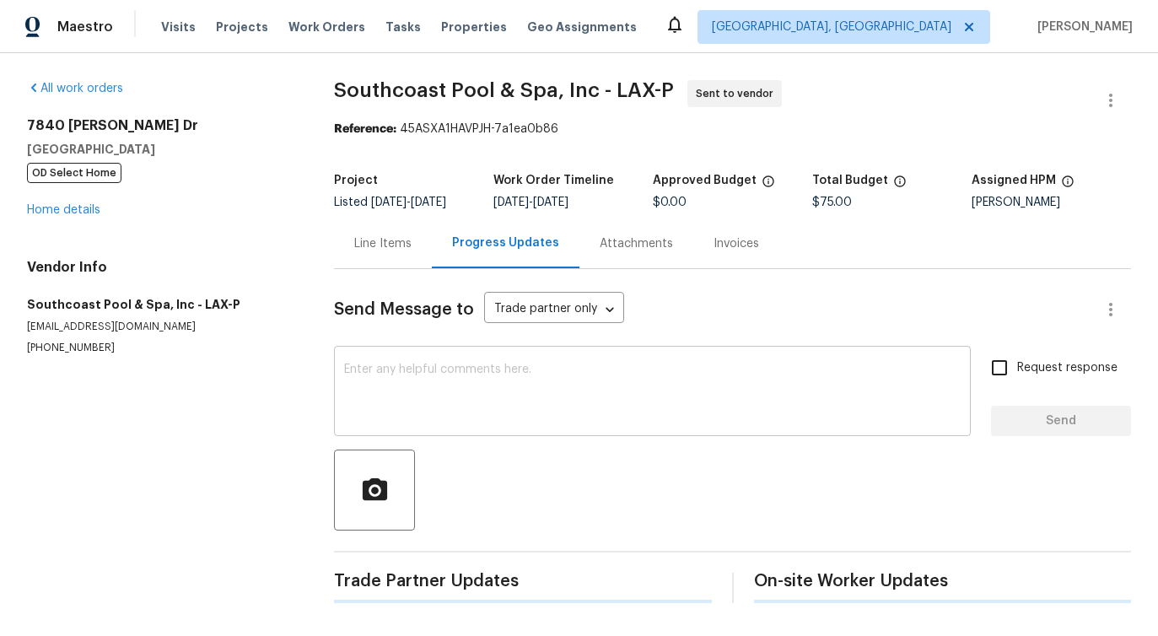
click at [440, 388] on textarea at bounding box center [652, 393] width 617 height 59
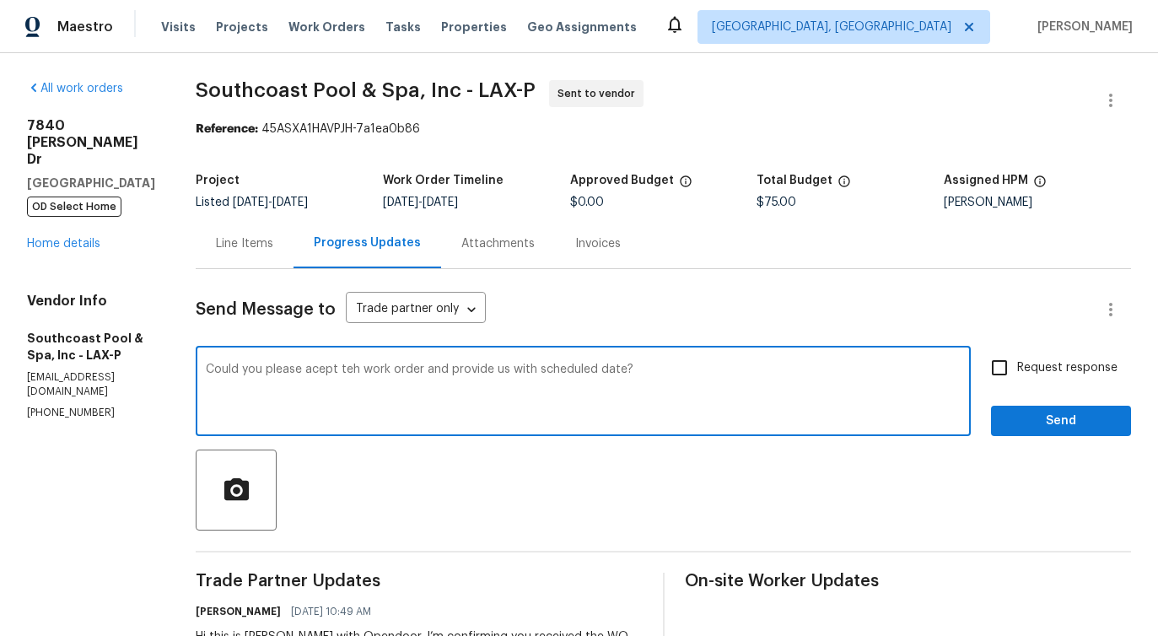
click at [0, 0] on span "scheduled" at bounding box center [0, 0] width 0 height 0
click at [0, 0] on div "accept the" at bounding box center [0, 0] width 0 height 0
type textarea "Could you please accept the work order and provide us with a scheduled date?"
click at [995, 373] on input "Request response" at bounding box center [999, 367] width 35 height 35
checkbox input "true"
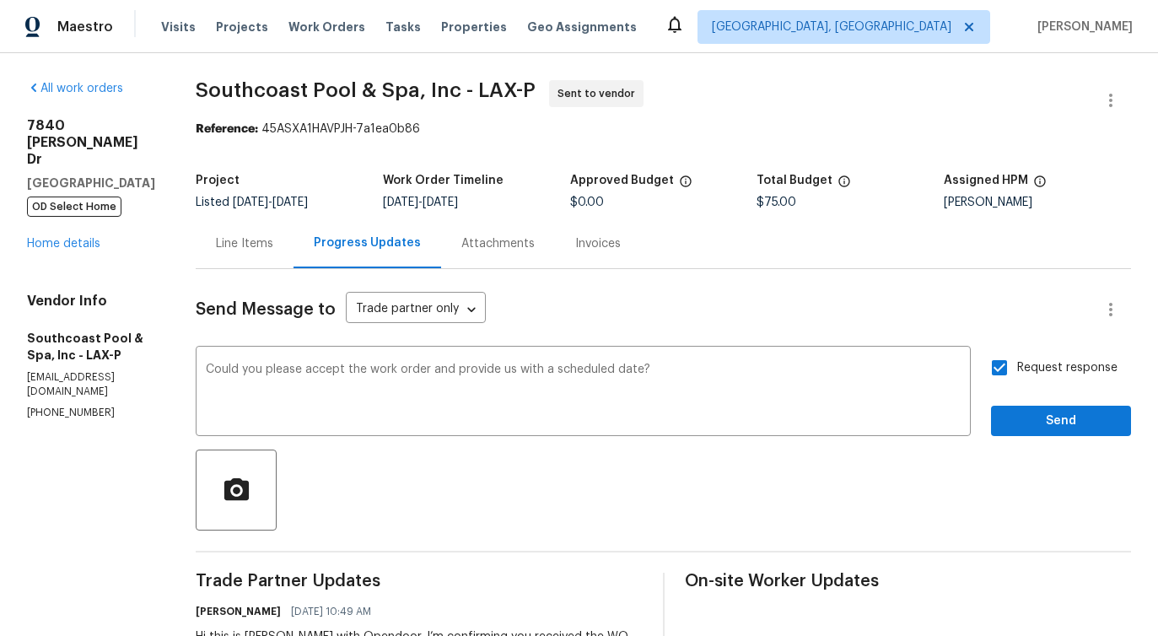
click at [1037, 440] on div "Send Message to Trade partner only Trade partner only ​ Could you please accept…" at bounding box center [664, 501] width 936 height 464
click at [1063, 426] on span "Send" at bounding box center [1061, 421] width 113 height 21
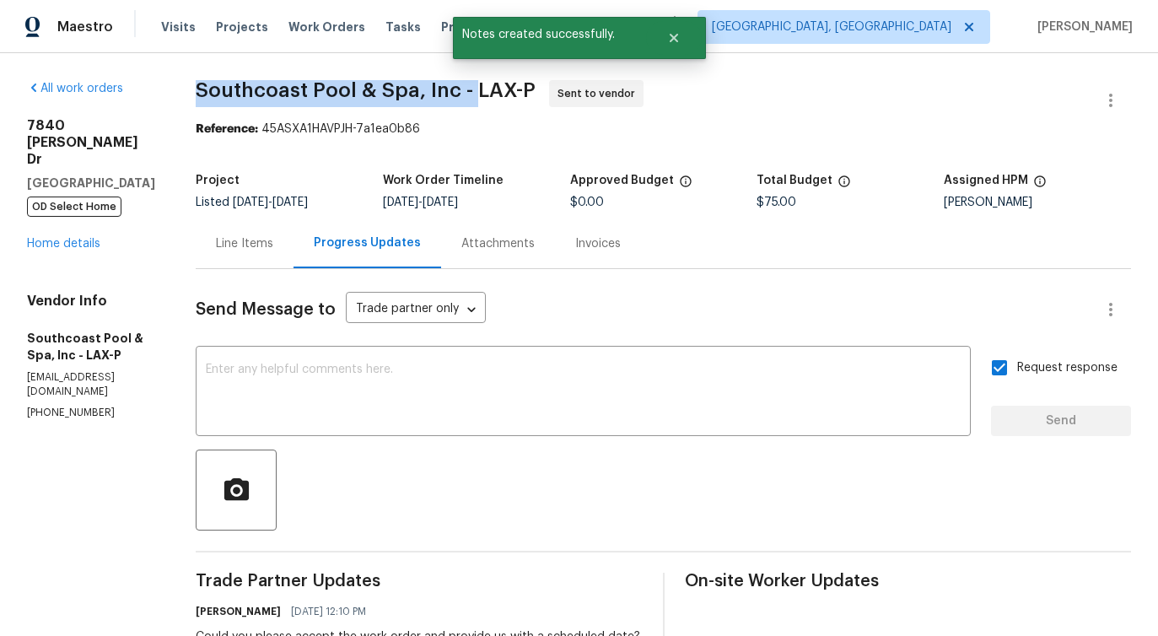
drag, startPoint x: 191, startPoint y: 96, endPoint x: 474, endPoint y: 97, distance: 283.5
click at [474, 97] on div "All work orders 7840 Hillary Dr West Hills, CA 91304 OD Select Home Home detail…" at bounding box center [579, 439] width 1158 height 773
copy span "Southcoast Pool & Spa, Inc -"
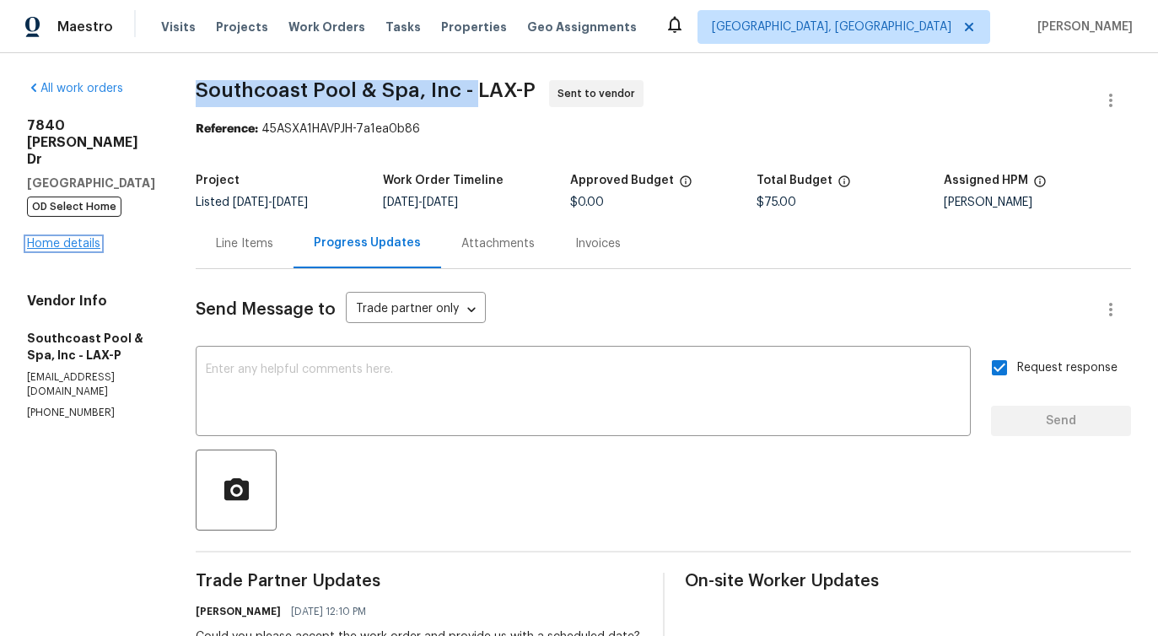
click at [91, 238] on link "Home details" at bounding box center [63, 244] width 73 height 12
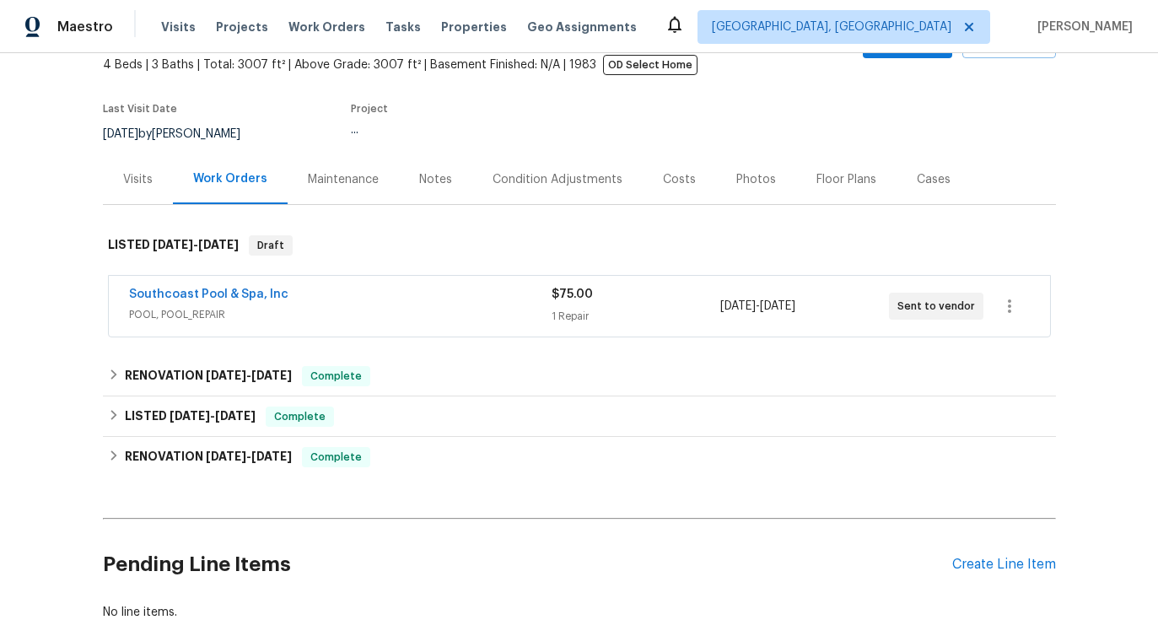
scroll to position [103, 0]
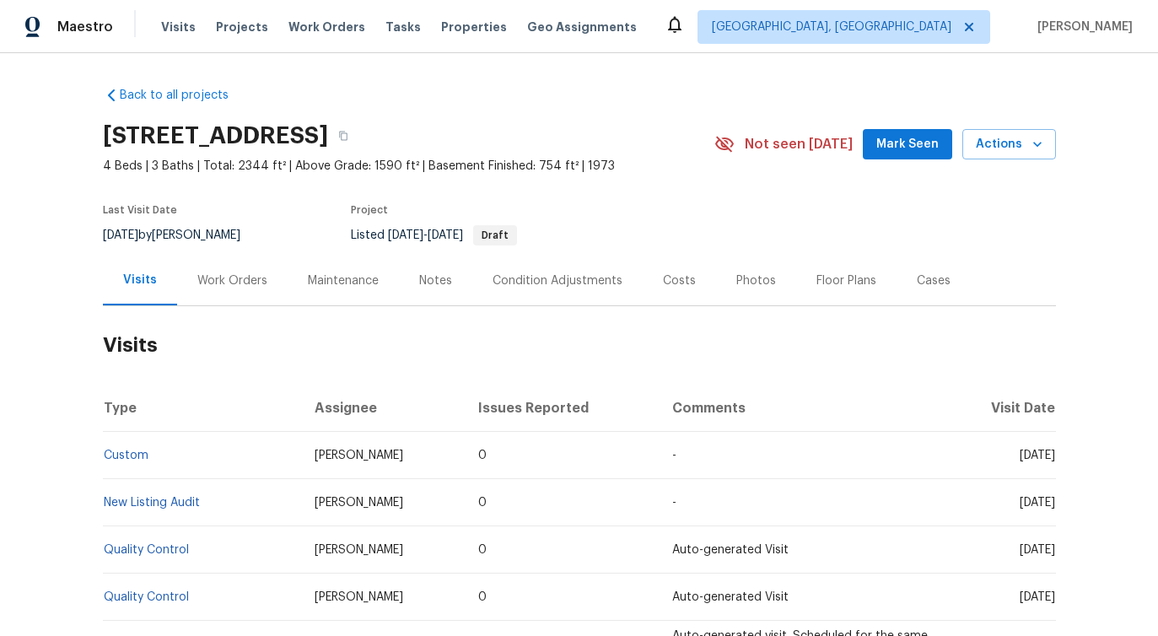
click at [241, 289] on div "Work Orders" at bounding box center [232, 281] width 111 height 50
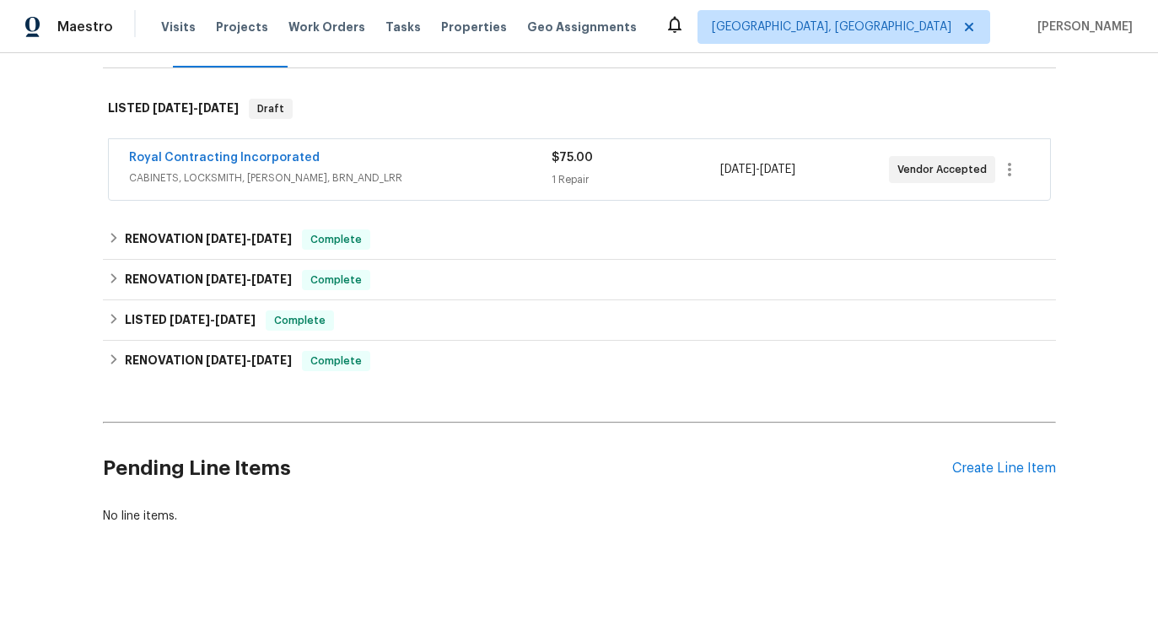
scroll to position [241, 0]
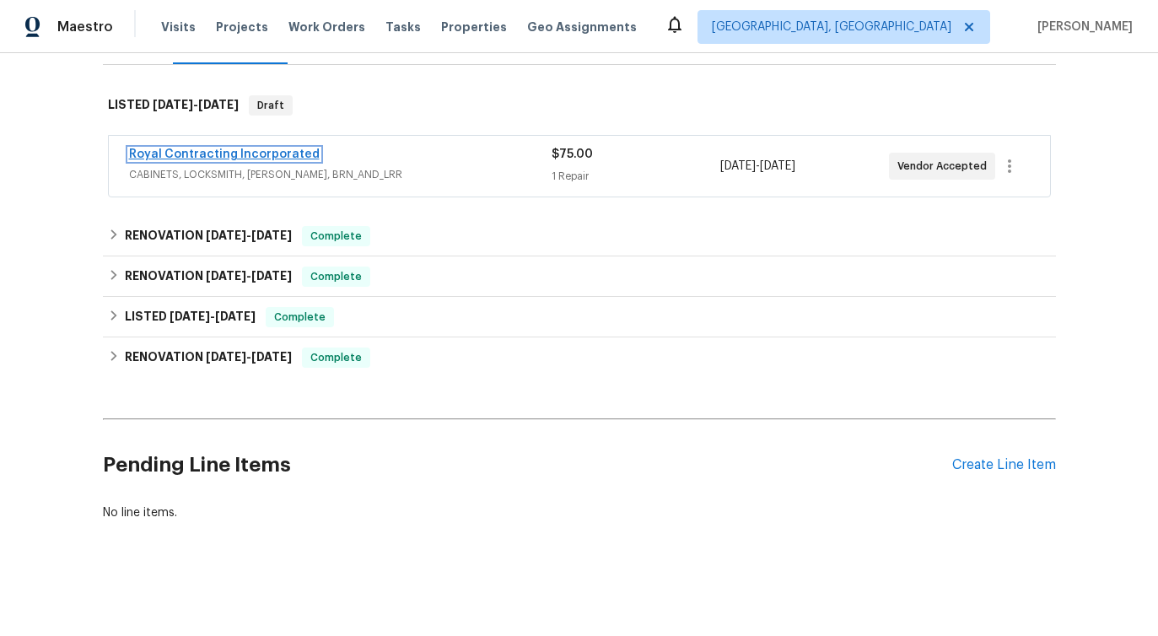
click at [272, 155] on link "Royal Contracting Incorporated" at bounding box center [224, 154] width 191 height 12
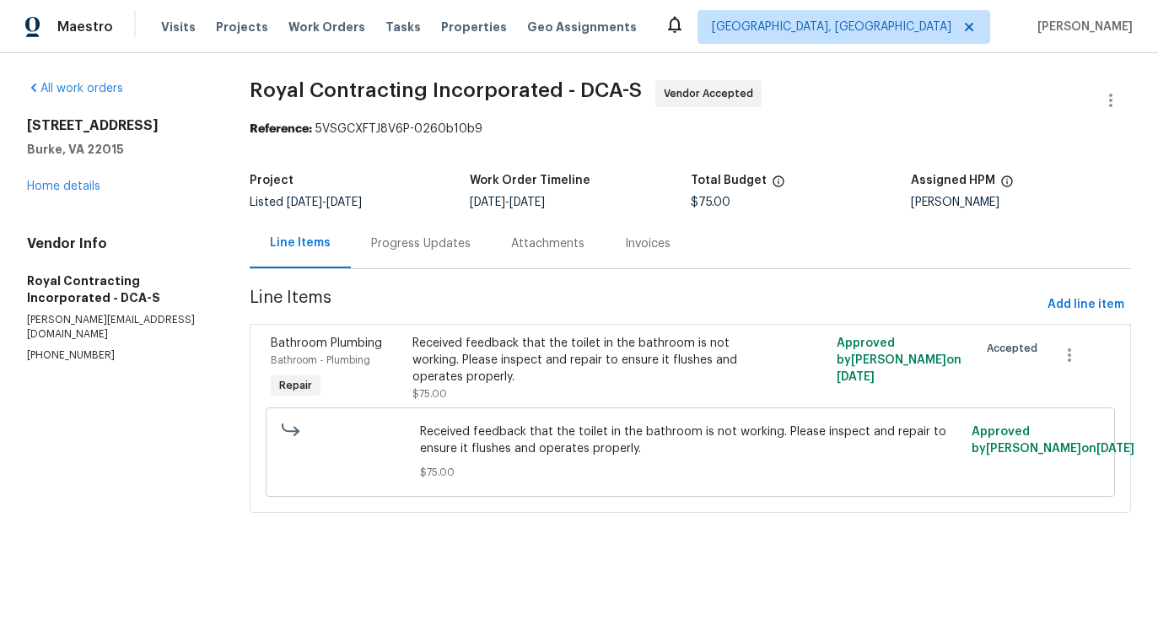
click at [436, 245] on div "Progress Updates" at bounding box center [421, 243] width 100 height 17
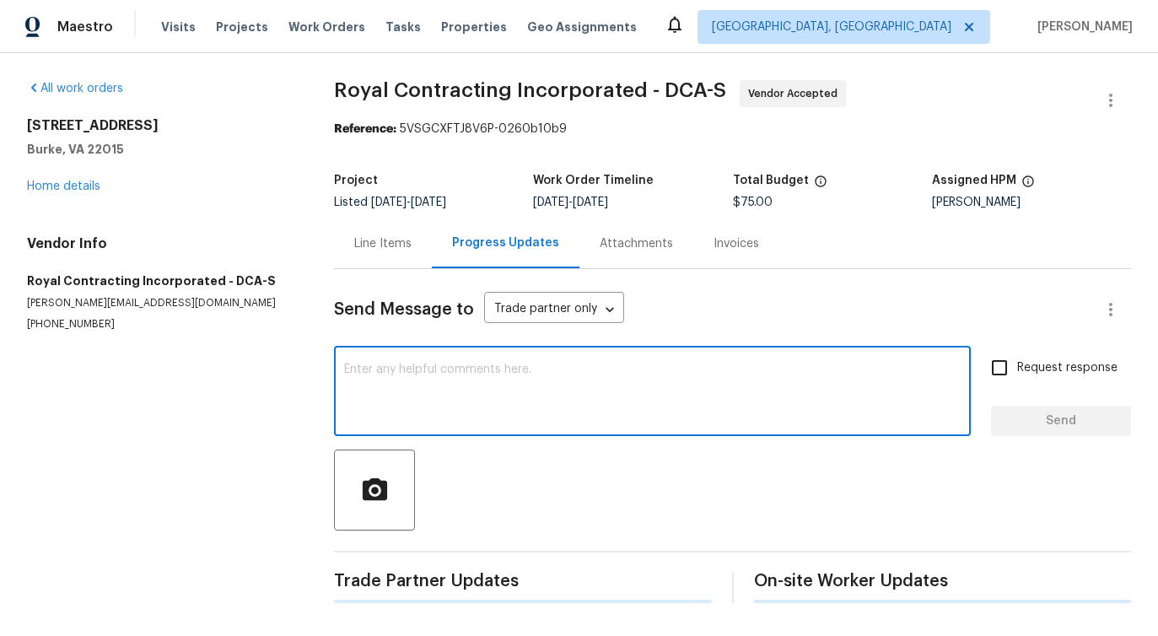
click at [493, 403] on textarea at bounding box center [652, 393] width 617 height 59
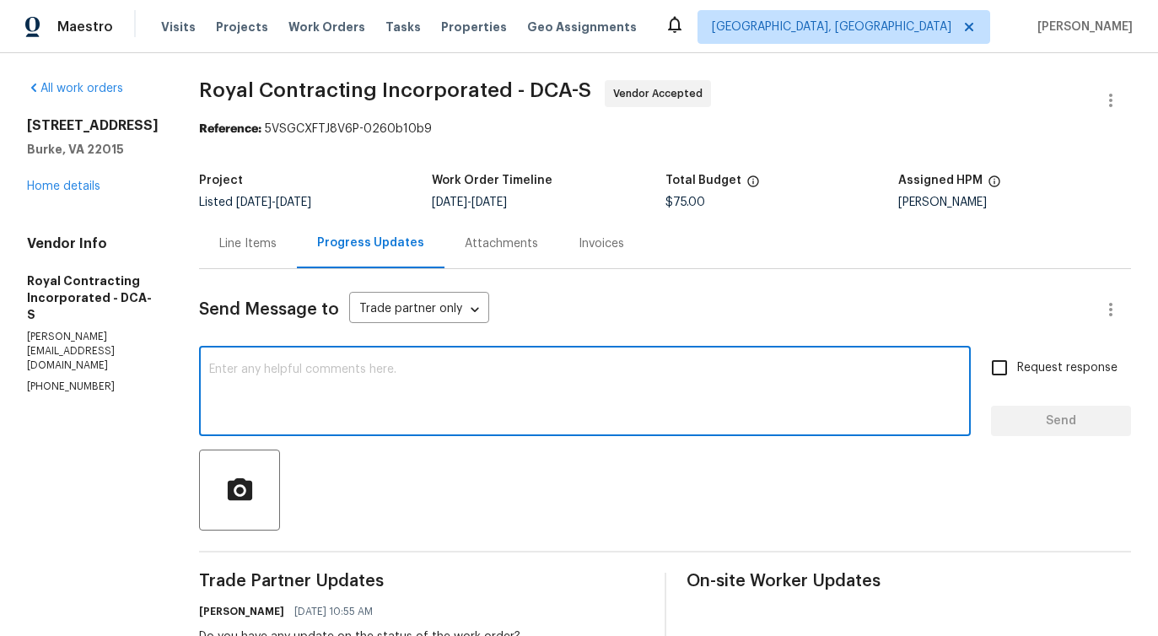
click at [82, 380] on p "(540) 892-0416" at bounding box center [93, 387] width 132 height 14
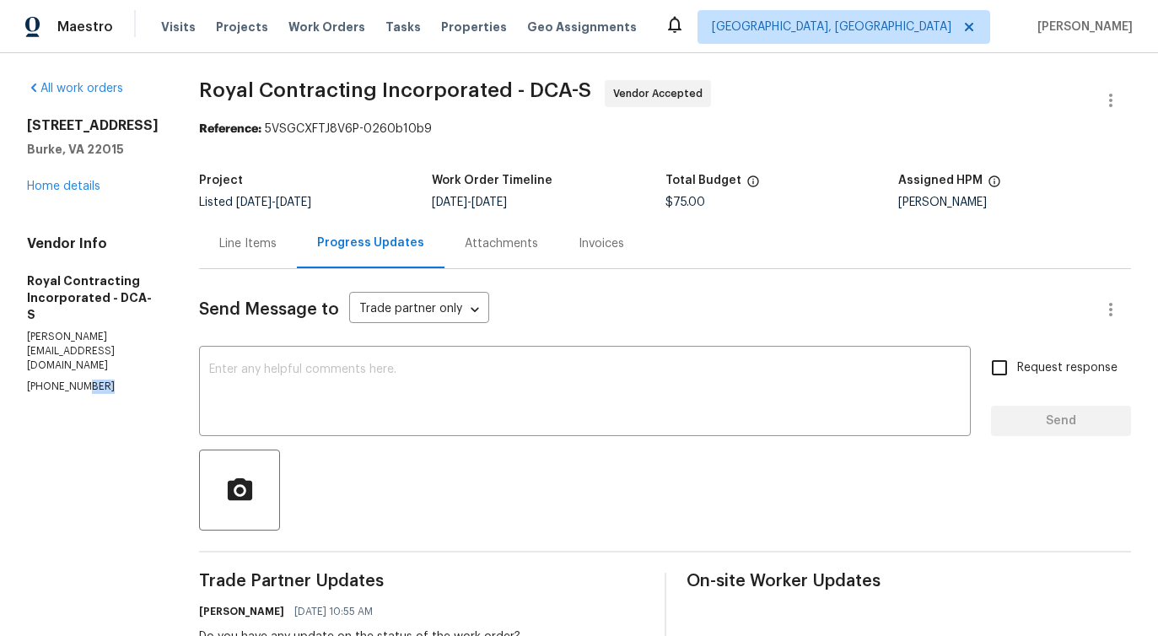
click at [82, 380] on p "(540) 892-0416" at bounding box center [93, 387] width 132 height 14
copy p "(540) 892-0416"
click at [69, 183] on link "Home details" at bounding box center [63, 187] width 73 height 12
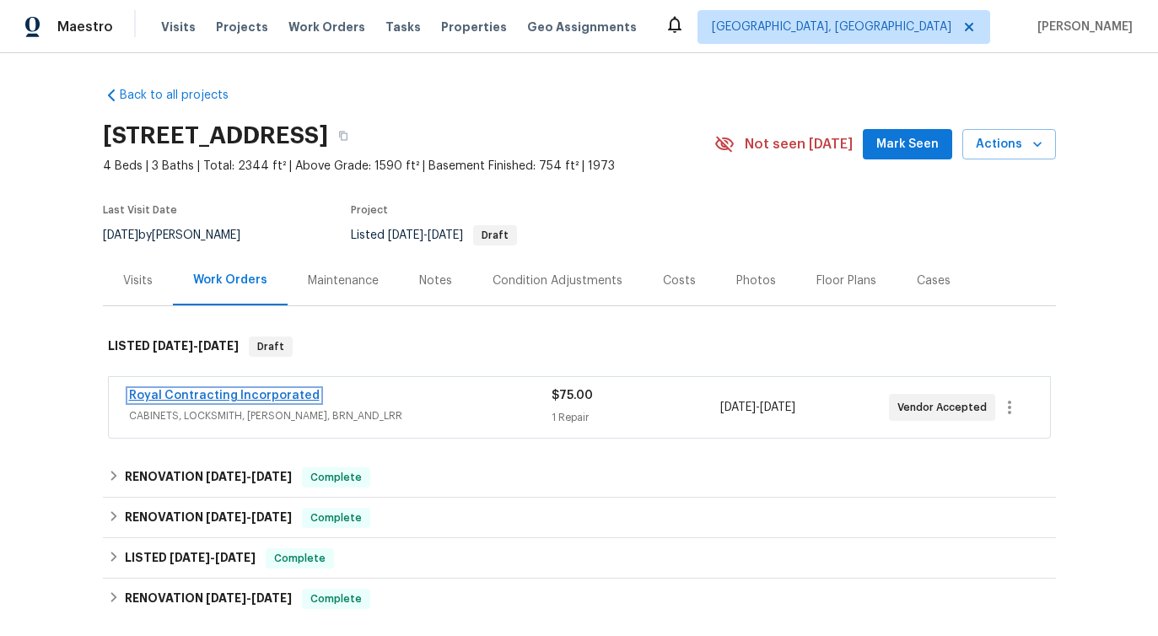
click at [227, 391] on link "Royal Contracting Incorporated" at bounding box center [224, 396] width 191 height 12
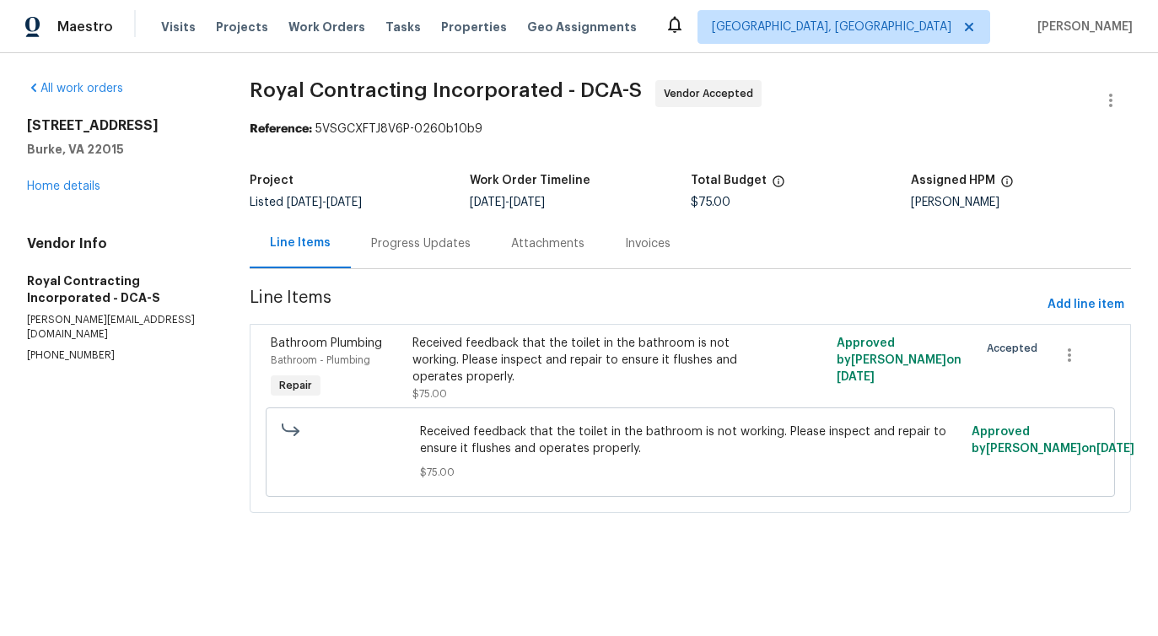
click at [429, 242] on div "Progress Updates" at bounding box center [421, 243] width 100 height 17
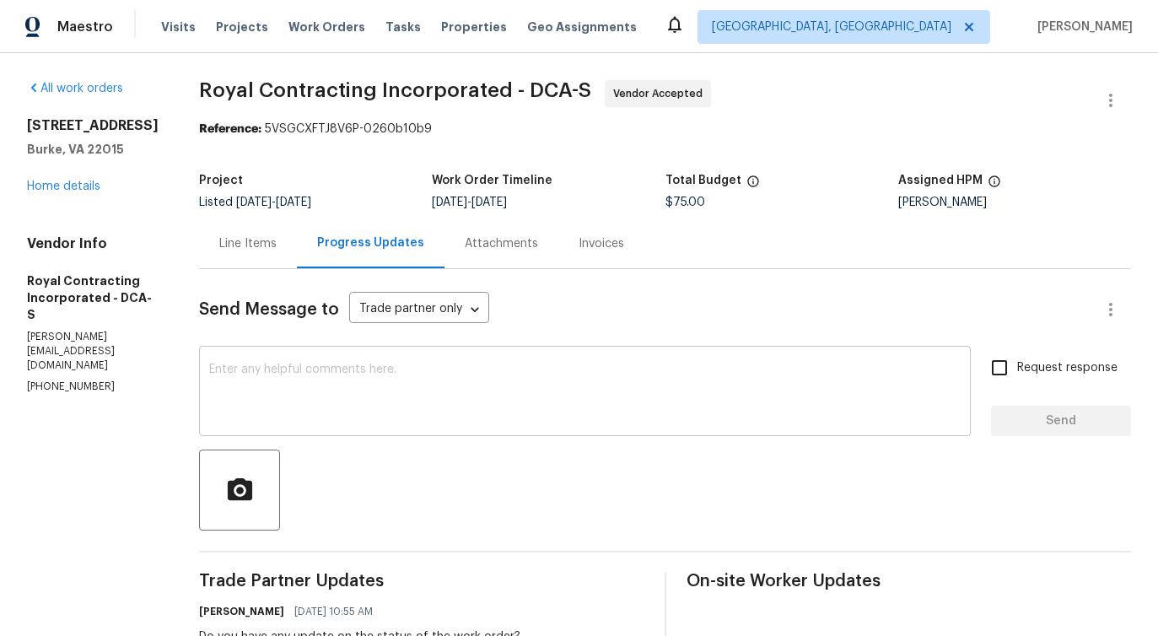
click at [454, 361] on div "x ​" at bounding box center [585, 393] width 772 height 86
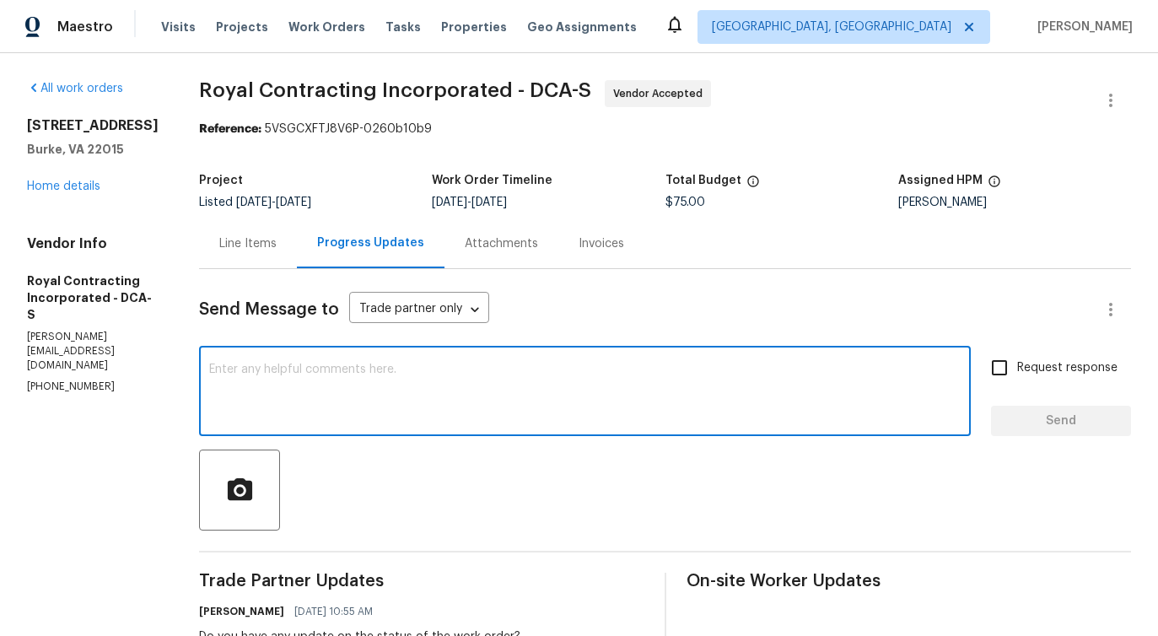
click at [268, 248] on div "Line Items" at bounding box center [247, 243] width 57 height 17
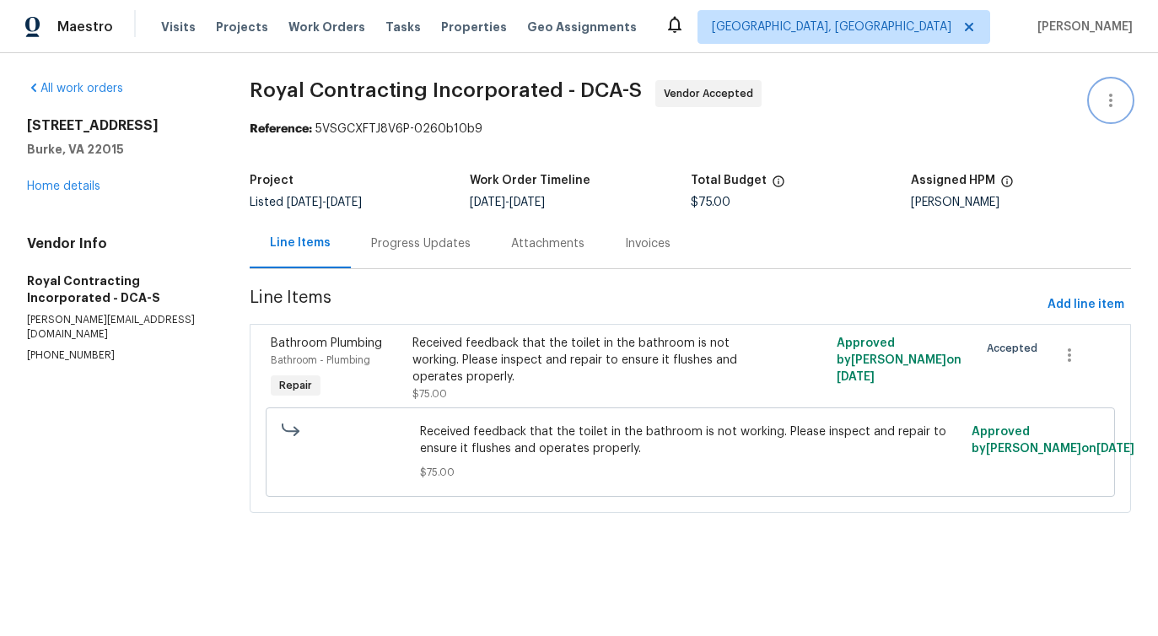
click at [1118, 89] on button "button" at bounding box center [1111, 100] width 40 height 40
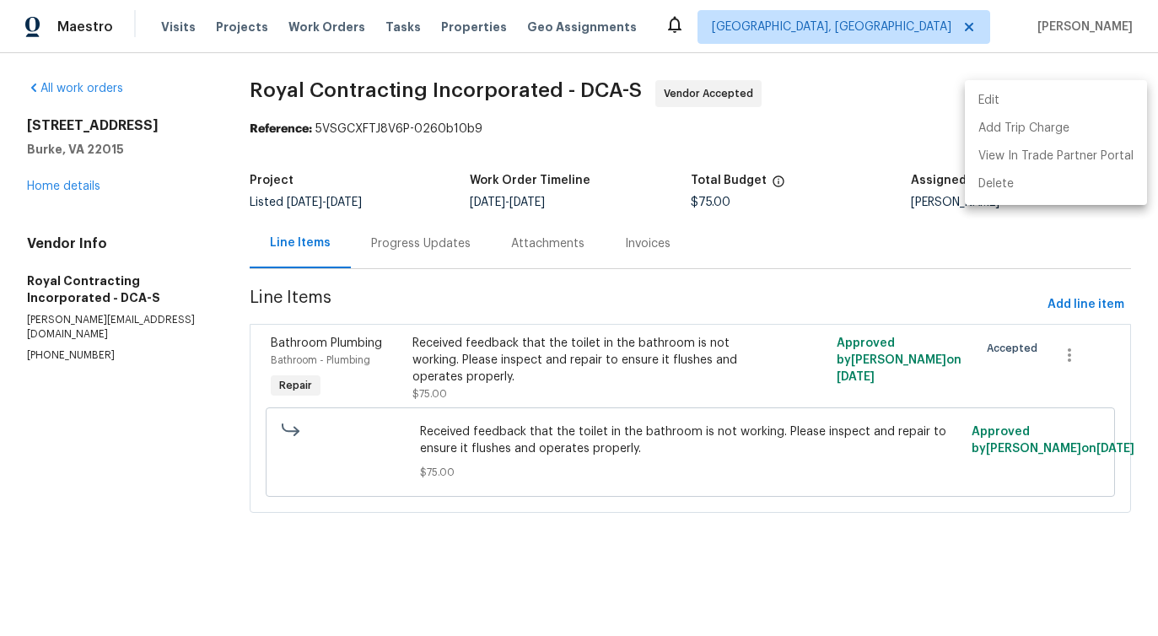
click at [219, 535] on div at bounding box center [579, 318] width 1158 height 636
click at [783, 247] on div "Line Items Progress Updates Attachments Invoices" at bounding box center [691, 244] width 882 height 51
click at [424, 263] on div "Progress Updates" at bounding box center [421, 244] width 140 height 50
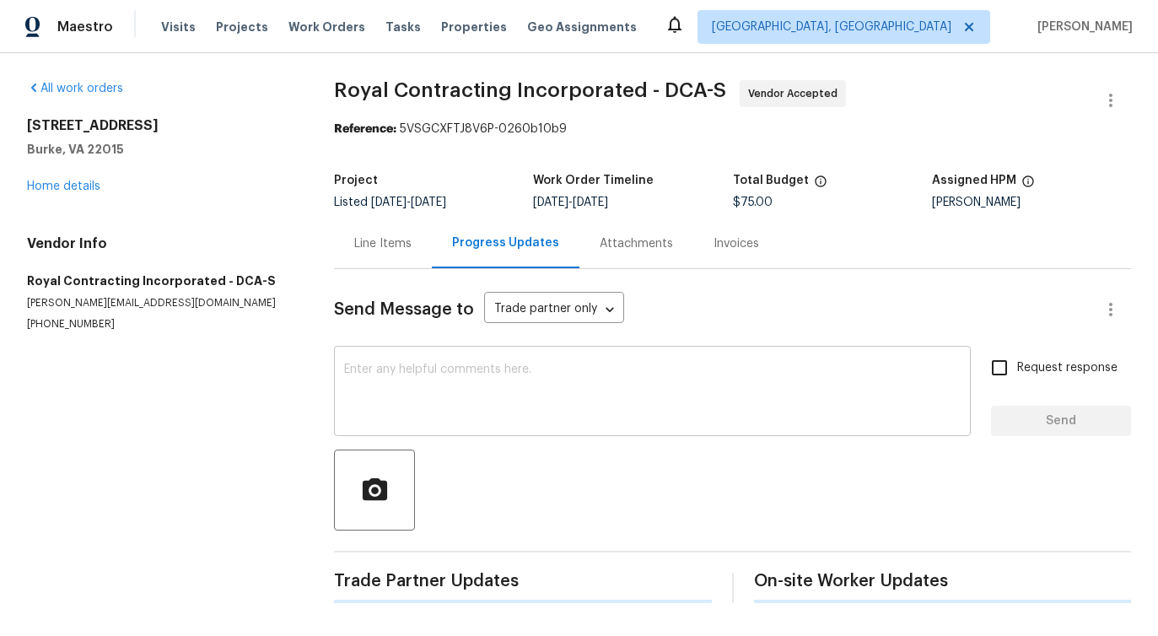
click at [407, 397] on textarea at bounding box center [652, 393] width 617 height 59
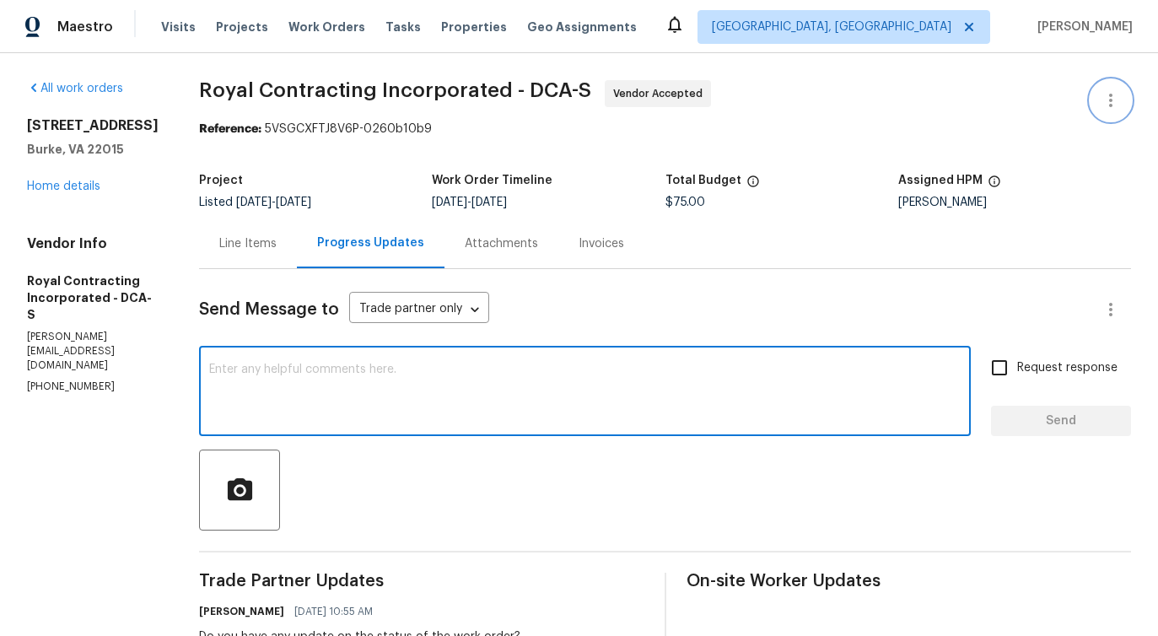
click at [1113, 103] on icon "button" at bounding box center [1111, 100] width 20 height 20
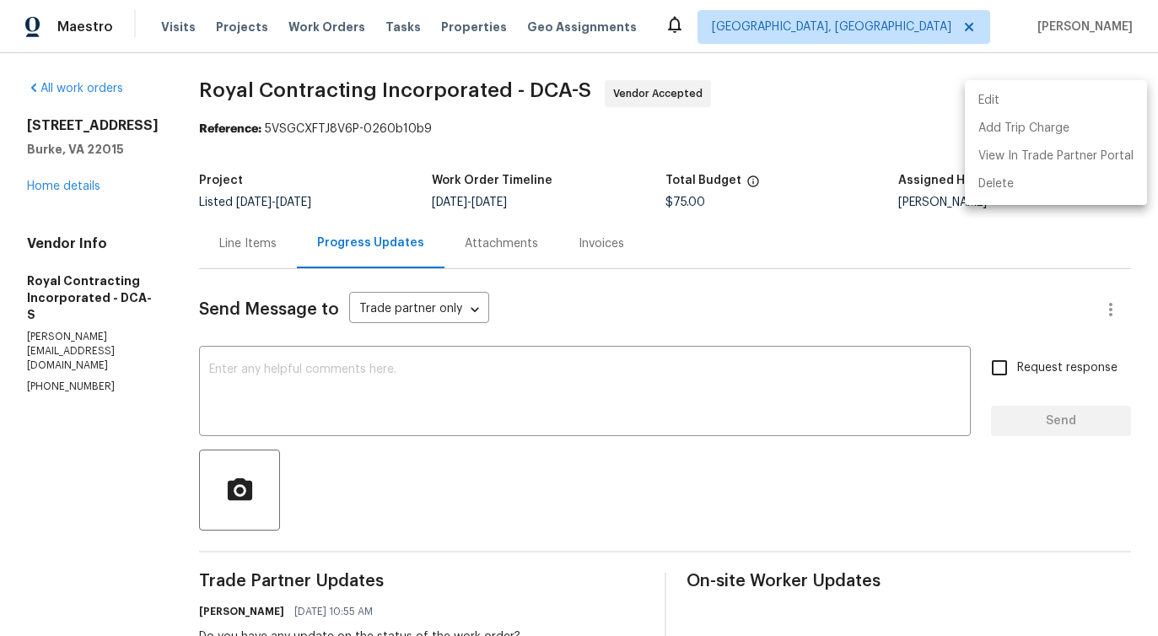
click at [1031, 106] on li "Edit" at bounding box center [1056, 101] width 182 height 28
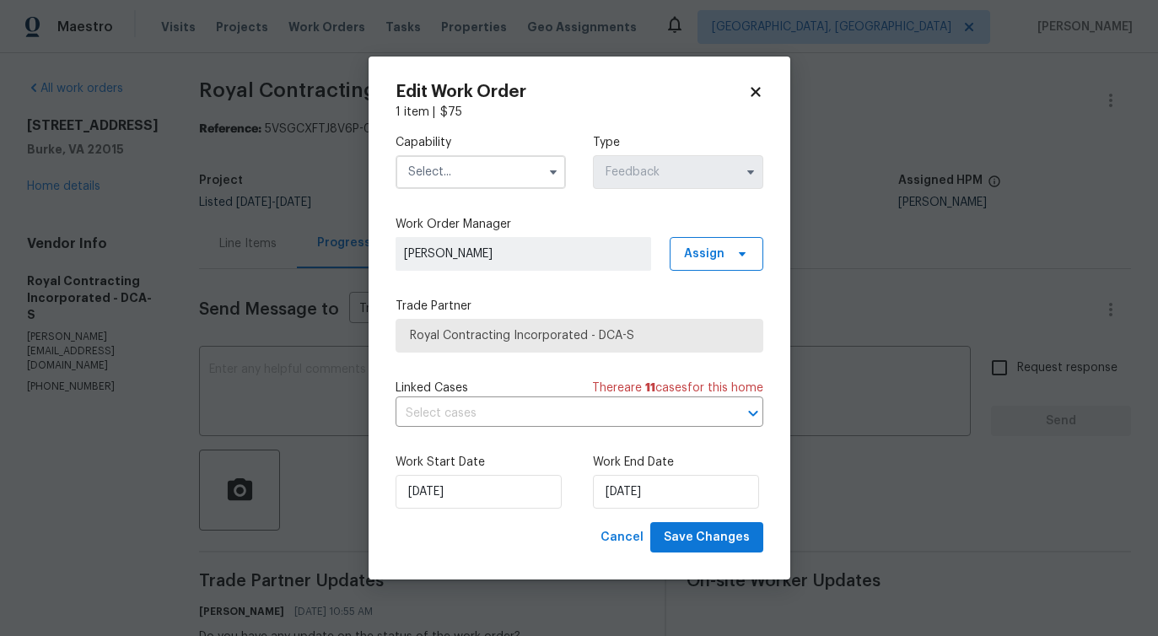
click at [485, 171] on input "text" at bounding box center [481, 172] width 170 height 34
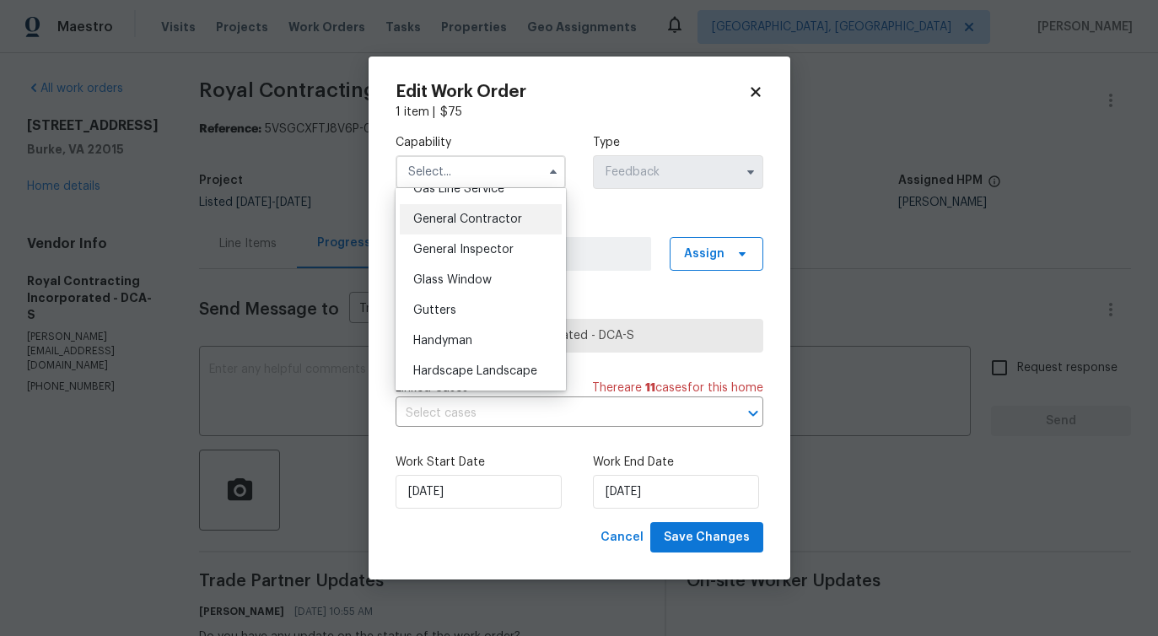
scroll to position [796, 0]
click at [488, 223] on span "General Contractor" at bounding box center [467, 219] width 109 height 12
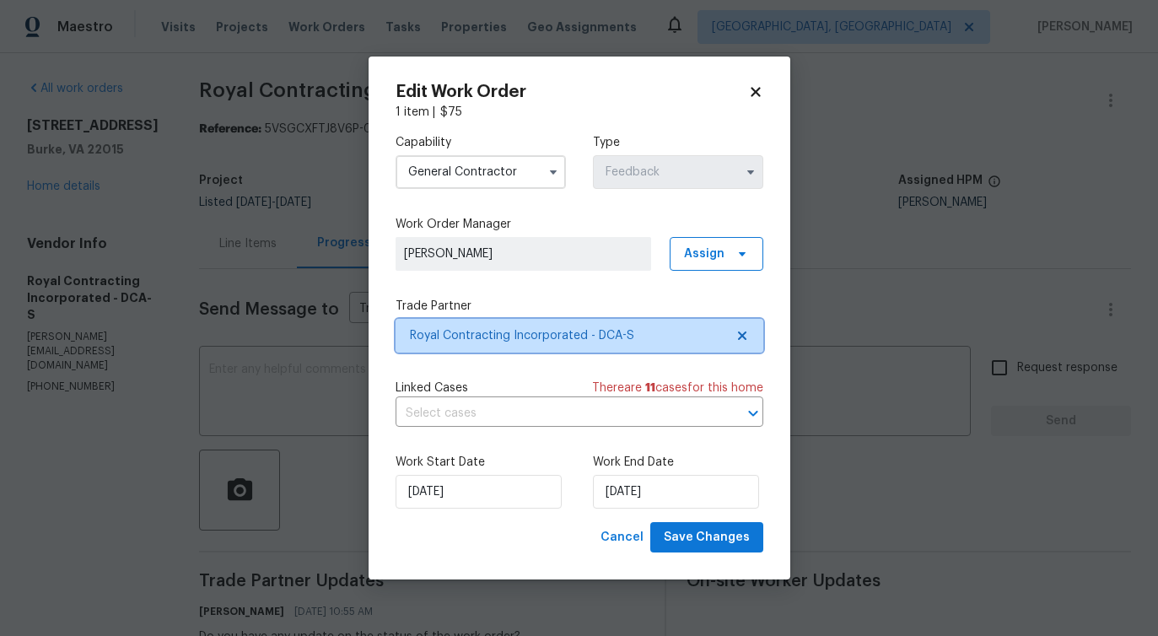
click at [468, 337] on span "Royal Contracting Incorporated - DCA-S" at bounding box center [567, 335] width 315 height 17
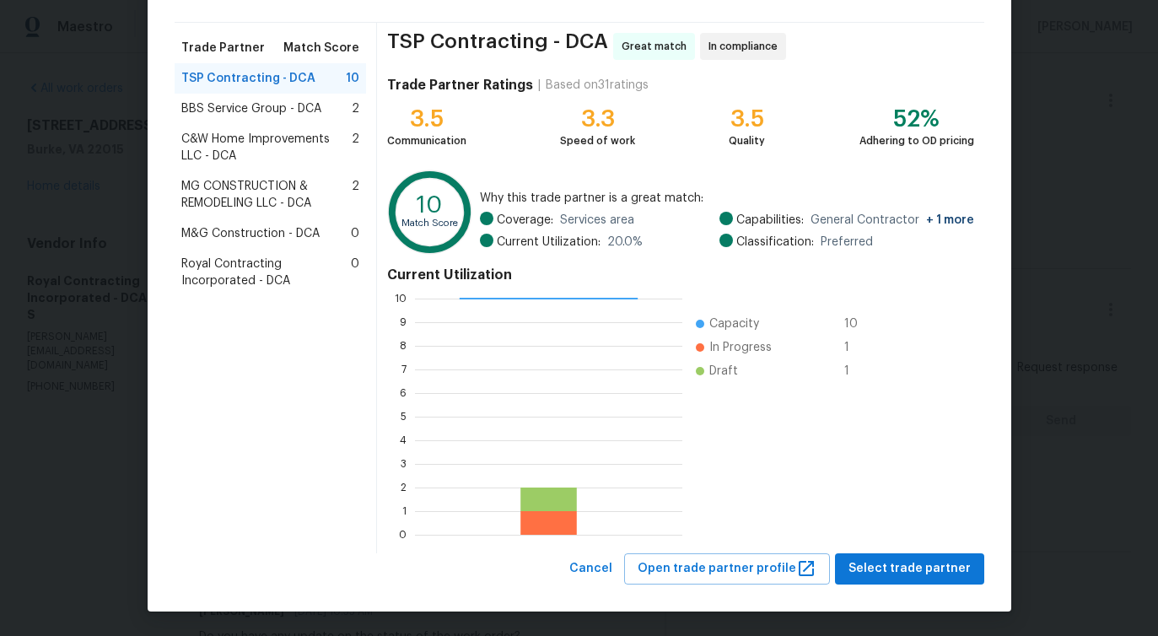
scroll to position [0, 0]
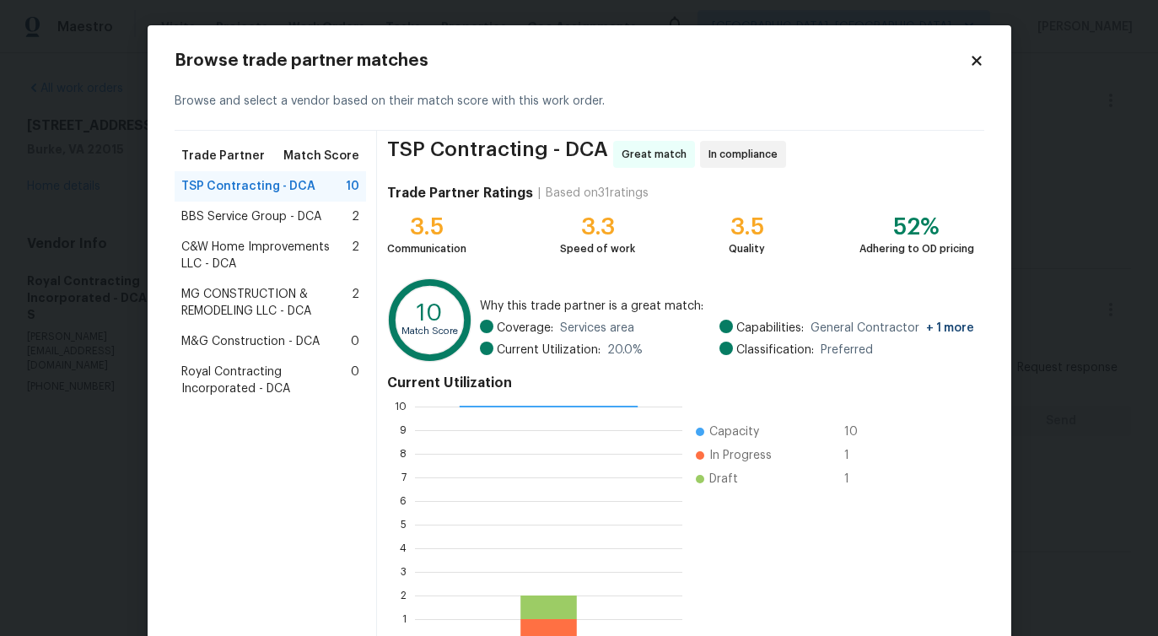
click at [274, 224] on span "BBS Service Group - DCA" at bounding box center [251, 216] width 140 height 17
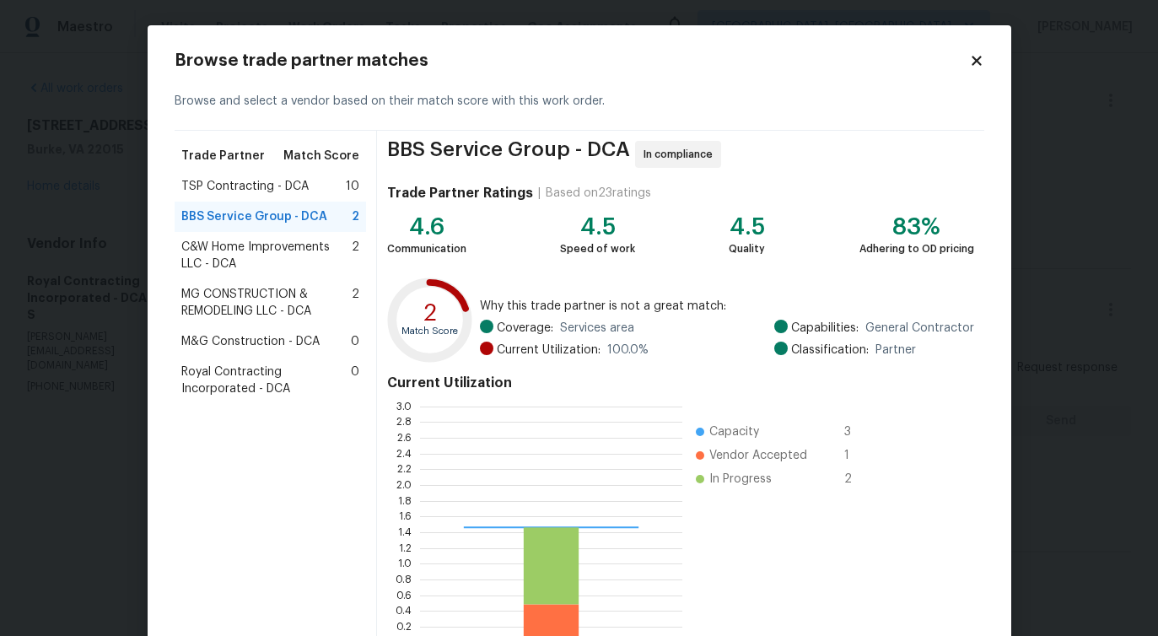
scroll to position [236, 262]
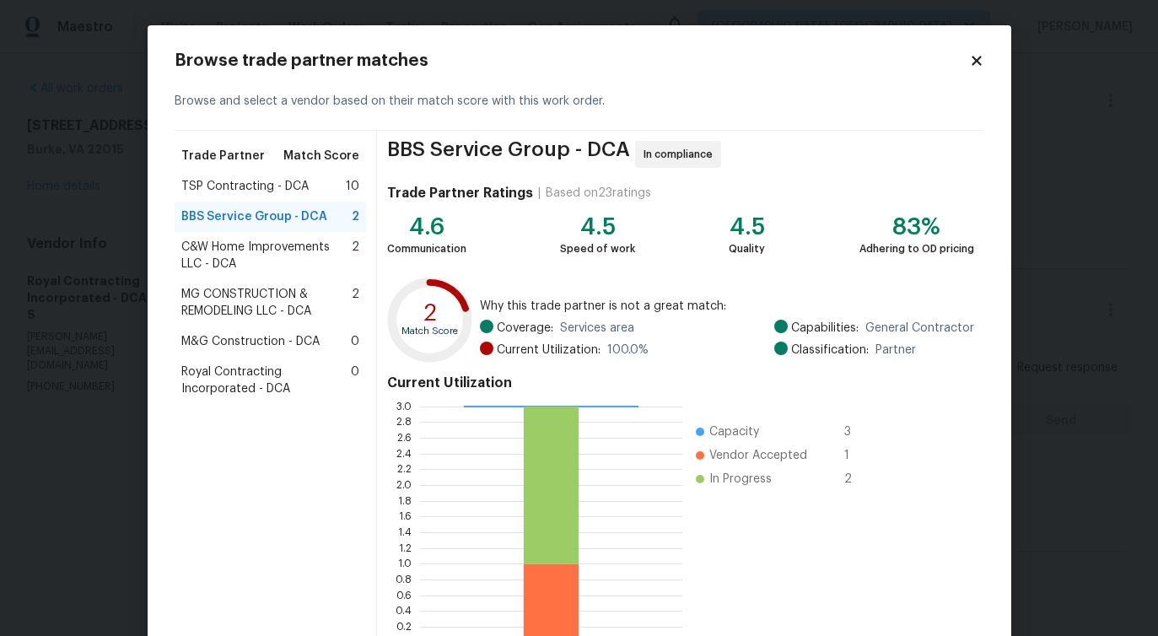
click at [259, 258] on span "C&W Home Improvements LLC - DCA" at bounding box center [266, 256] width 171 height 34
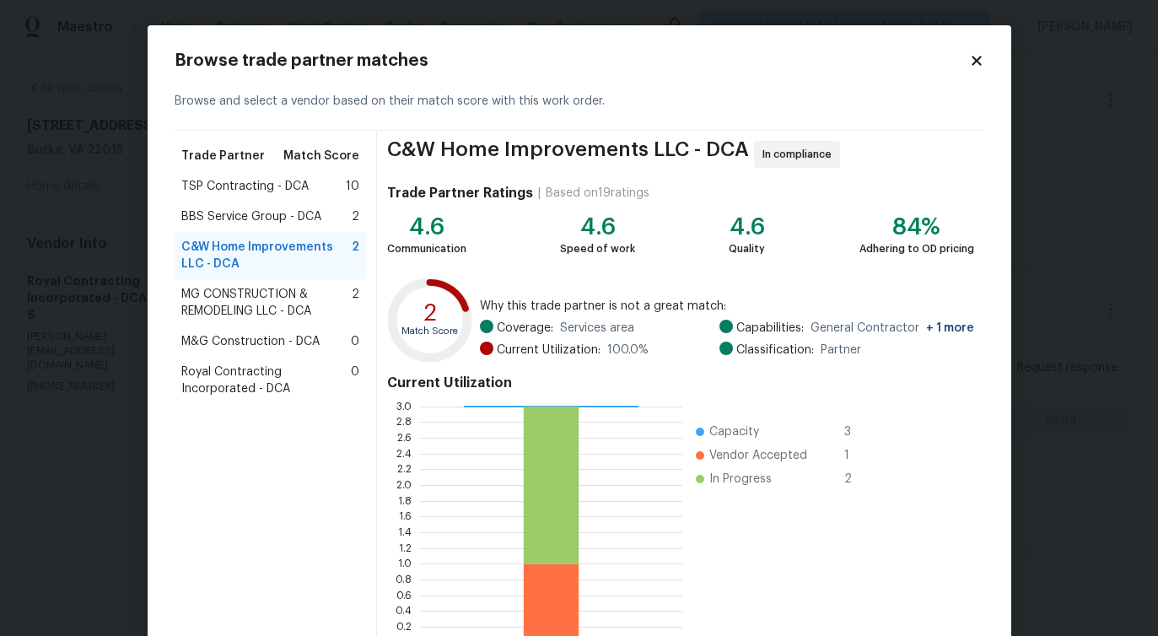
click at [234, 296] on span "MG CONSTRUCTION & REMODELING LLC - DCA" at bounding box center [266, 303] width 171 height 34
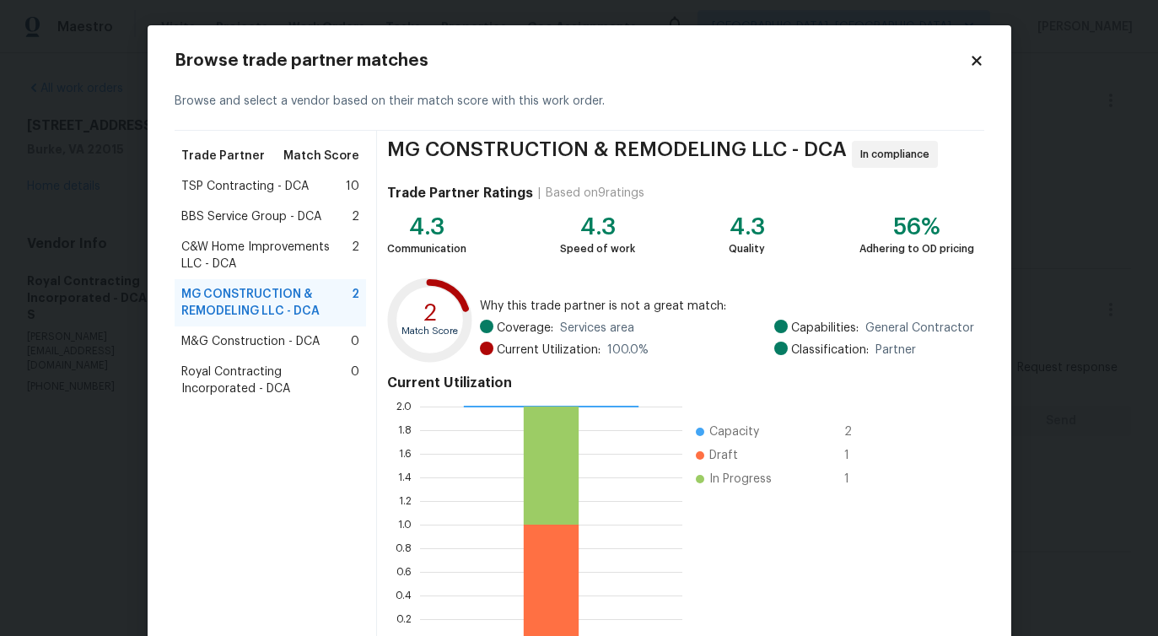
click at [239, 343] on span "M&G Construction - DCA" at bounding box center [250, 341] width 138 height 17
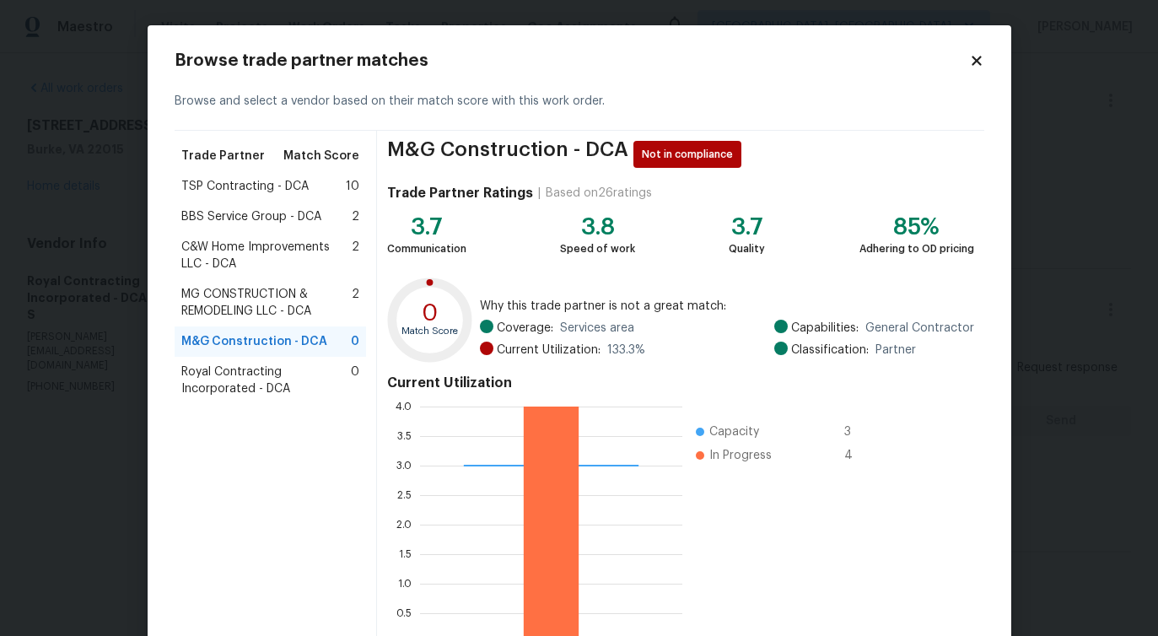
scroll to position [108, 0]
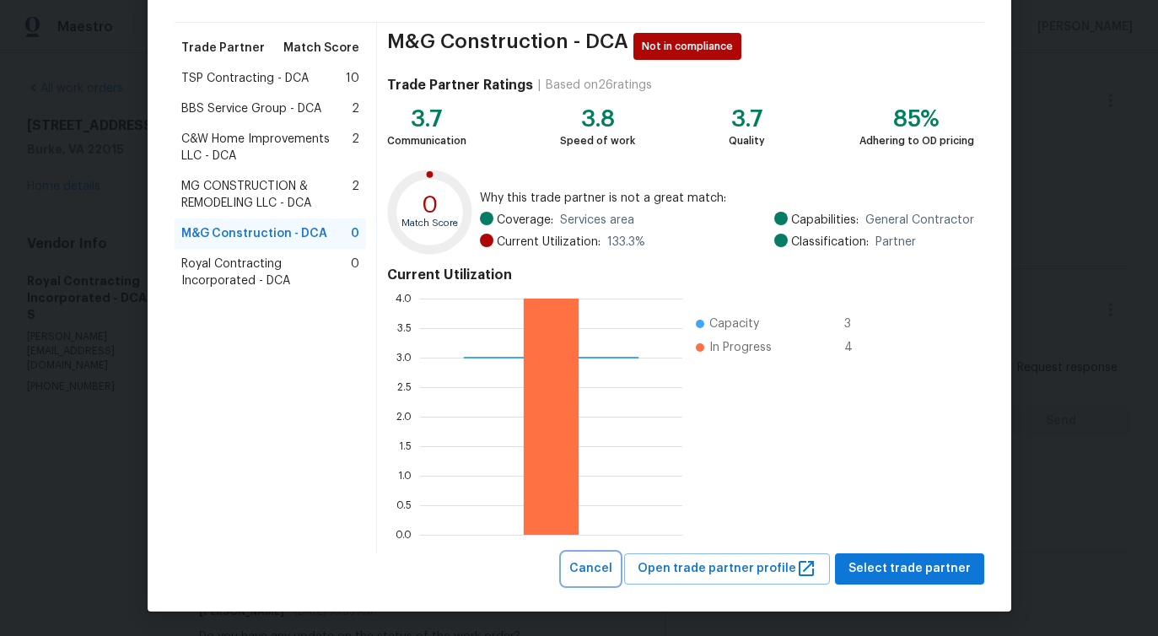
click at [606, 559] on span "Cancel" at bounding box center [590, 568] width 43 height 21
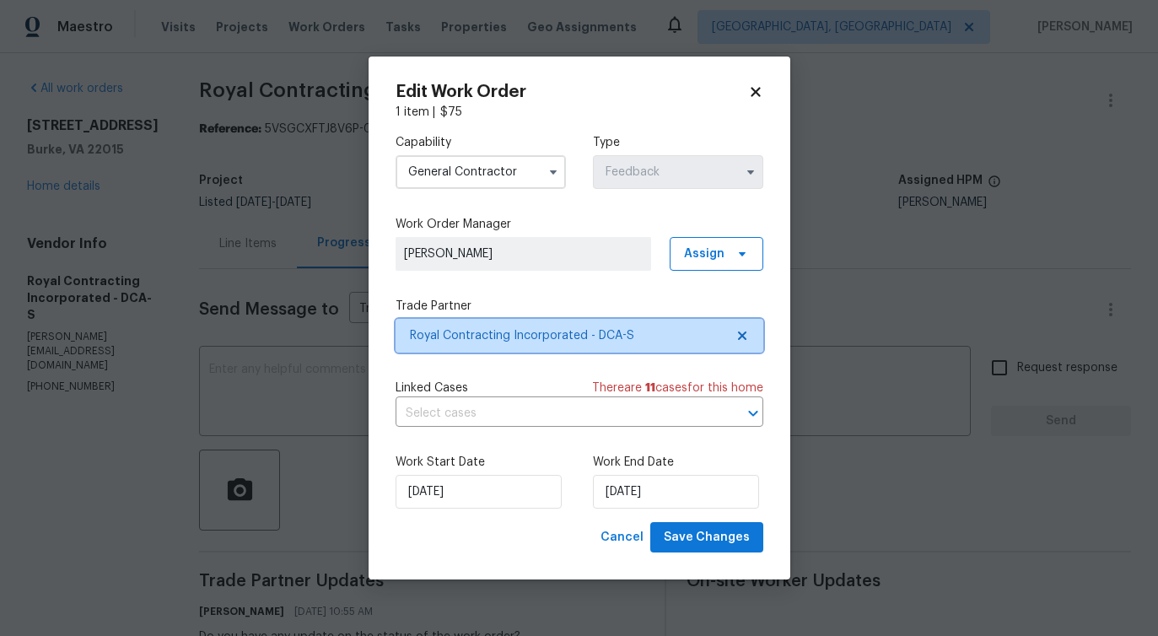
scroll to position [0, 0]
click at [530, 177] on input "General Contractor" at bounding box center [481, 172] width 170 height 34
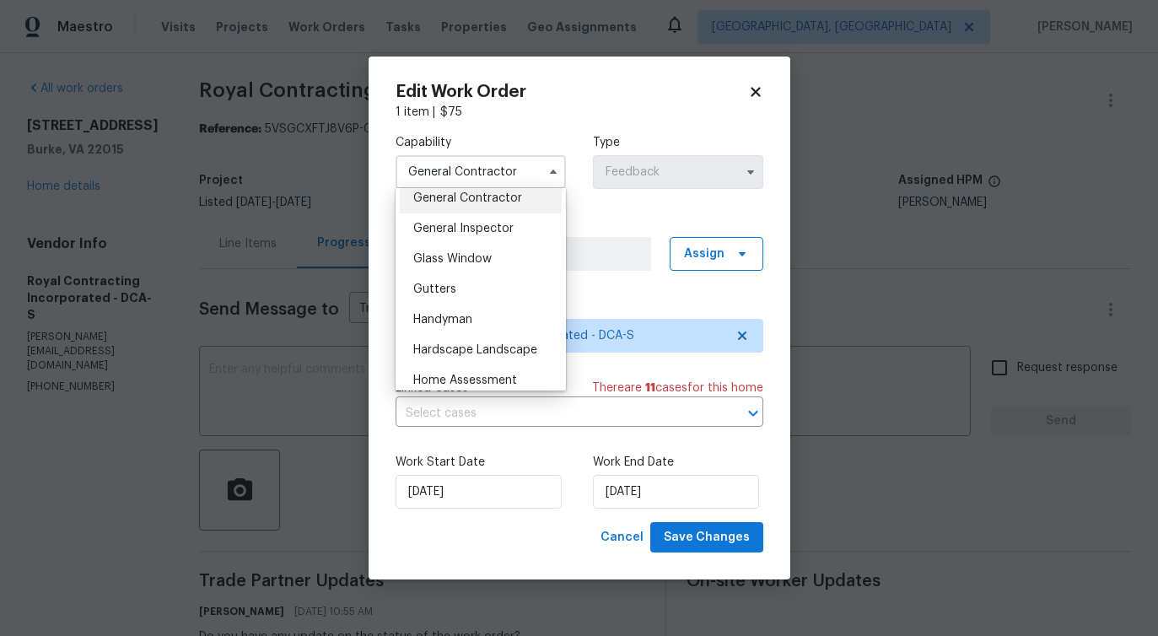
scroll to position [820, 0]
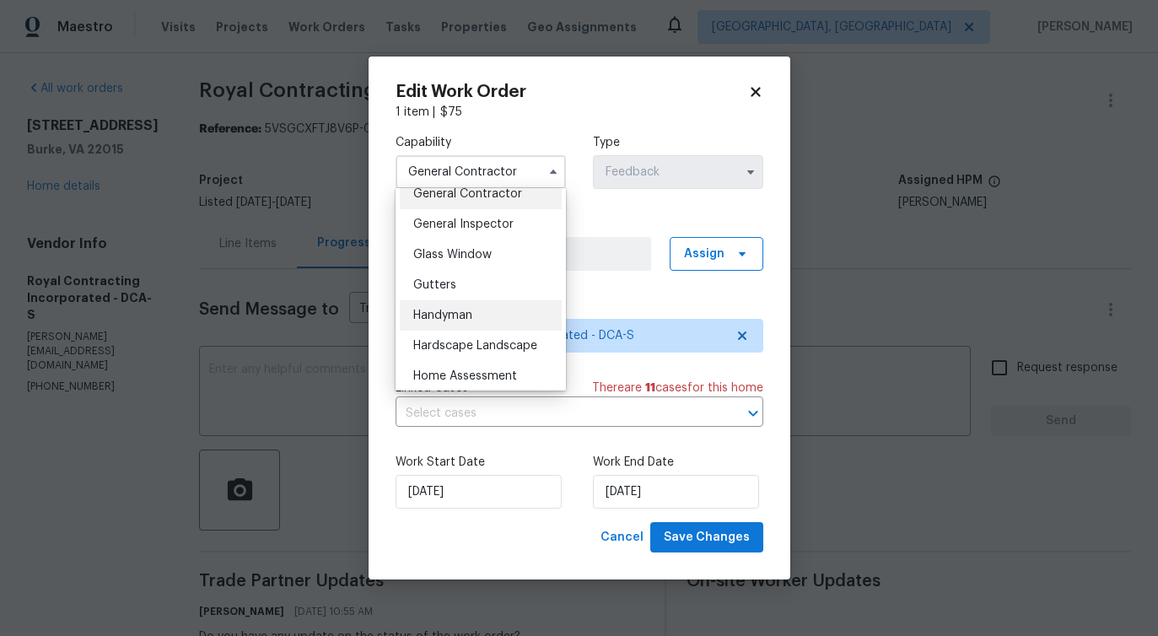
click at [461, 322] on div "Handyman" at bounding box center [481, 315] width 162 height 30
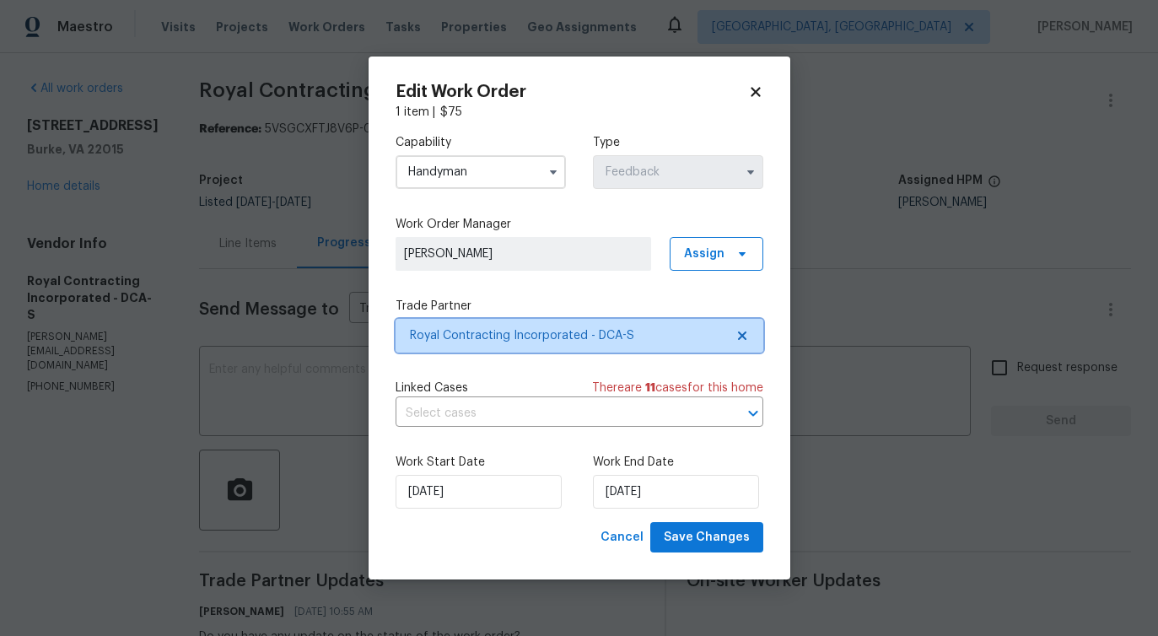
click at [506, 348] on span "Royal Contracting Incorporated - DCA-S" at bounding box center [580, 336] width 368 height 34
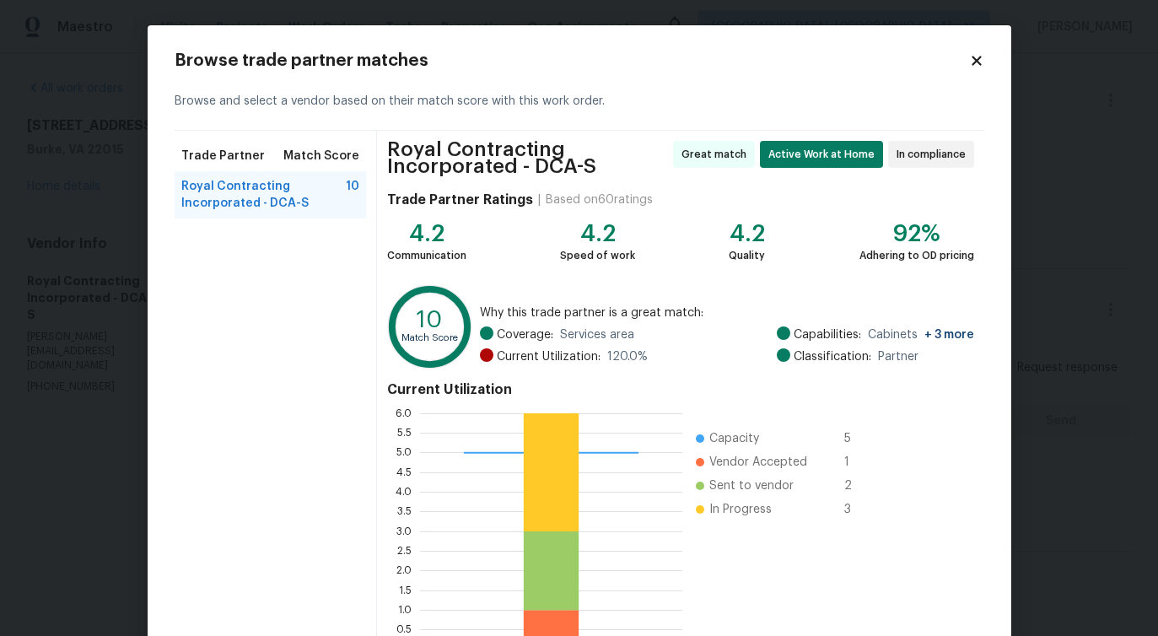
scroll to position [115, 0]
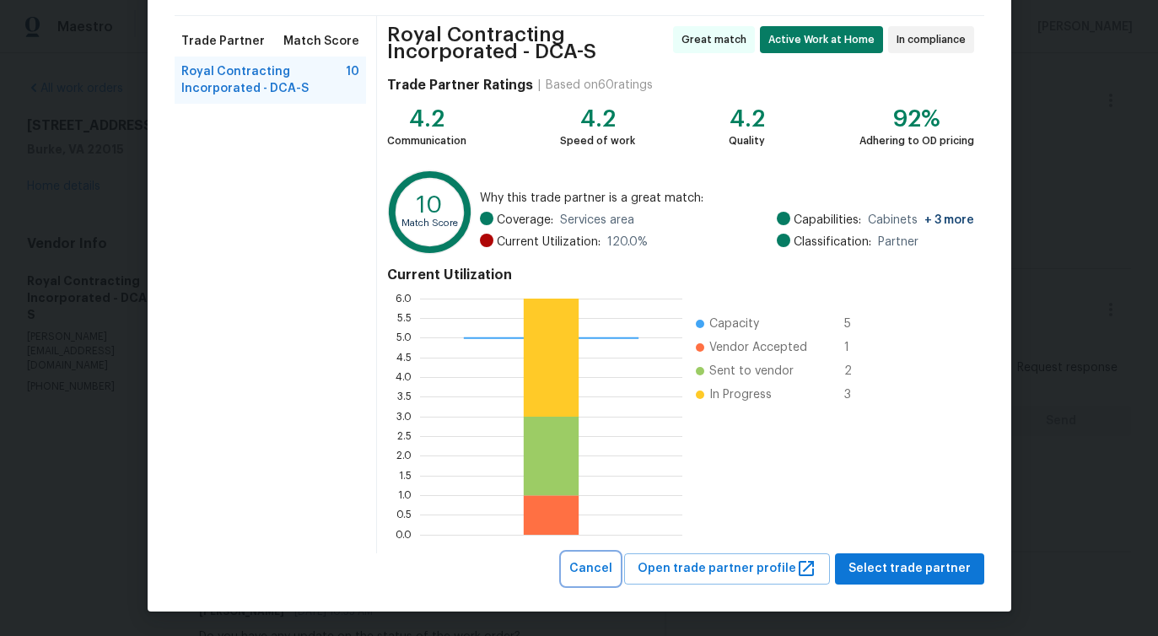
click at [612, 565] on span "Cancel" at bounding box center [590, 568] width 43 height 21
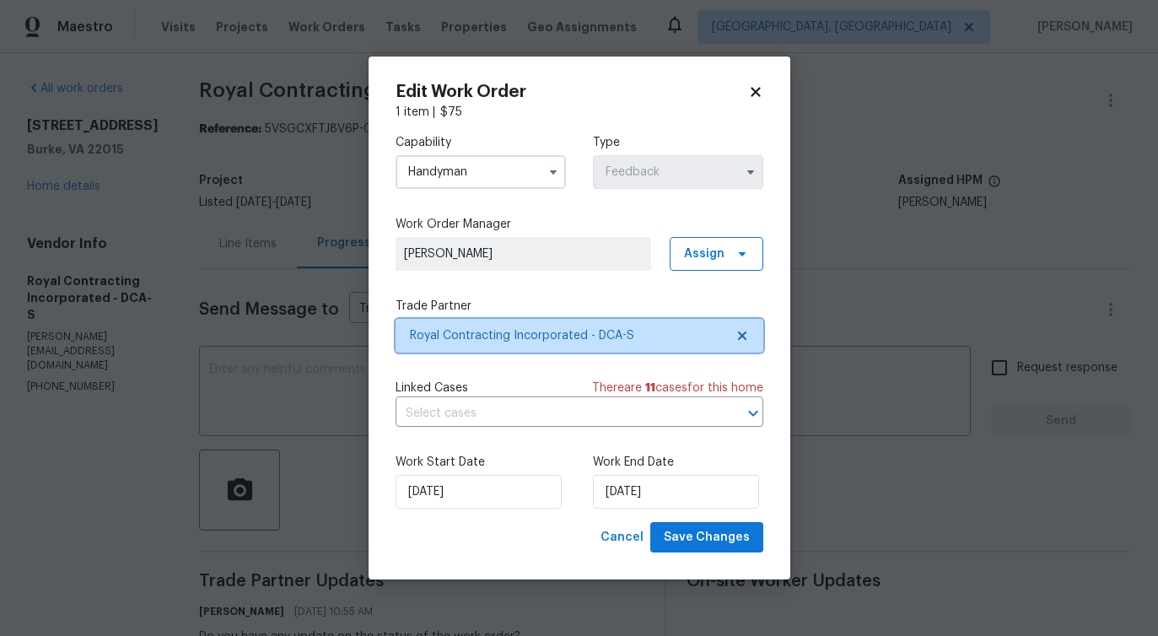
scroll to position [0, 0]
click at [502, 166] on input "Handyman" at bounding box center [481, 172] width 170 height 34
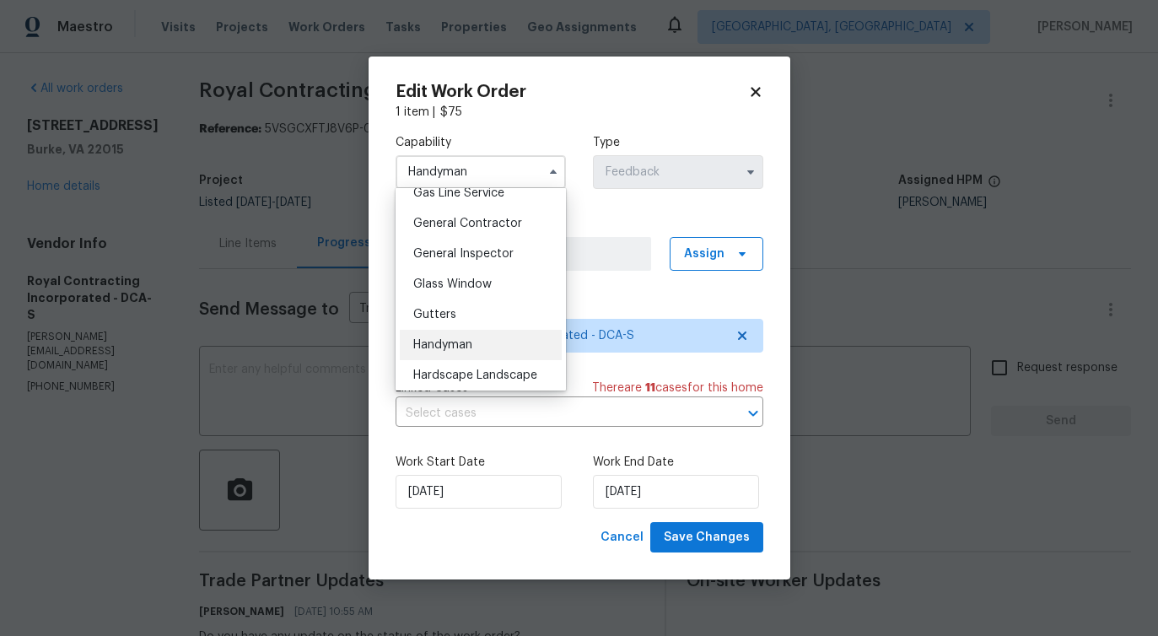
scroll to position [790, 0]
click at [495, 221] on span "General Contractor" at bounding box center [467, 225] width 109 height 12
type input "General Contractor"
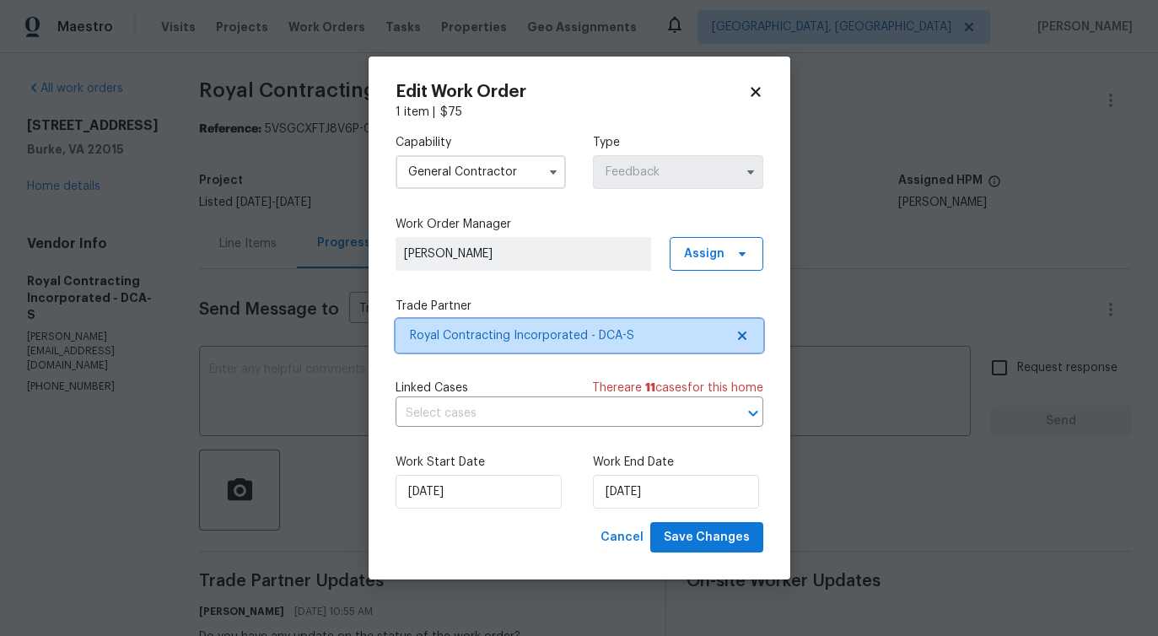
click at [505, 328] on span "Royal Contracting Incorporated - DCA-S" at bounding box center [567, 335] width 315 height 17
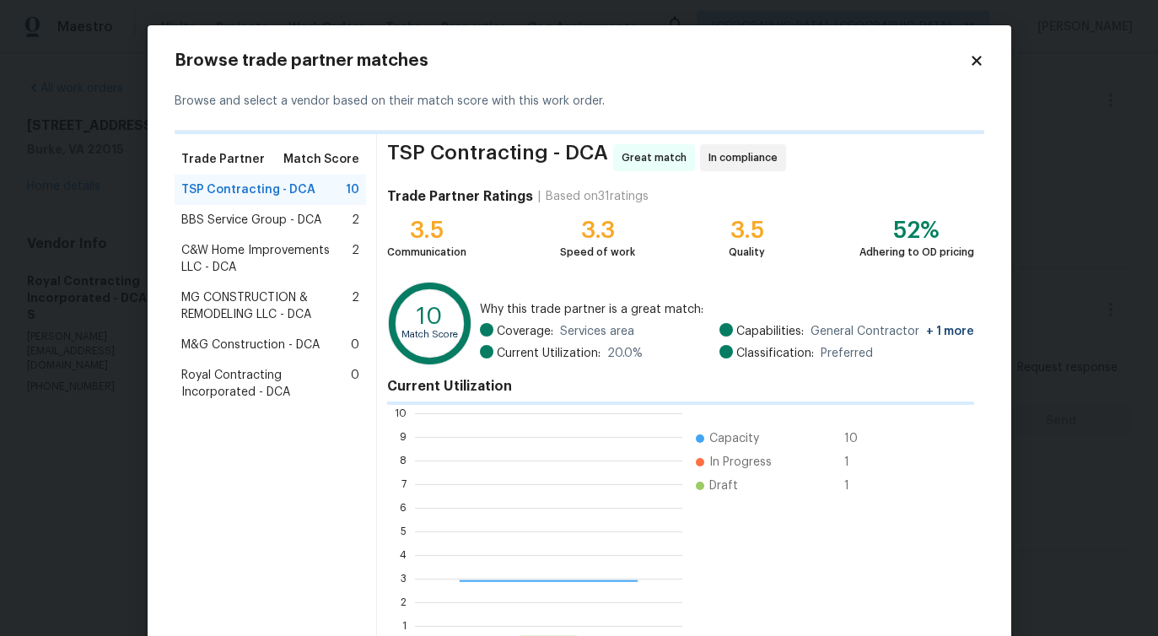
scroll to position [2, 2]
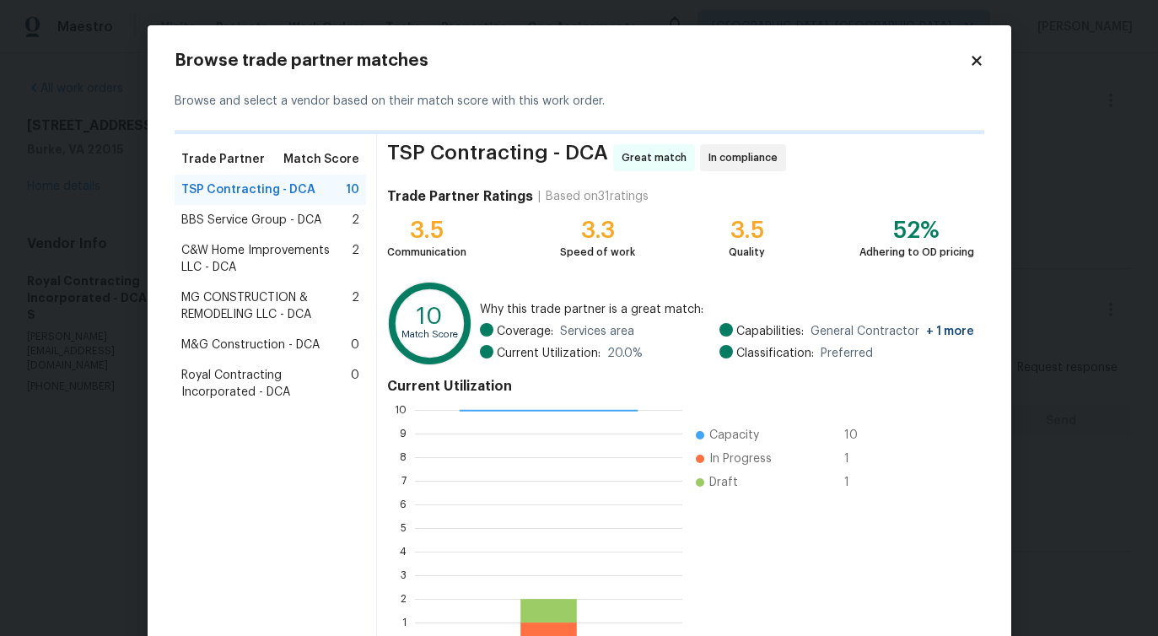
click at [280, 222] on span "BBS Service Group - DCA" at bounding box center [251, 220] width 140 height 17
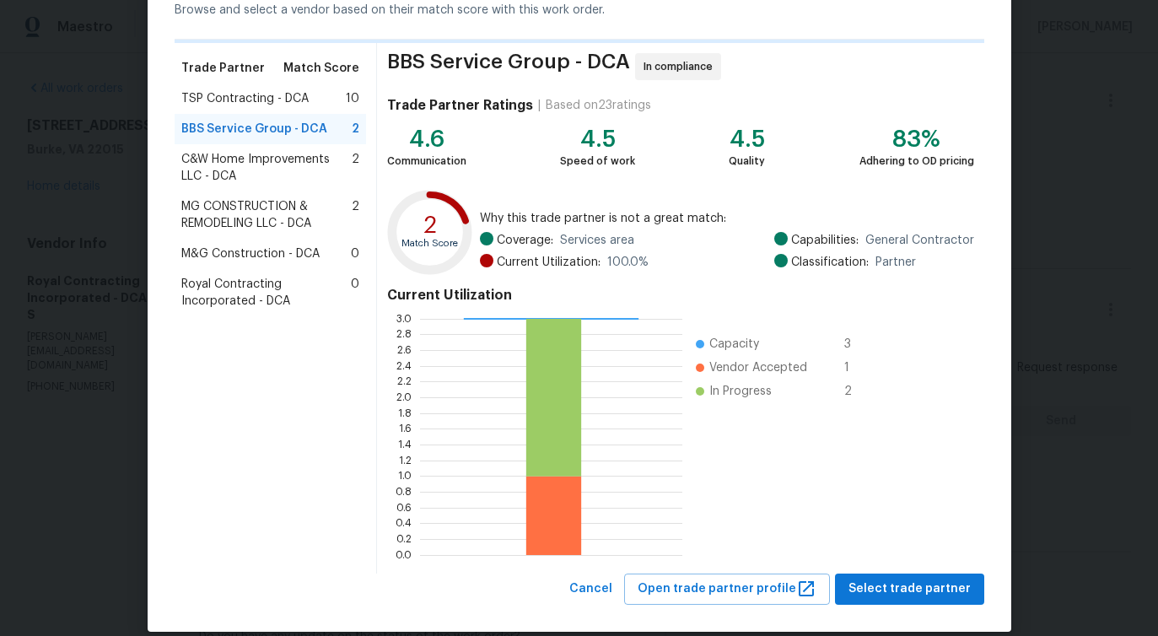
scroll to position [111, 0]
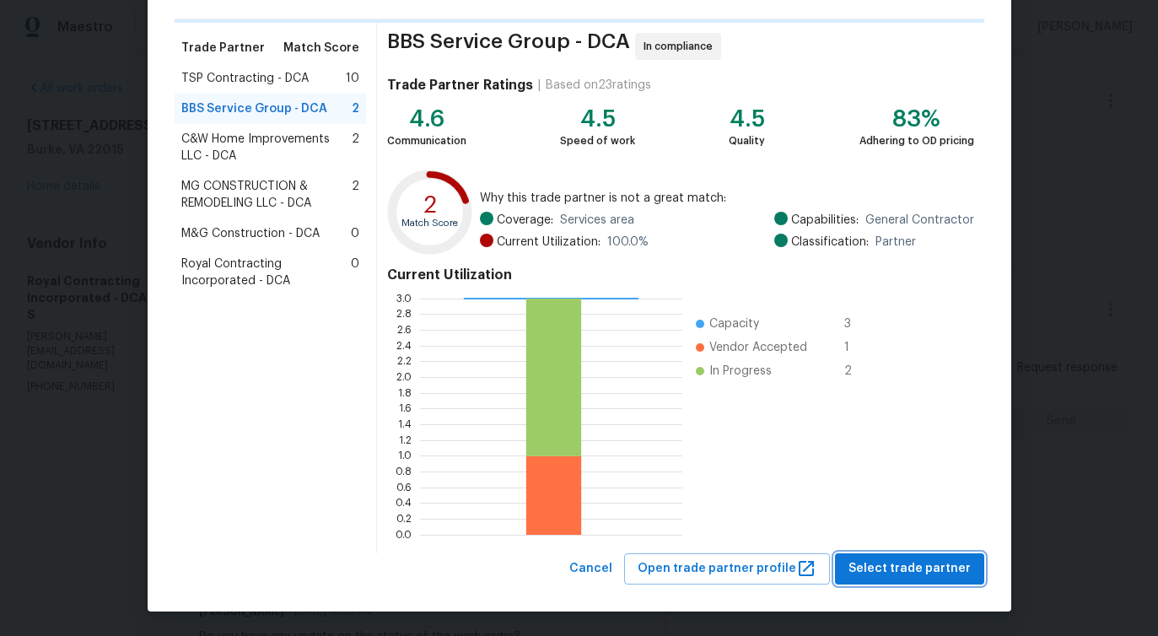
click at [891, 576] on span "Select trade partner" at bounding box center [910, 568] width 122 height 21
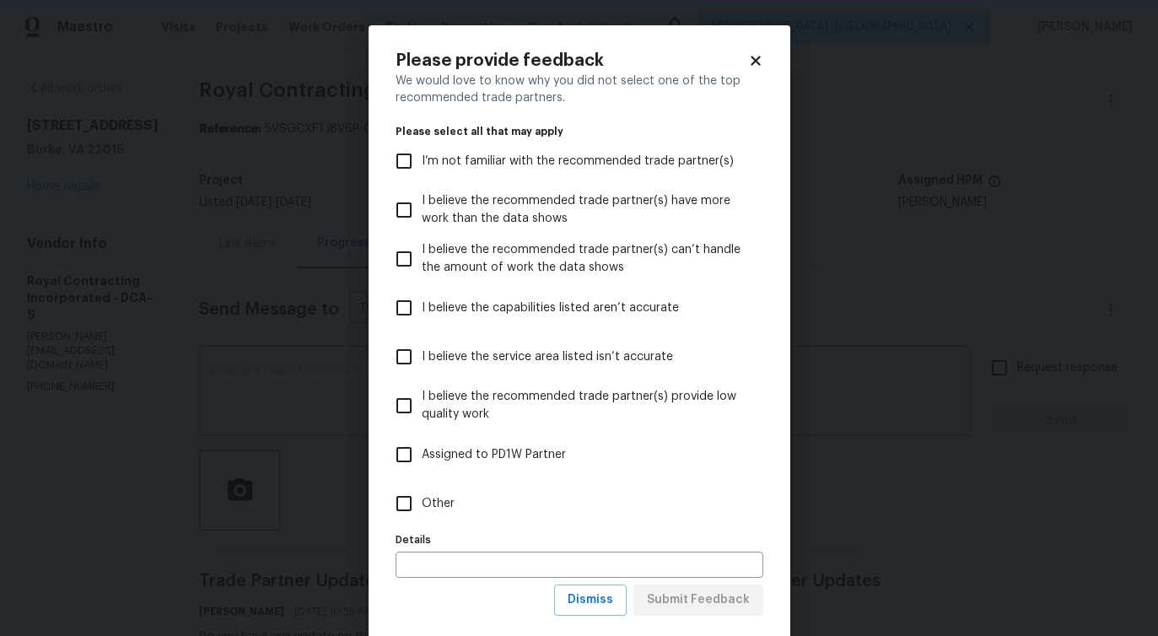
scroll to position [0, 0]
click at [430, 500] on span "Other" at bounding box center [438, 504] width 33 height 18
click at [422, 500] on input "Other" at bounding box center [403, 503] width 35 height 35
checkbox input "true"
click at [672, 605] on span "Submit Feedback" at bounding box center [698, 600] width 103 height 21
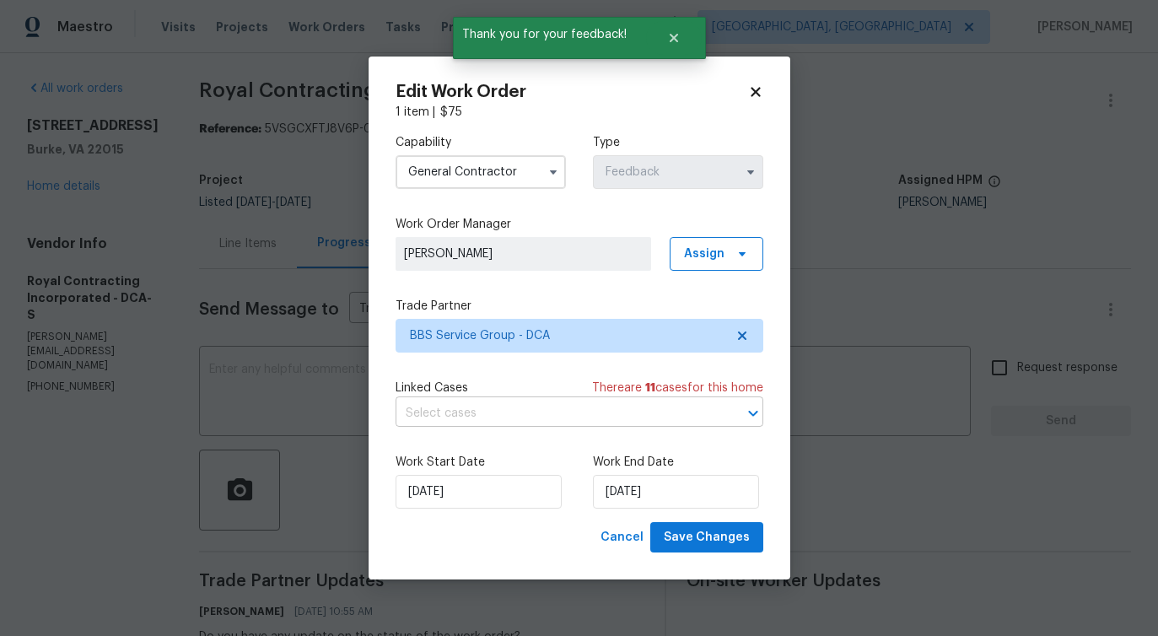
click at [484, 410] on input "text" at bounding box center [556, 414] width 321 height 26
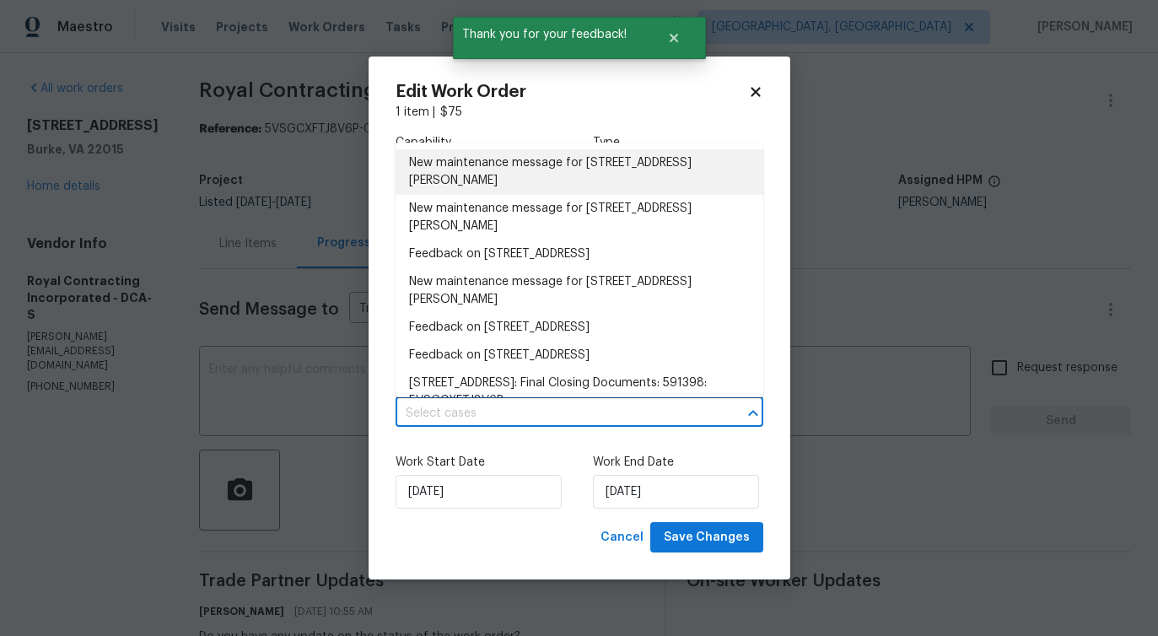
click at [510, 179] on li "New maintenance message for 9505 Scorpio Ln , Burke, VA 22015" at bounding box center [580, 172] width 368 height 46
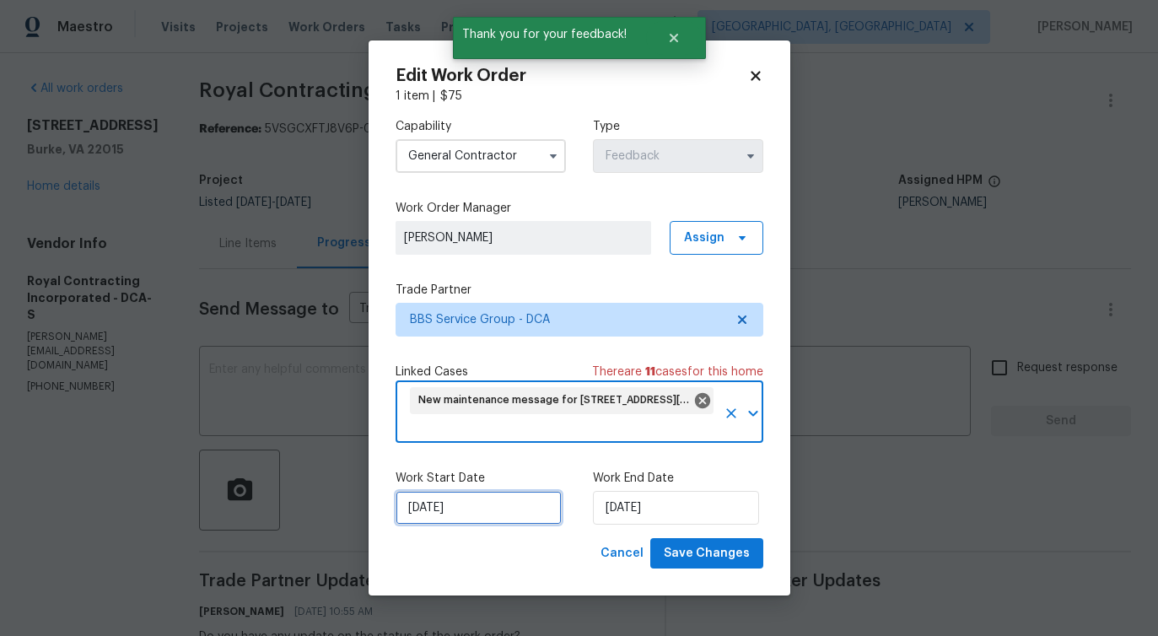
click at [438, 523] on input "9/16/2025" at bounding box center [479, 508] width 166 height 34
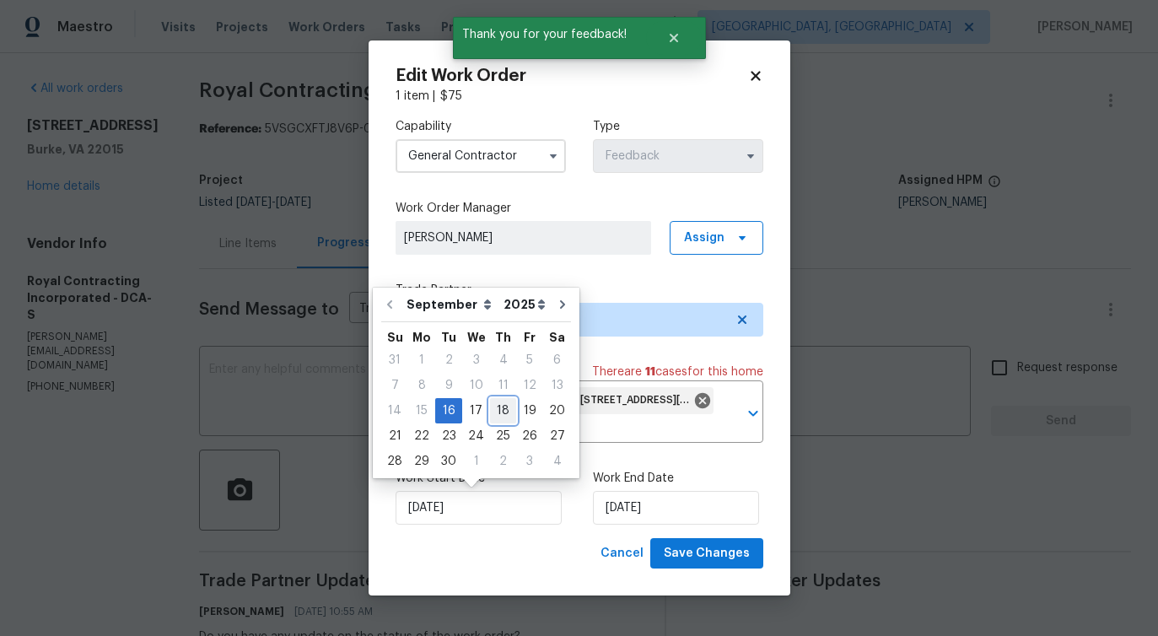
click at [499, 420] on div "18" at bounding box center [503, 411] width 26 height 24
type input "[DATE]"
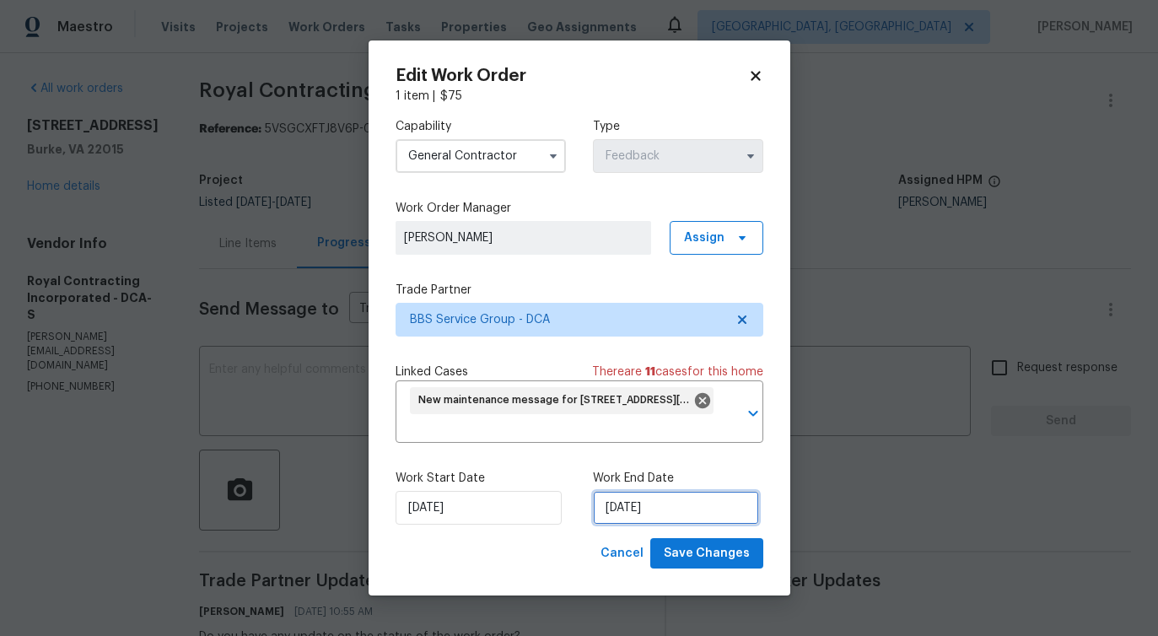
click at [626, 510] on input "[DATE]" at bounding box center [676, 508] width 166 height 34
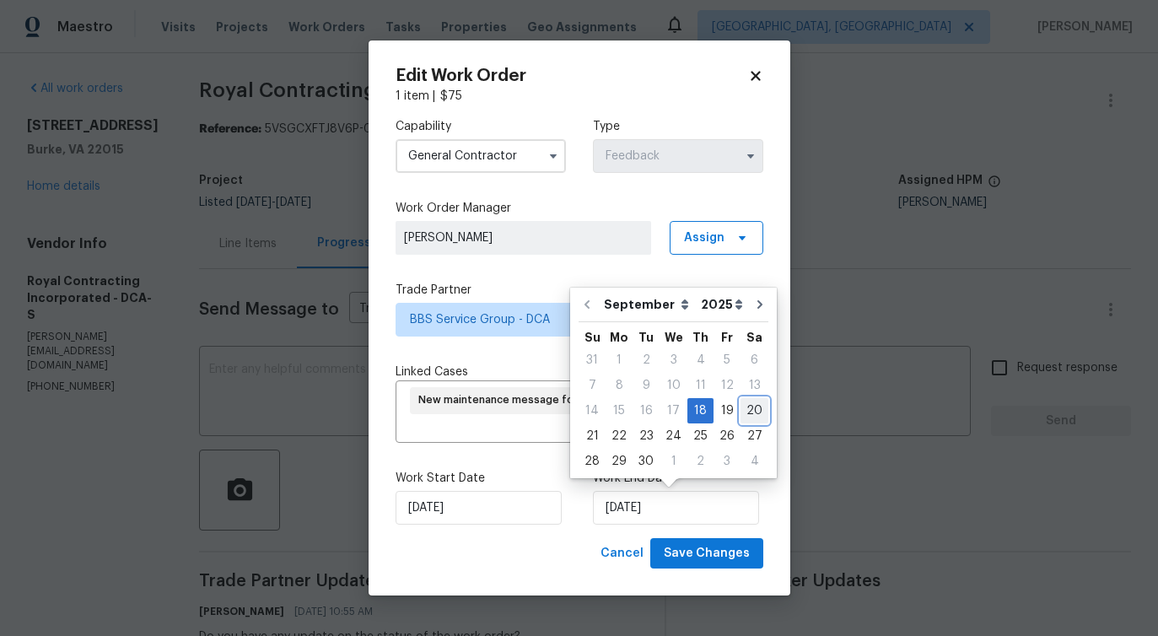
click at [752, 418] on div "20" at bounding box center [755, 411] width 28 height 24
type input "9/20/2025"
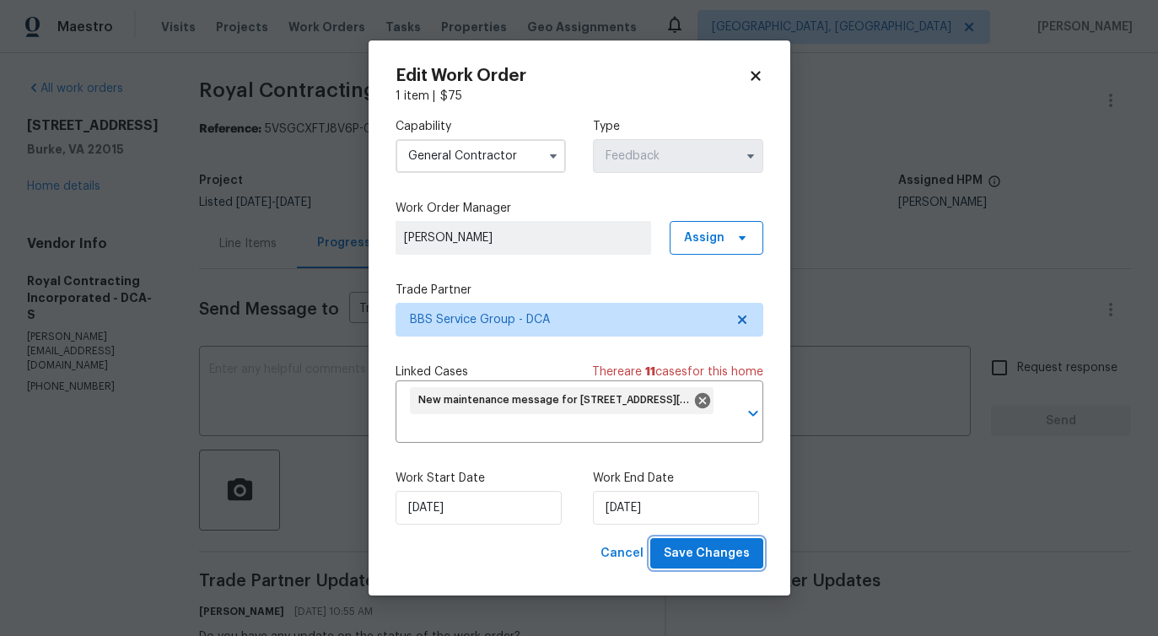
click at [734, 558] on span "Save Changes" at bounding box center [707, 553] width 86 height 21
click at [239, 468] on body "Maestro Visits Projects Work Orders Tasks Properties Geo Assignments Albuquerqu…" at bounding box center [579, 318] width 1158 height 636
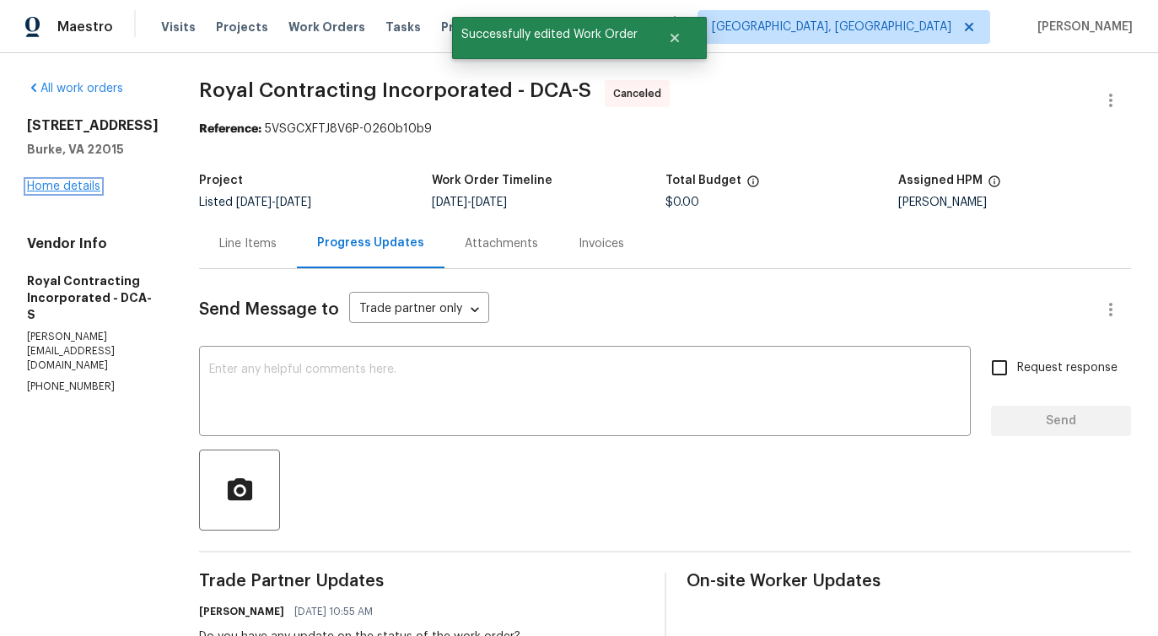
click at [61, 184] on link "Home details" at bounding box center [63, 187] width 73 height 12
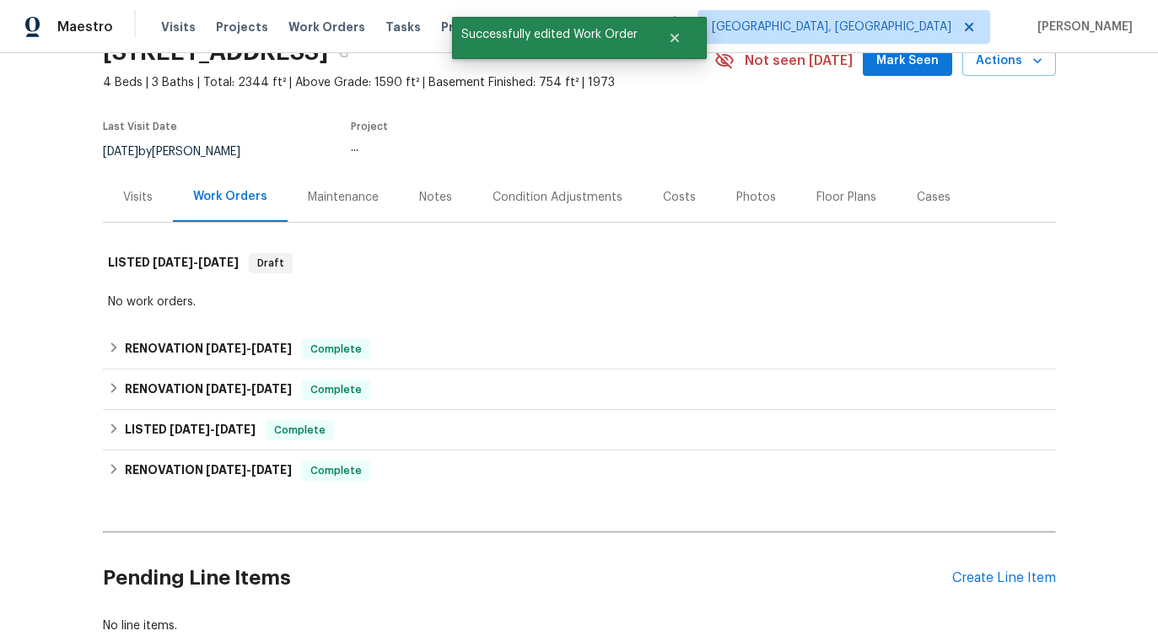
scroll to position [197, 0]
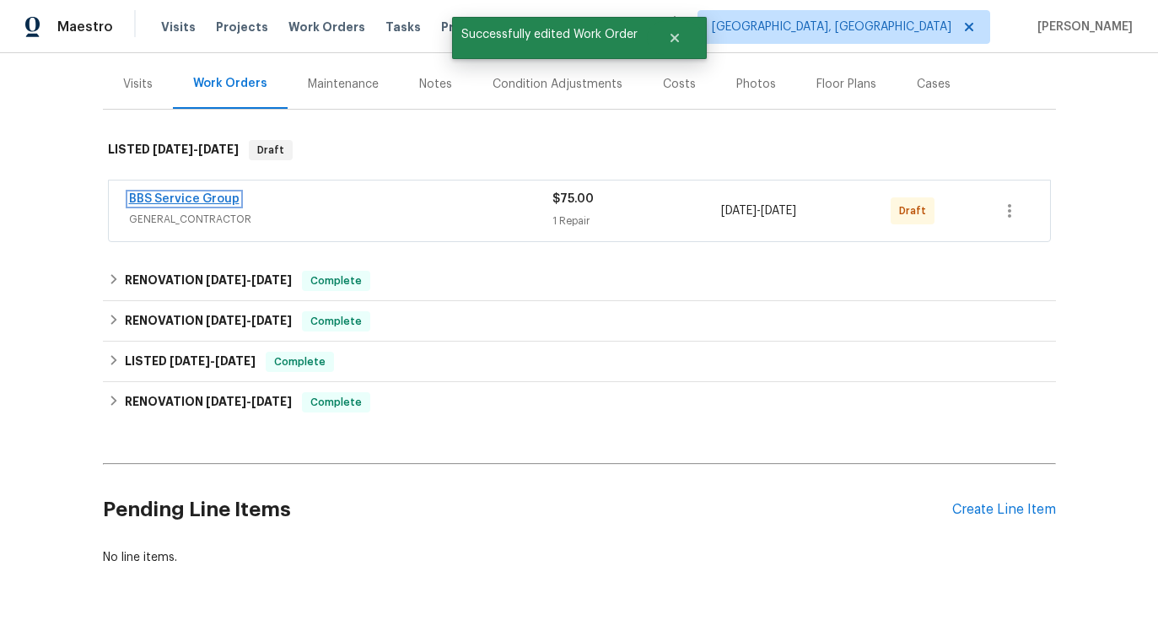
click at [201, 203] on link "BBS Service Group" at bounding box center [184, 199] width 111 height 12
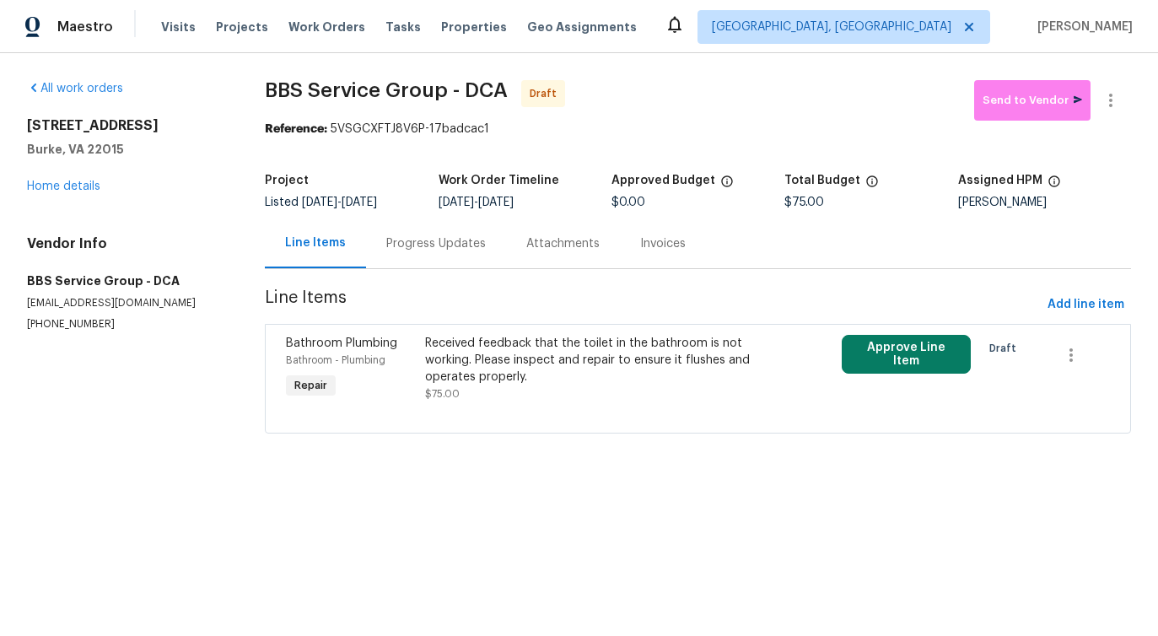
click at [524, 380] on div "Received feedback that the toilet in the bathroom is not working. Please inspec…" at bounding box center [593, 360] width 337 height 51
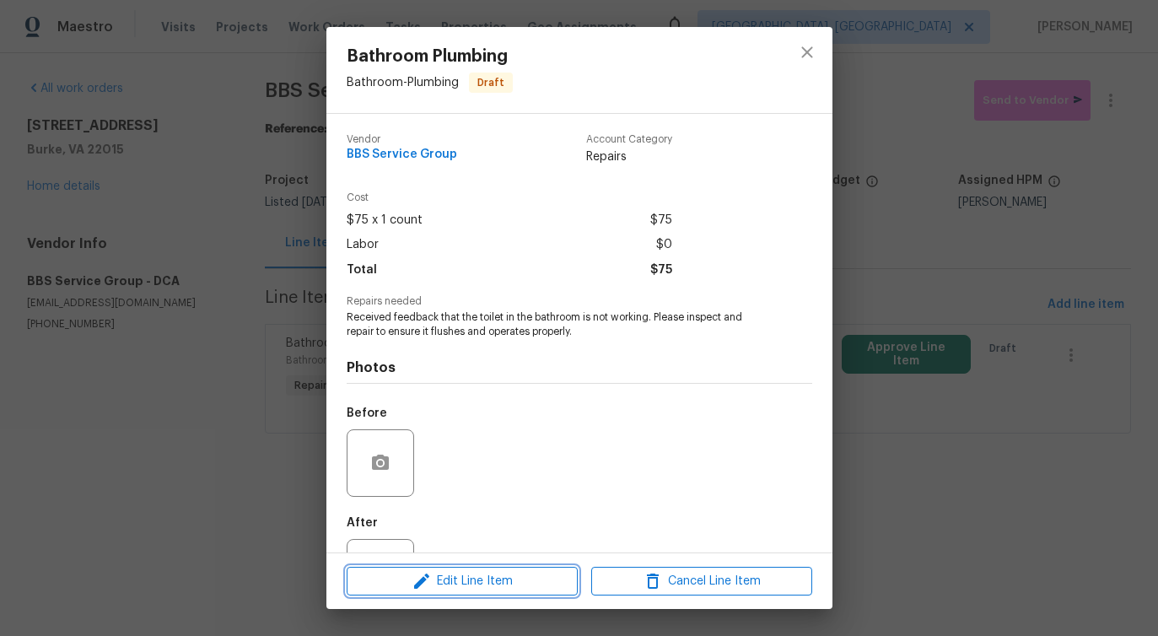
click at [472, 583] on span "Edit Line Item" at bounding box center [462, 581] width 221 height 21
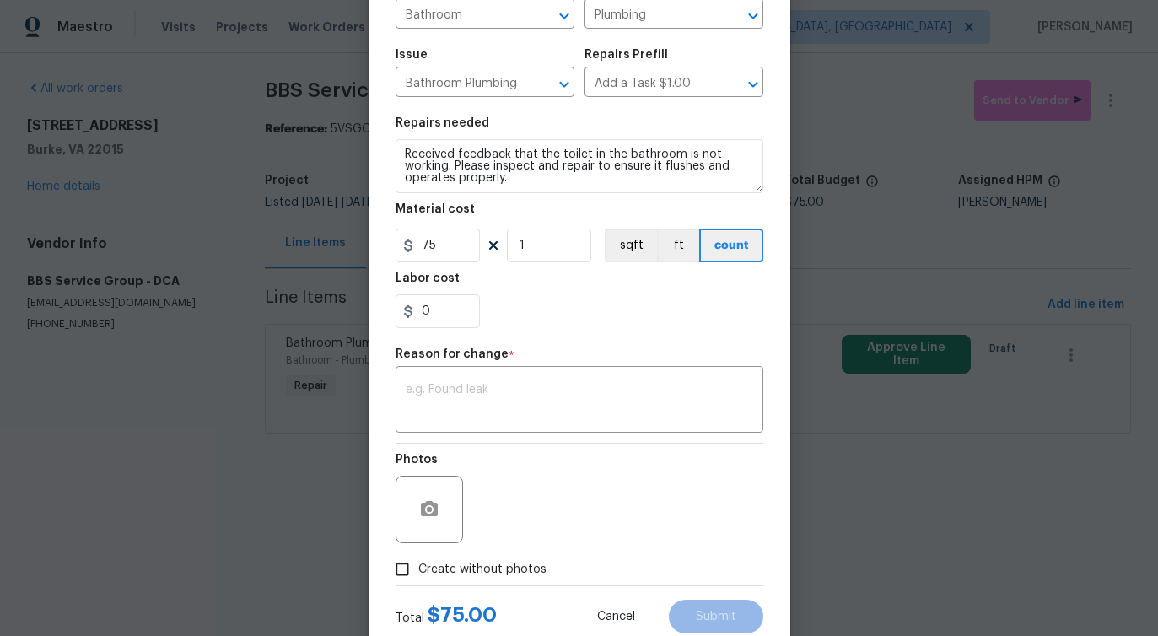
scroll to position [196, 0]
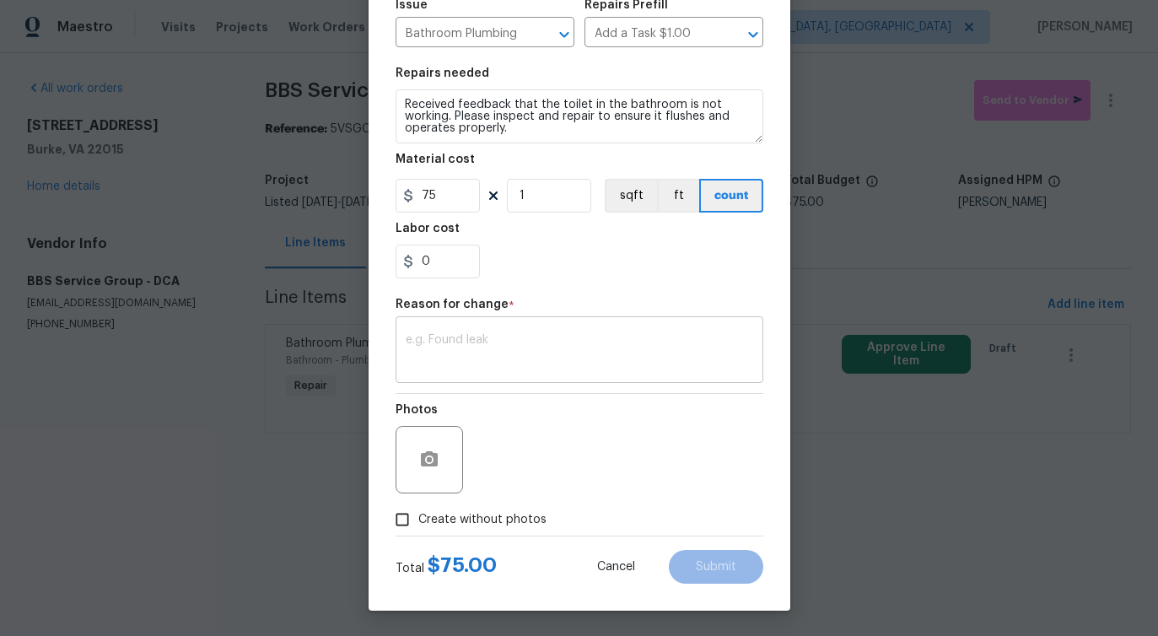
click at [510, 364] on textarea at bounding box center [580, 351] width 348 height 35
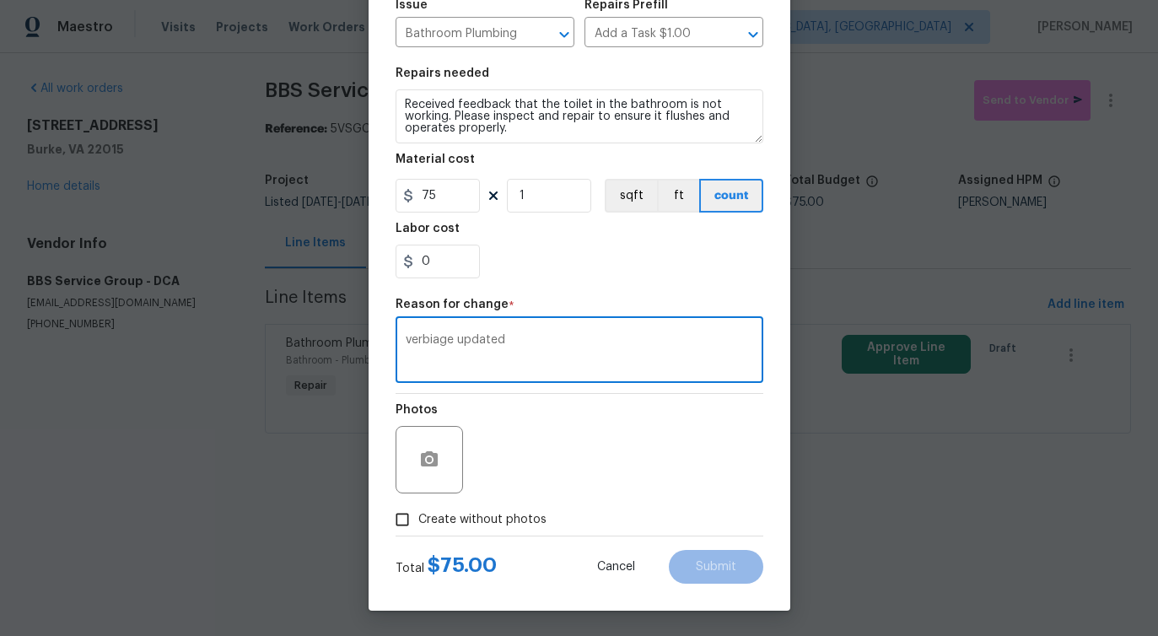
type textarea "verbiage updated"
click at [499, 512] on span "Create without photos" at bounding box center [482, 520] width 128 height 18
click at [418, 512] on input "Create without photos" at bounding box center [402, 520] width 32 height 32
checkbox input "true"
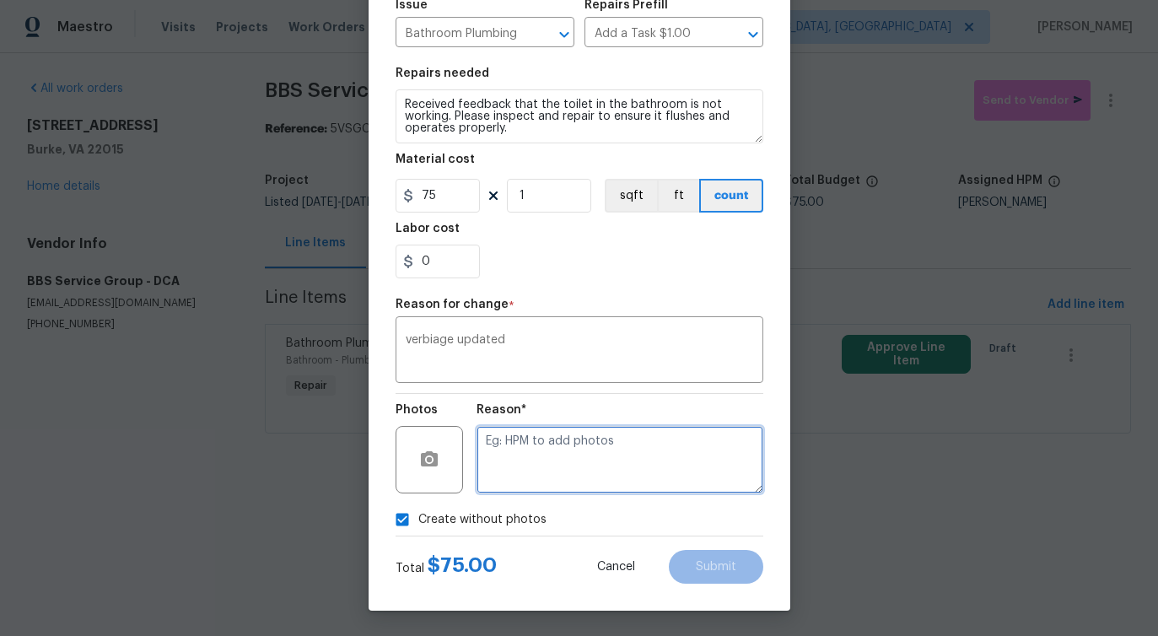
click at [587, 449] on textarea at bounding box center [620, 459] width 287 height 67
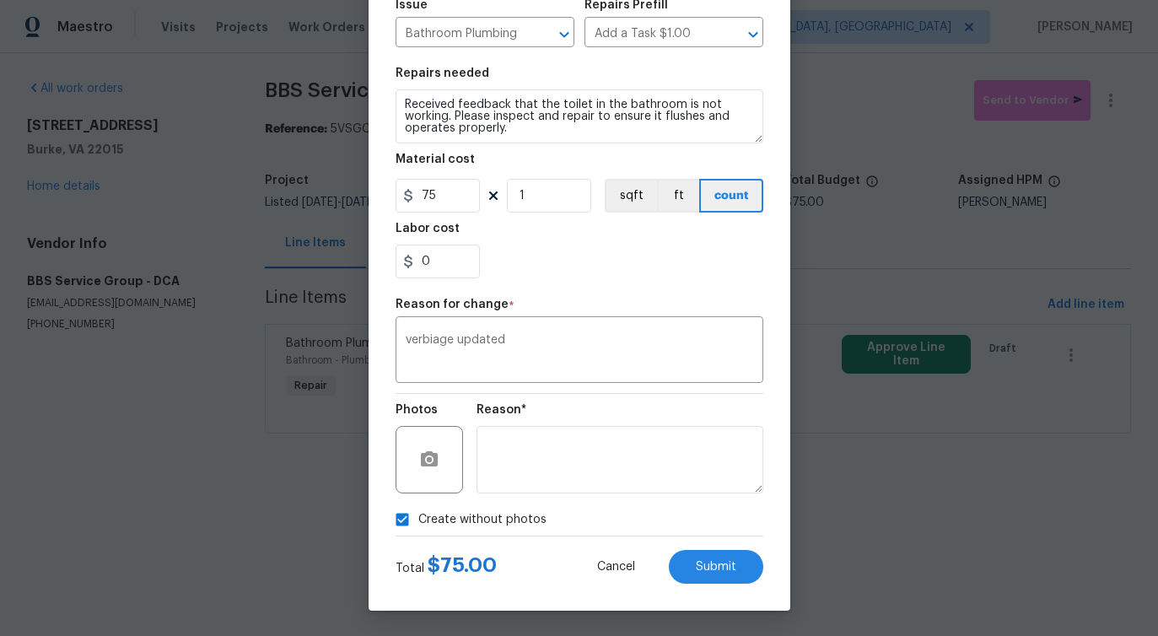
click at [721, 585] on div "Edit Line Item Repair Upgrade BRN Area Bathroom ​ Feature Plumbing ​ Issue Bath…" at bounding box center [580, 220] width 422 height 780
click at [727, 567] on span "Submit" at bounding box center [716, 567] width 40 height 13
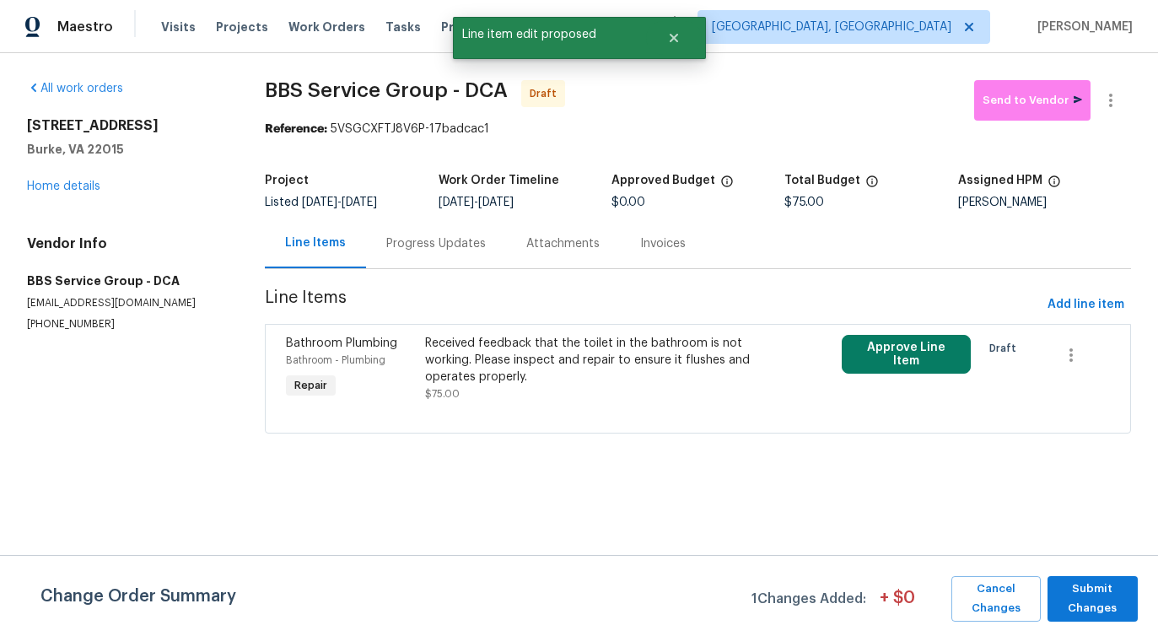
click at [894, 570] on div "Change Order Summary 1 Changes Added: + $ 0 Cancel Changes Submit Changes" at bounding box center [579, 595] width 1158 height 81
click at [1082, 604] on span "Submit Changes" at bounding box center [1092, 599] width 73 height 39
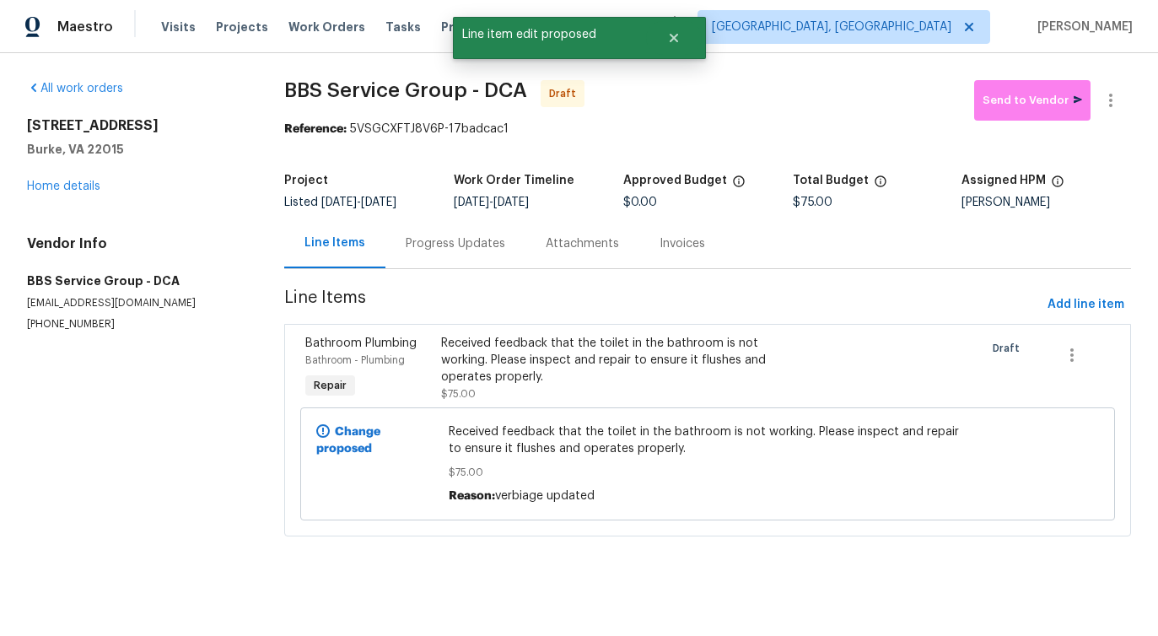
click at [456, 251] on div "Progress Updates" at bounding box center [456, 243] width 100 height 17
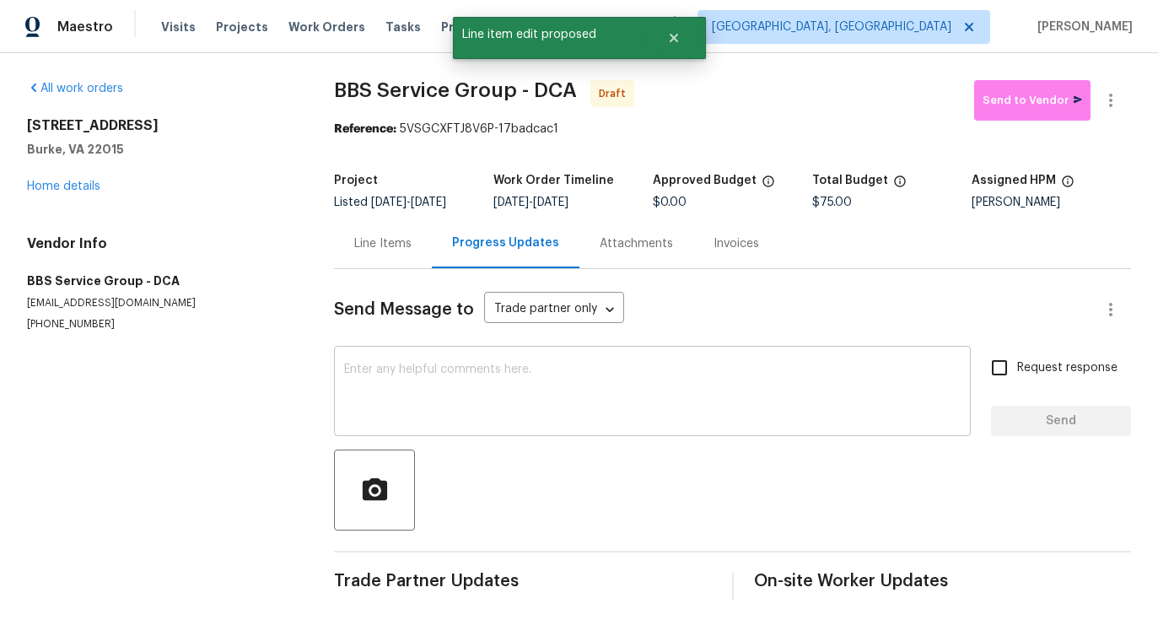
click at [436, 381] on textarea at bounding box center [652, 393] width 617 height 59
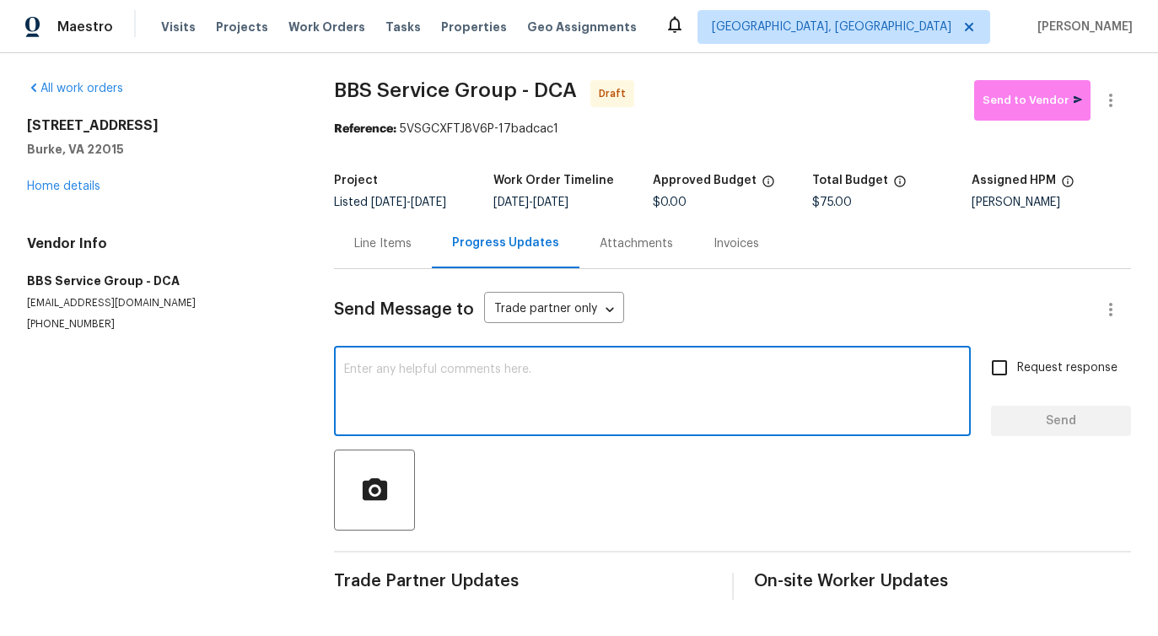
click at [436, 381] on textarea at bounding box center [652, 393] width 617 height 59
click at [422, 381] on textarea at bounding box center [652, 393] width 617 height 59
click at [462, 368] on textarea at bounding box center [652, 393] width 617 height 59
paste textarea "Hi this is Pavithra with Opendoor. I’m confirming you received the WO for the p…"
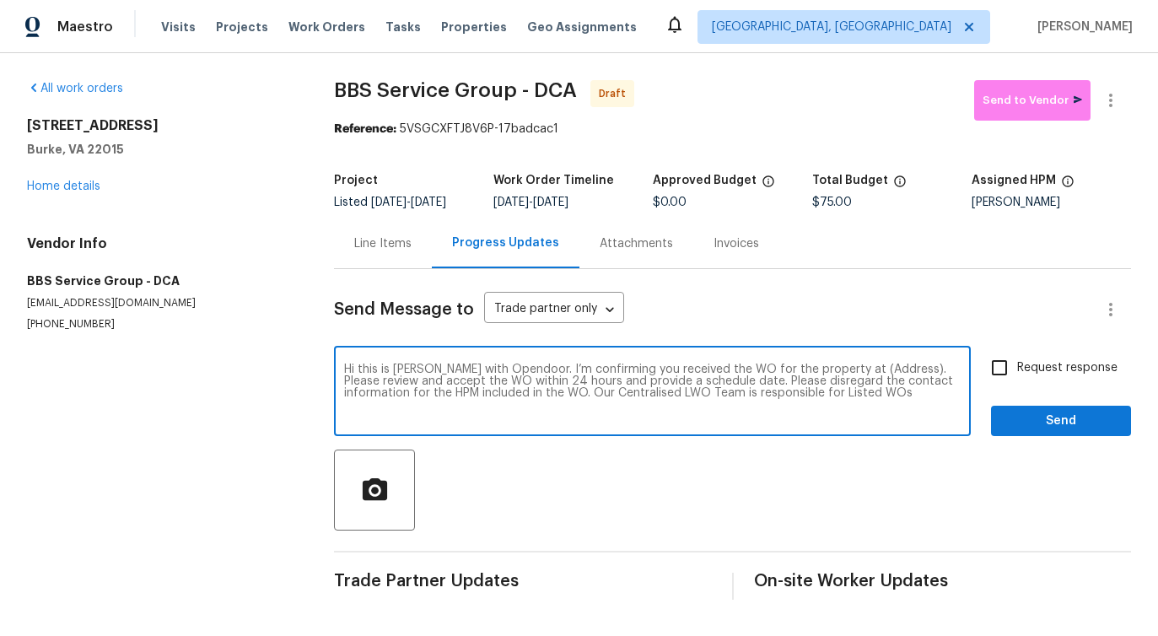
click at [855, 372] on textarea "Hi this is Pavithra with Opendoor. I’m confirming you received the WO for the p…" at bounding box center [652, 393] width 617 height 59
paste textarea "9505 Scorpio Ln, Burke, VA 22015"
type textarea "Hi this is Pavithra with Opendoor. I’m confirming you received the WO for the p…"
click at [1010, 367] on input "Request response" at bounding box center [999, 367] width 35 height 35
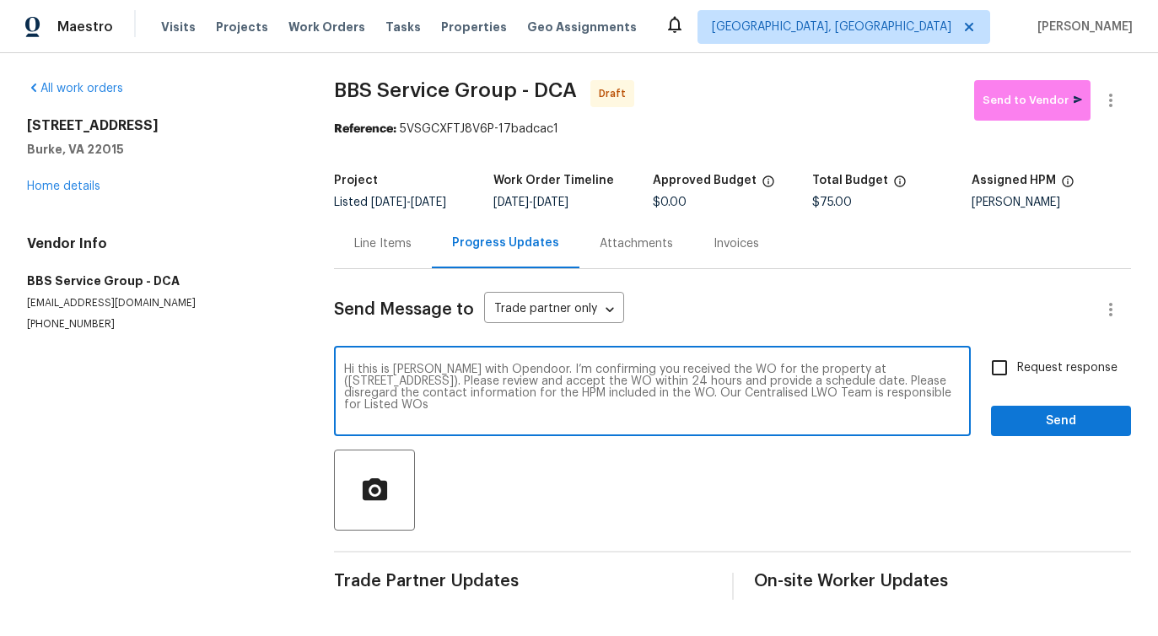
checkbox input "true"
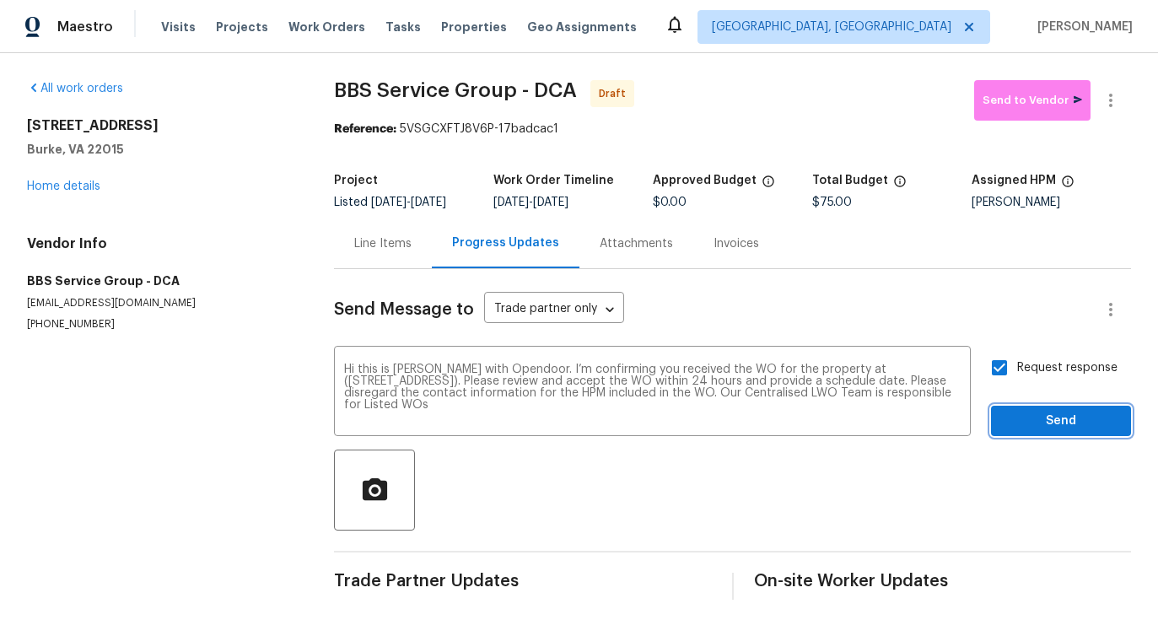
click at [1042, 422] on span "Send" at bounding box center [1061, 421] width 113 height 21
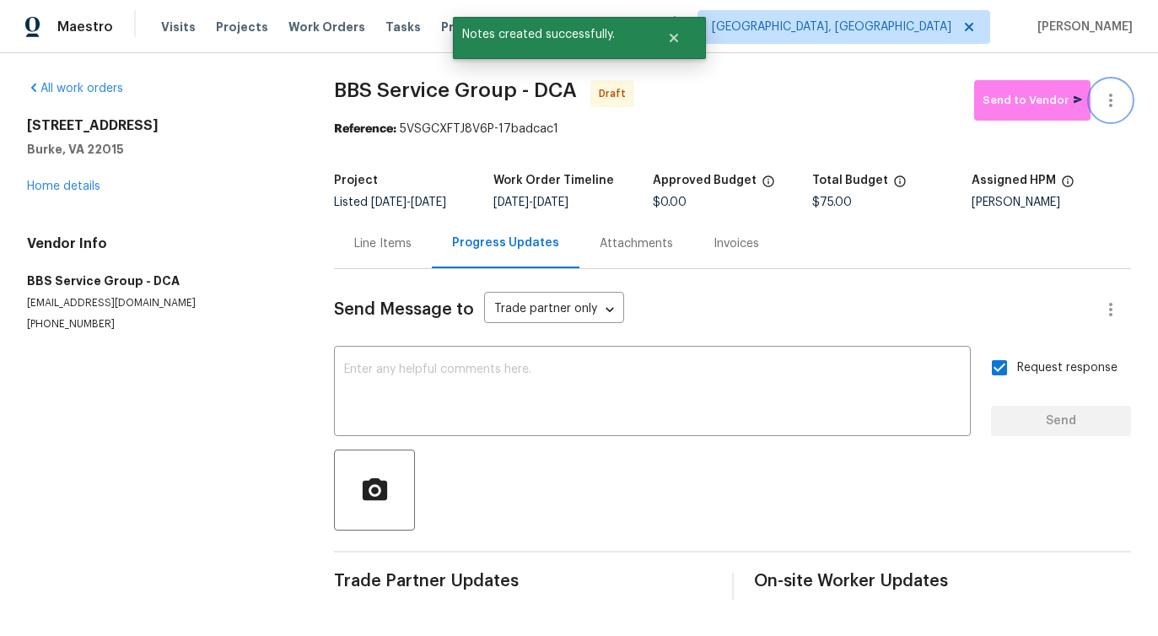
click at [1112, 102] on icon "button" at bounding box center [1111, 100] width 20 height 20
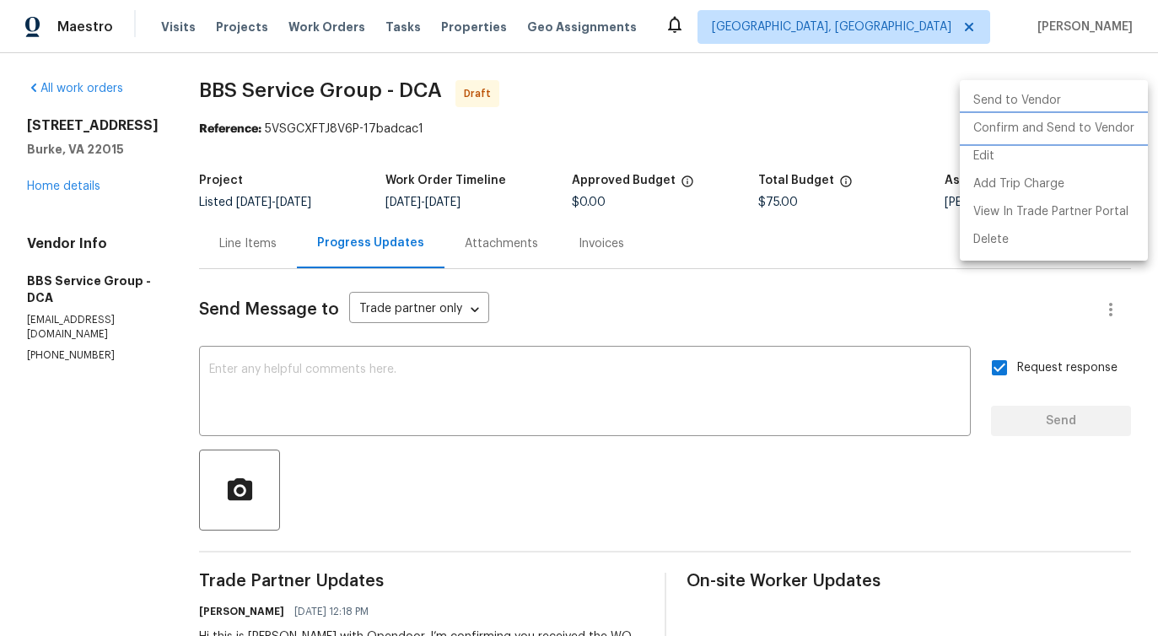
click at [1040, 129] on li "Confirm and Send to Vendor" at bounding box center [1054, 129] width 188 height 28
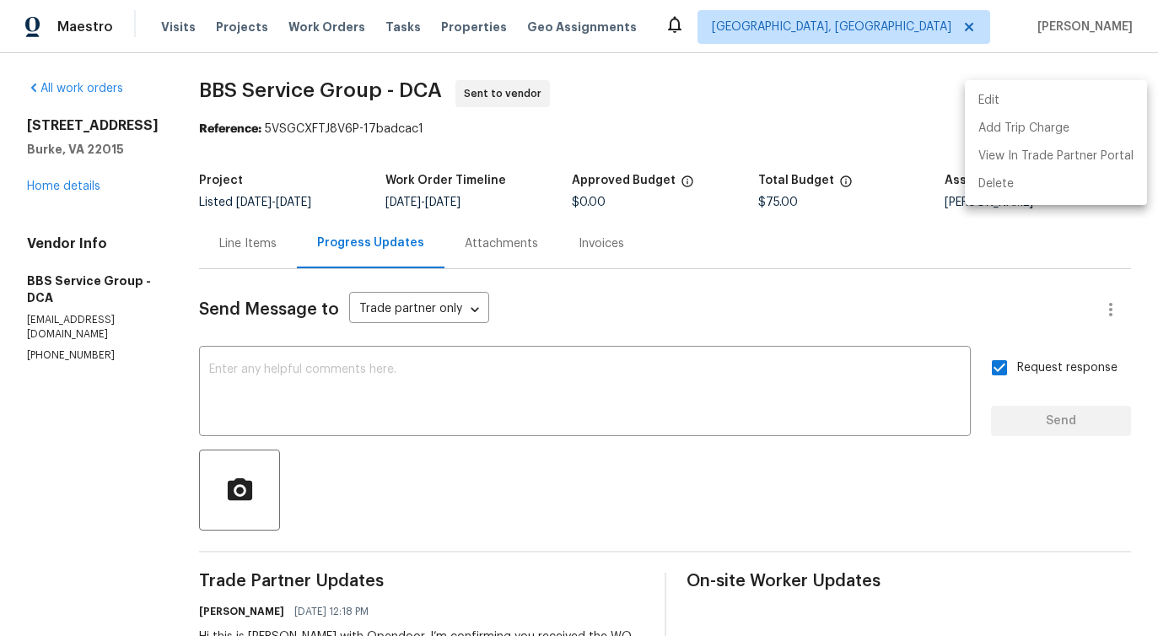
click at [376, 397] on div at bounding box center [579, 318] width 1158 height 636
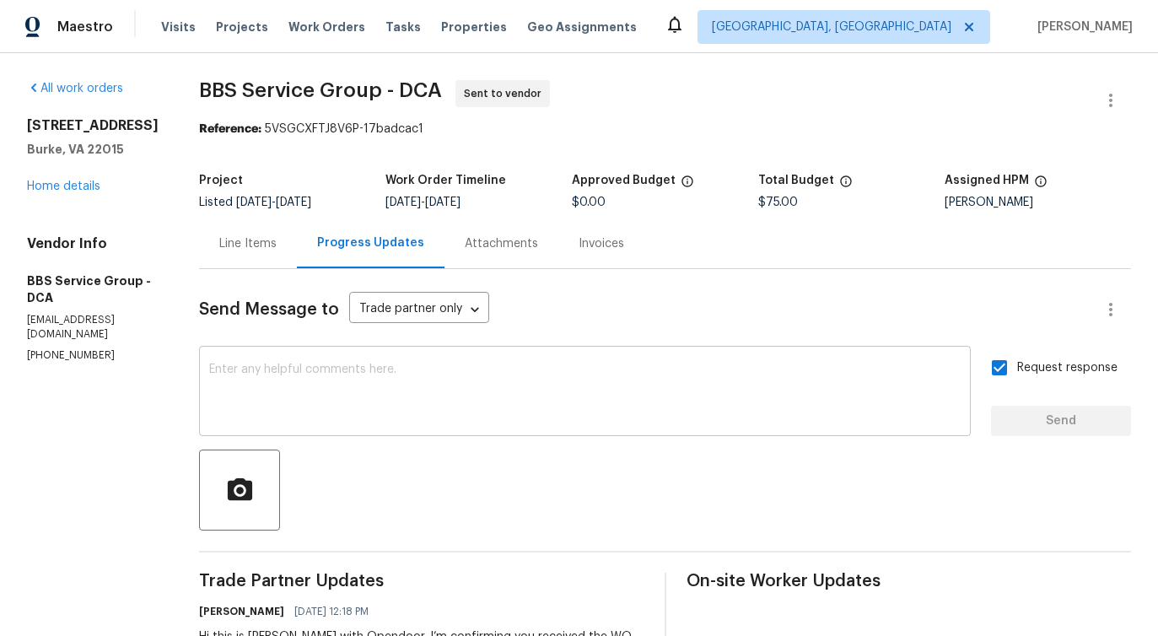
click at [353, 386] on textarea at bounding box center [585, 393] width 752 height 59
drag, startPoint x: 188, startPoint y: 92, endPoint x: 366, endPoint y: 98, distance: 178.1
click at [366, 98] on span "BBS Service Group - DCA" at bounding box center [320, 90] width 243 height 20
copy span "BBS Service Group"
click at [67, 186] on link "Home details" at bounding box center [63, 187] width 73 height 12
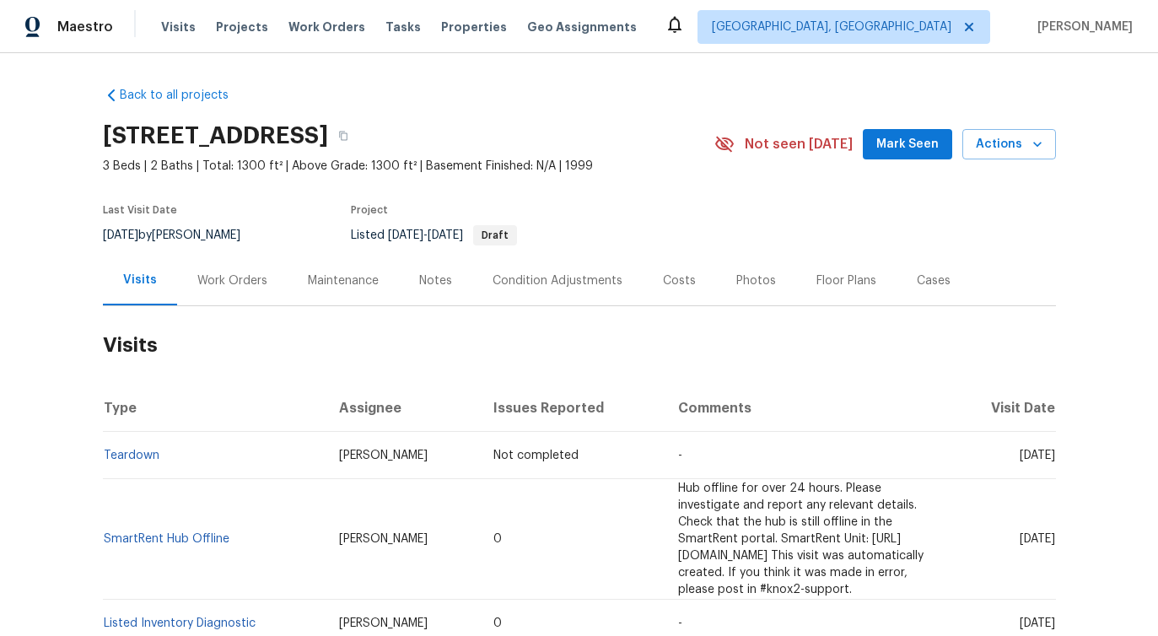
click at [218, 294] on div "Work Orders" at bounding box center [232, 281] width 111 height 50
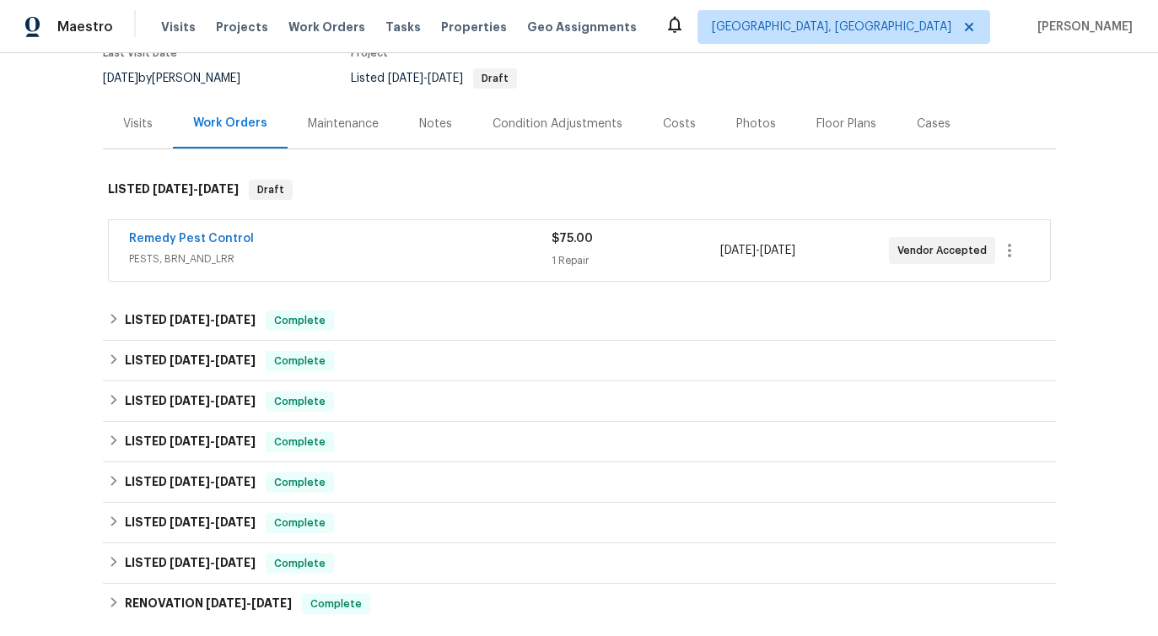
scroll to position [181, 0]
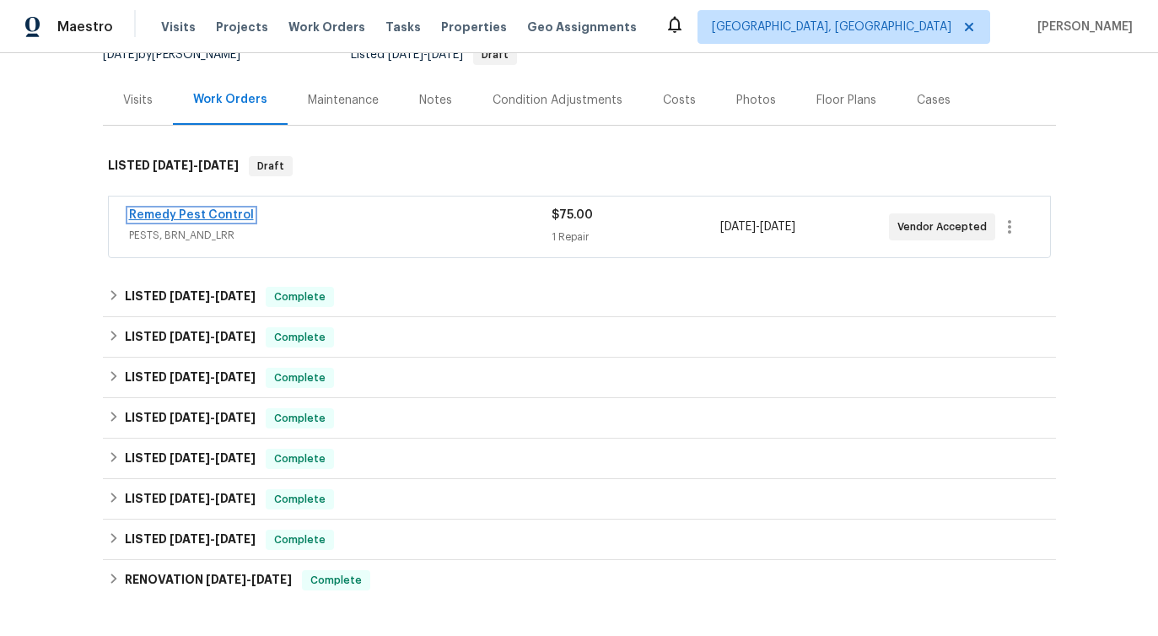
click at [219, 213] on link "Remedy Pest Control" at bounding box center [191, 215] width 125 height 12
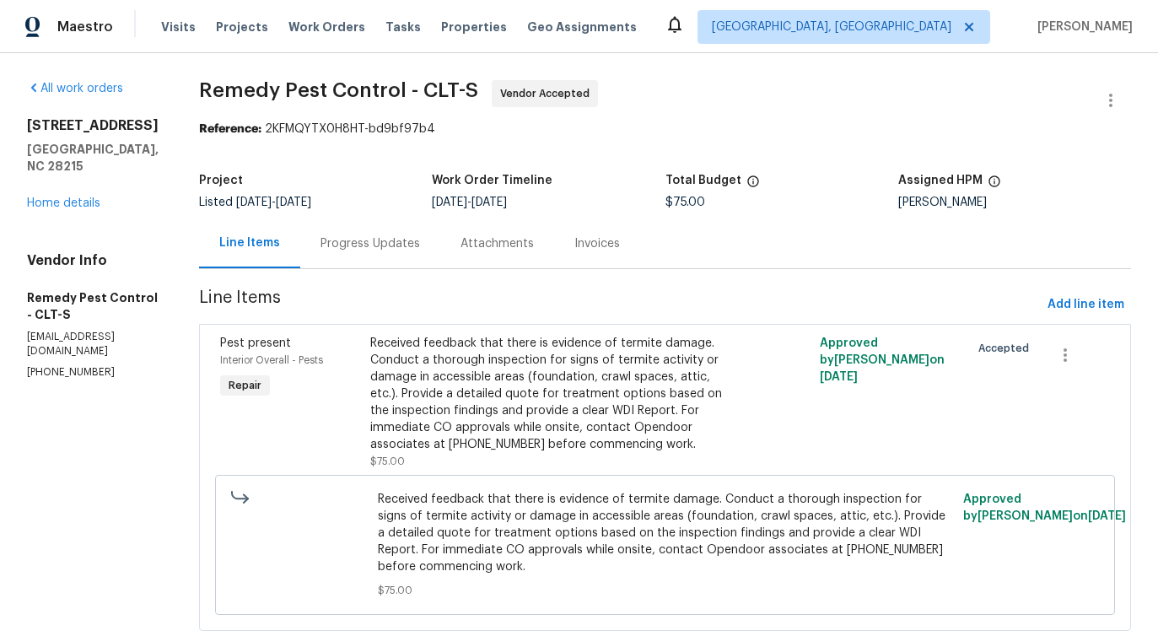
click at [344, 245] on div "Progress Updates" at bounding box center [371, 243] width 100 height 17
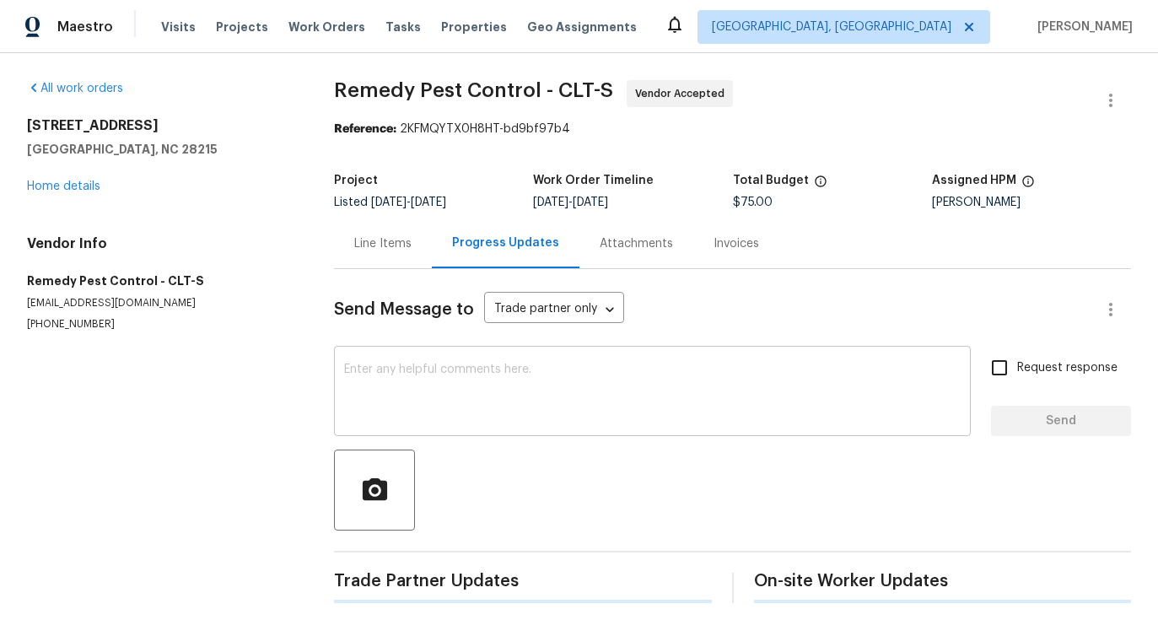
click at [370, 399] on textarea at bounding box center [652, 393] width 617 height 59
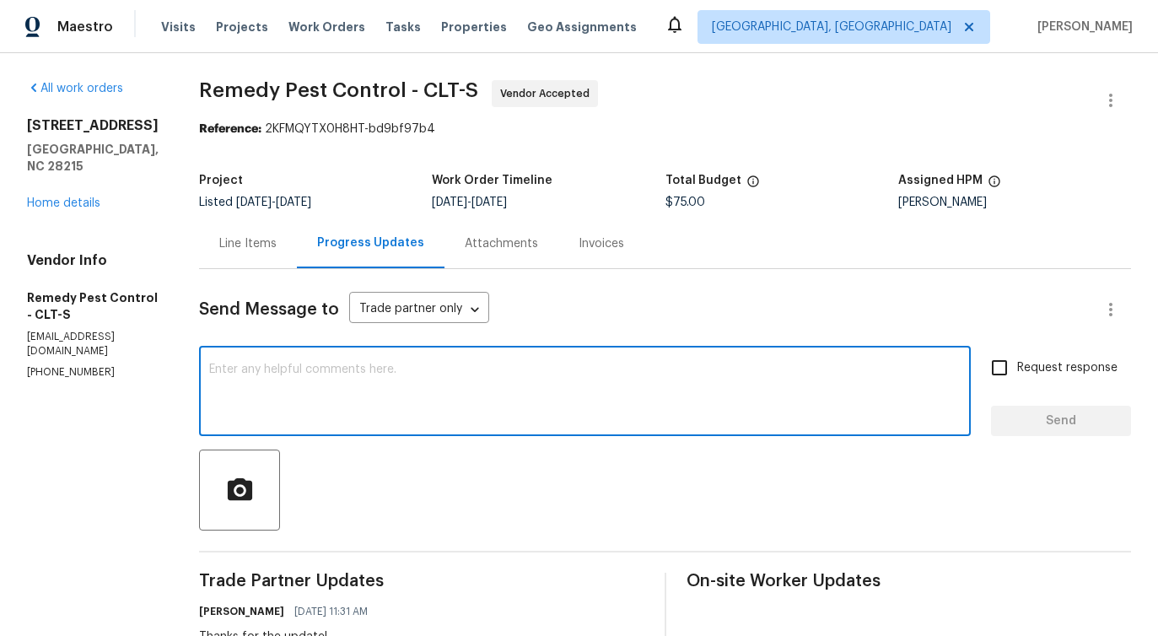
scroll to position [293, 0]
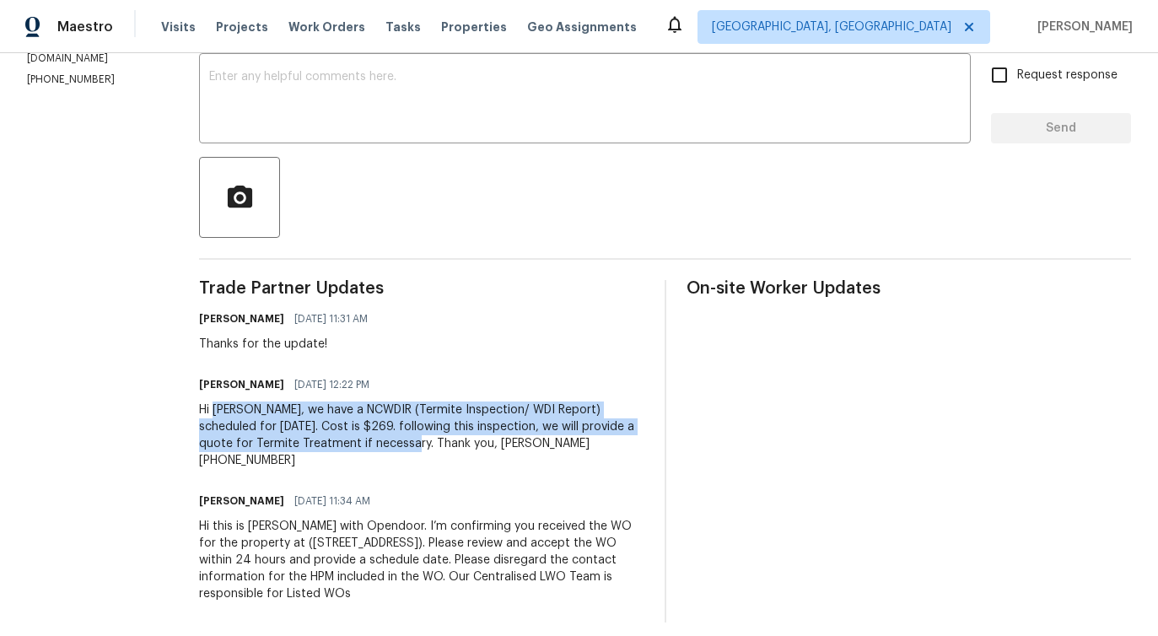
drag, startPoint x: 201, startPoint y: 418, endPoint x: 391, endPoint y: 442, distance: 192.2
click at [391, 442] on div "Hi [PERSON_NAME], we have a NCWDIR (Termite Inspection/ WDI Report) scheduled f…" at bounding box center [421, 435] width 445 height 67
